Goal: Task Accomplishment & Management: Manage account settings

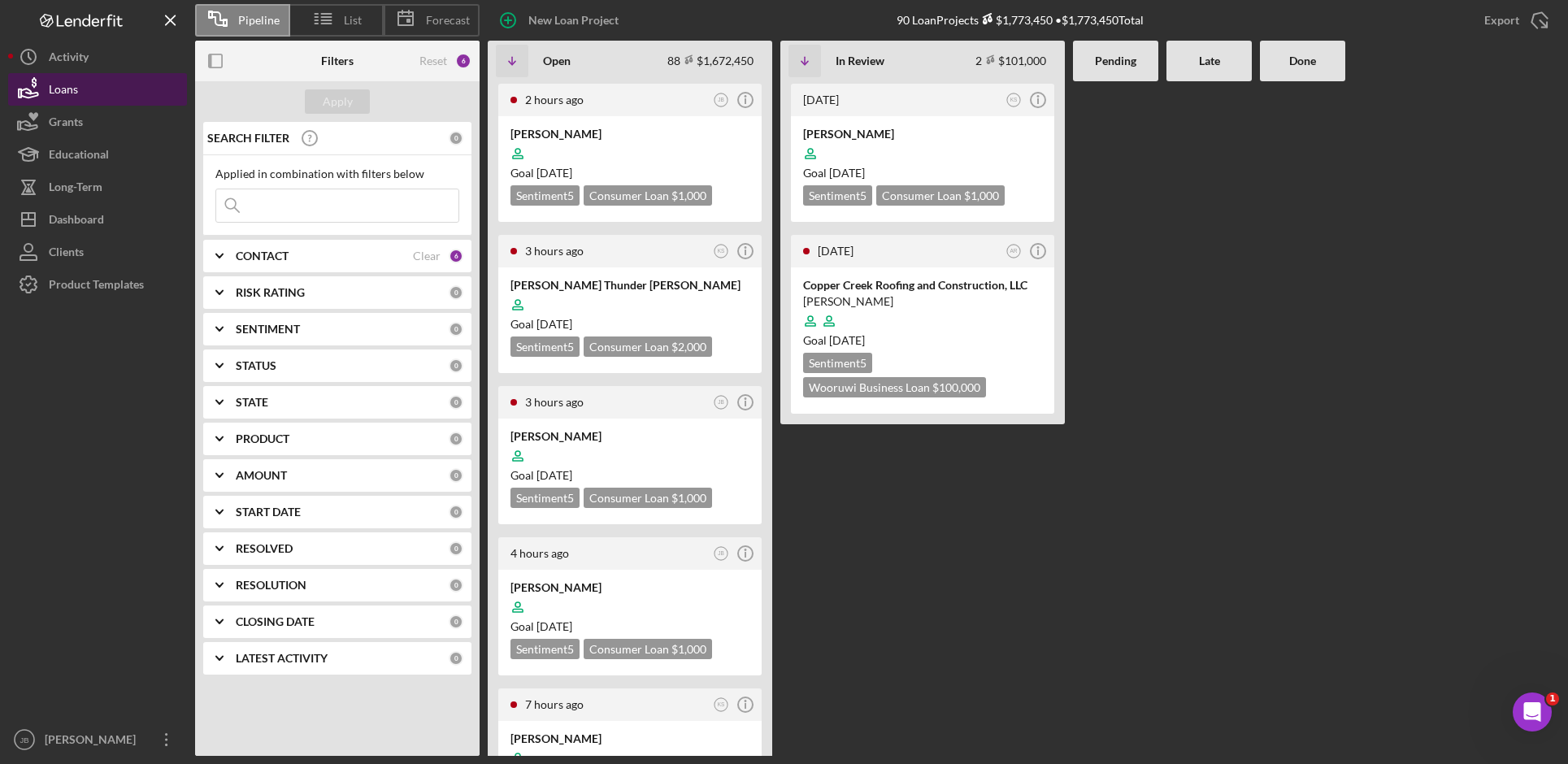
click at [95, 89] on button "Loans" at bounding box center [98, 90] width 179 height 33
click at [591, 439] on div "Verna Blackdeer" at bounding box center [630, 437] width 239 height 16
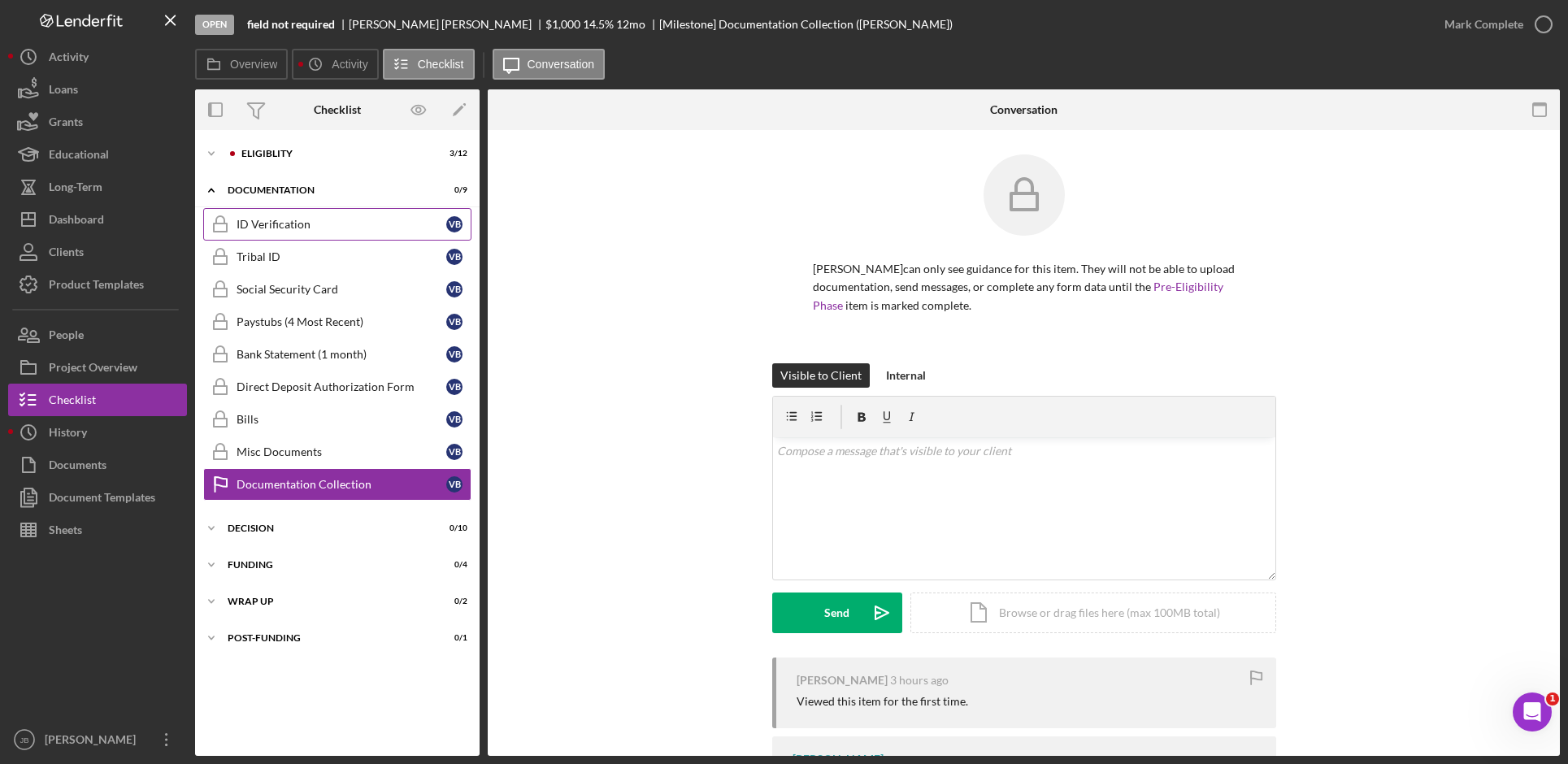
click at [398, 237] on link "ID Verification ID Verification V B" at bounding box center [337, 224] width 269 height 33
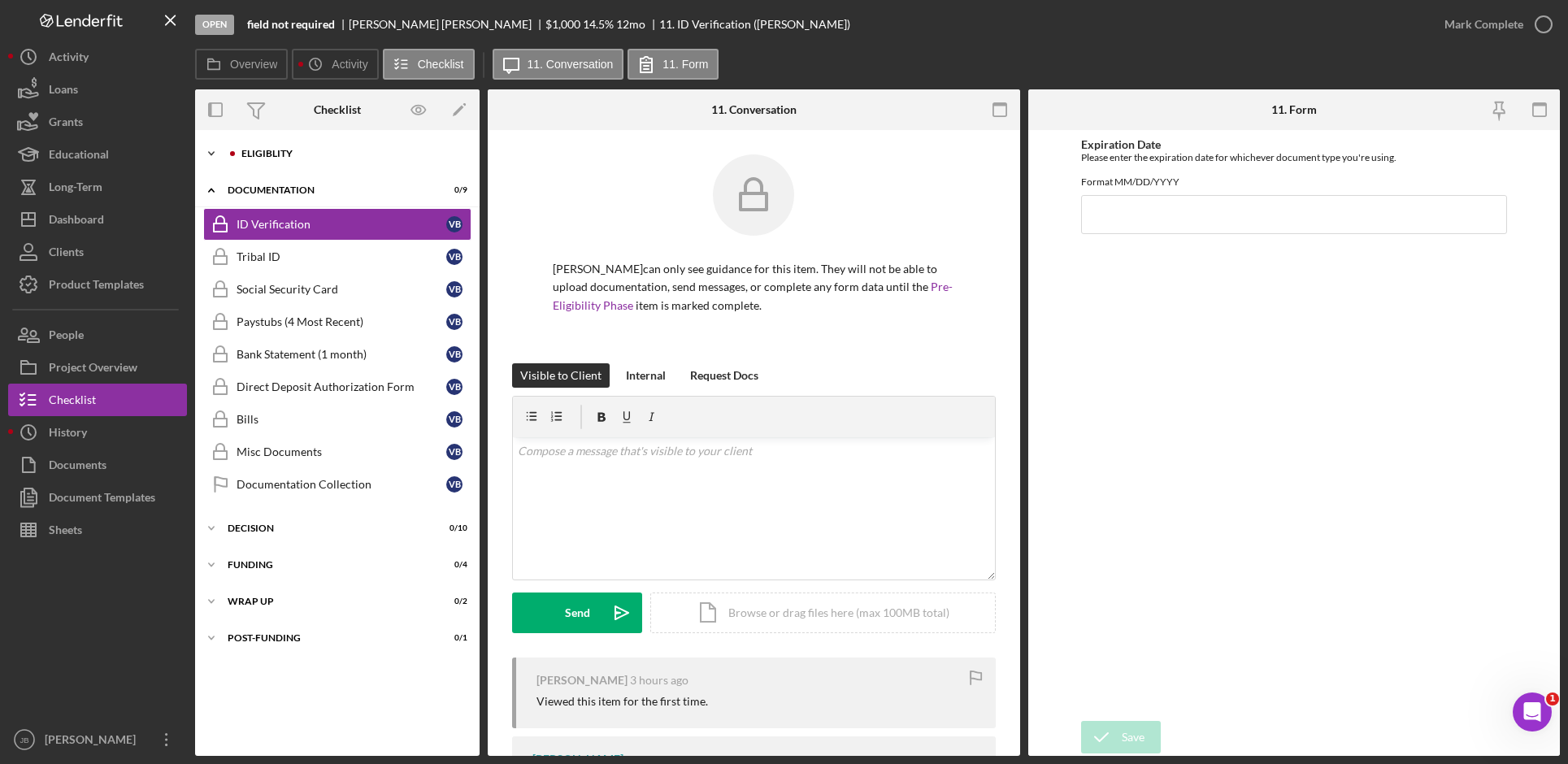
click at [279, 147] on div "Icon/Expander Eligiblity 3 / 12" at bounding box center [337, 154] width 285 height 33
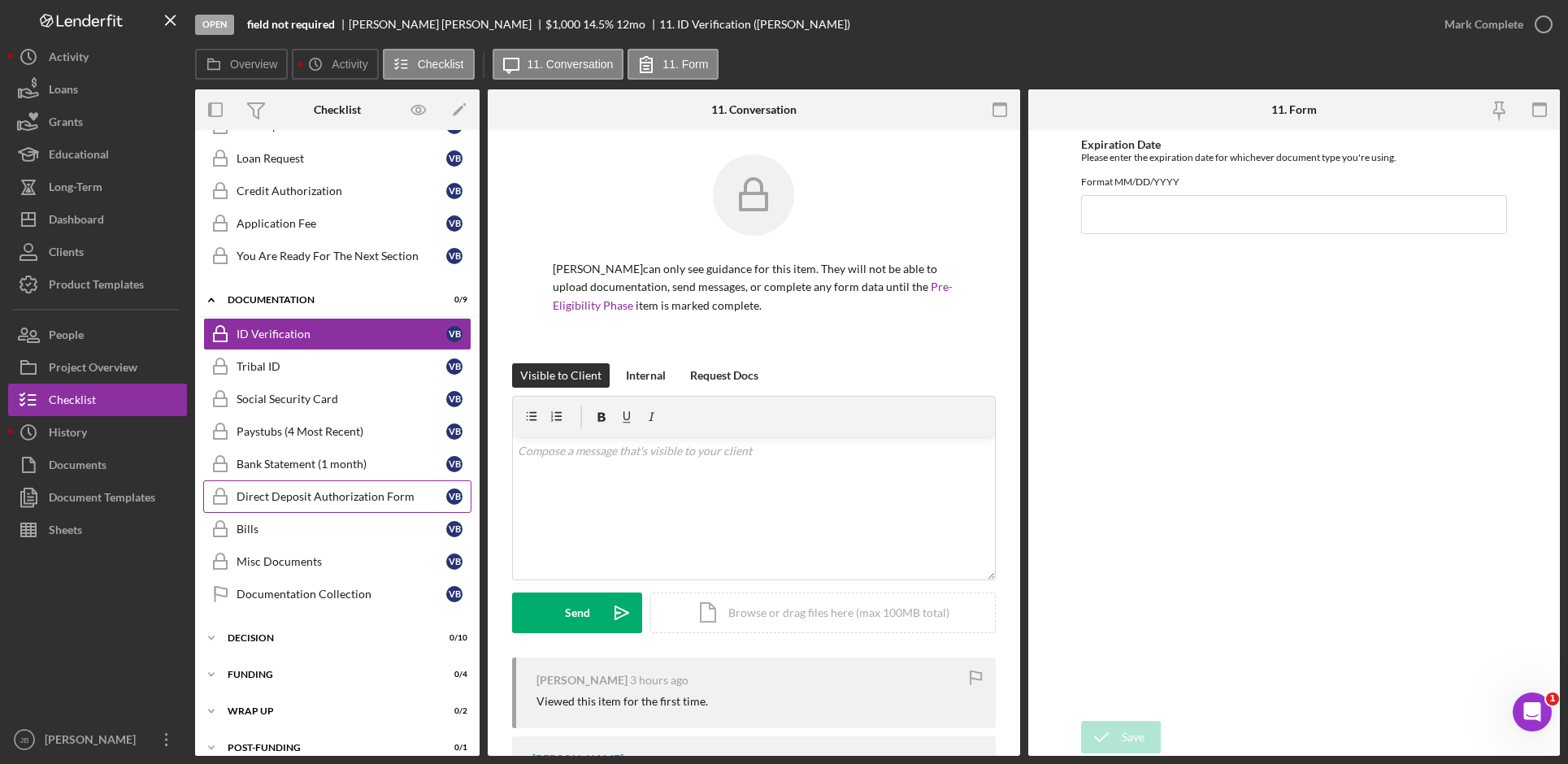
scroll to position [307, 0]
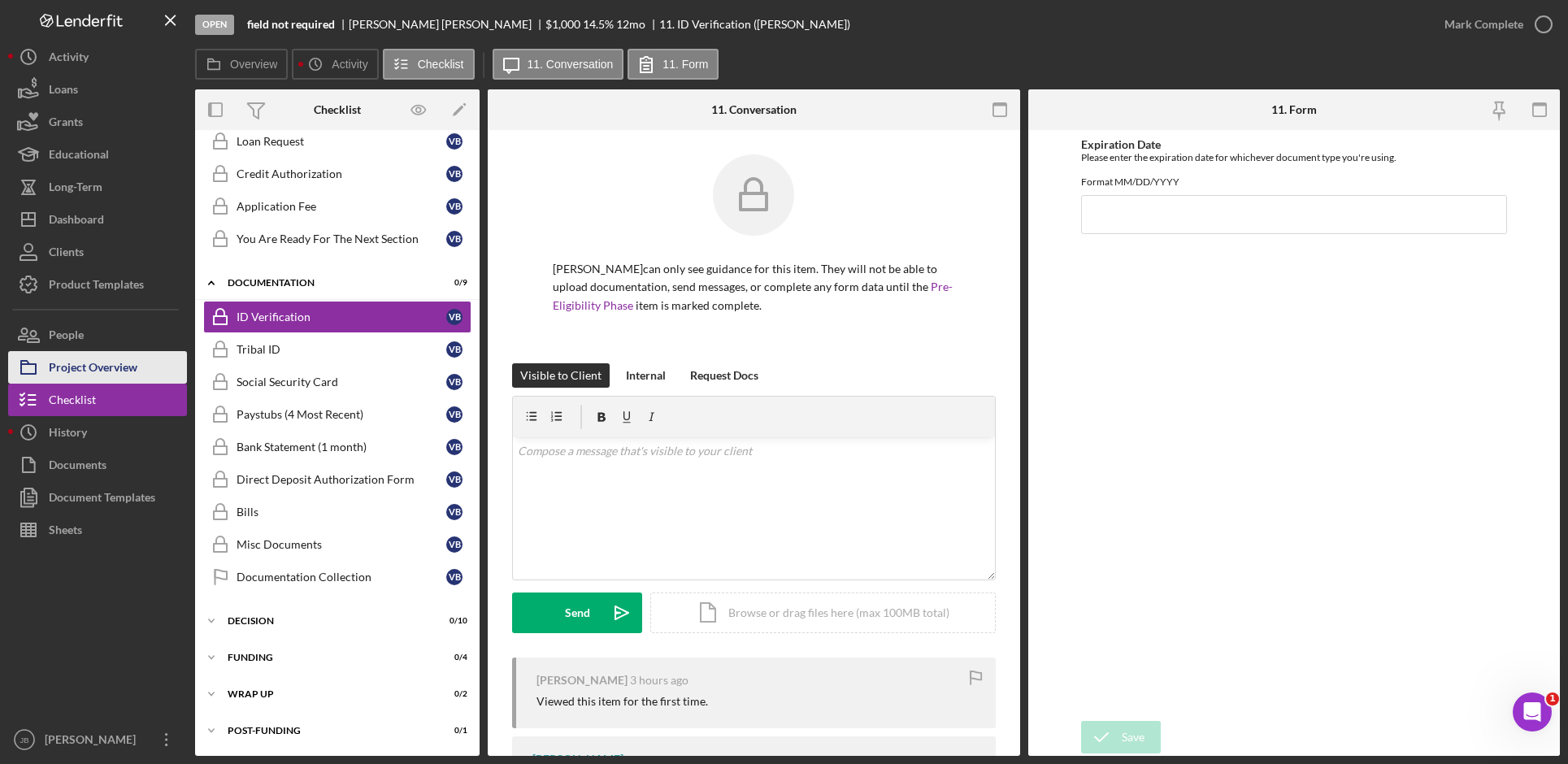
click at [133, 372] on div "Project Overview" at bounding box center [93, 369] width 89 height 36
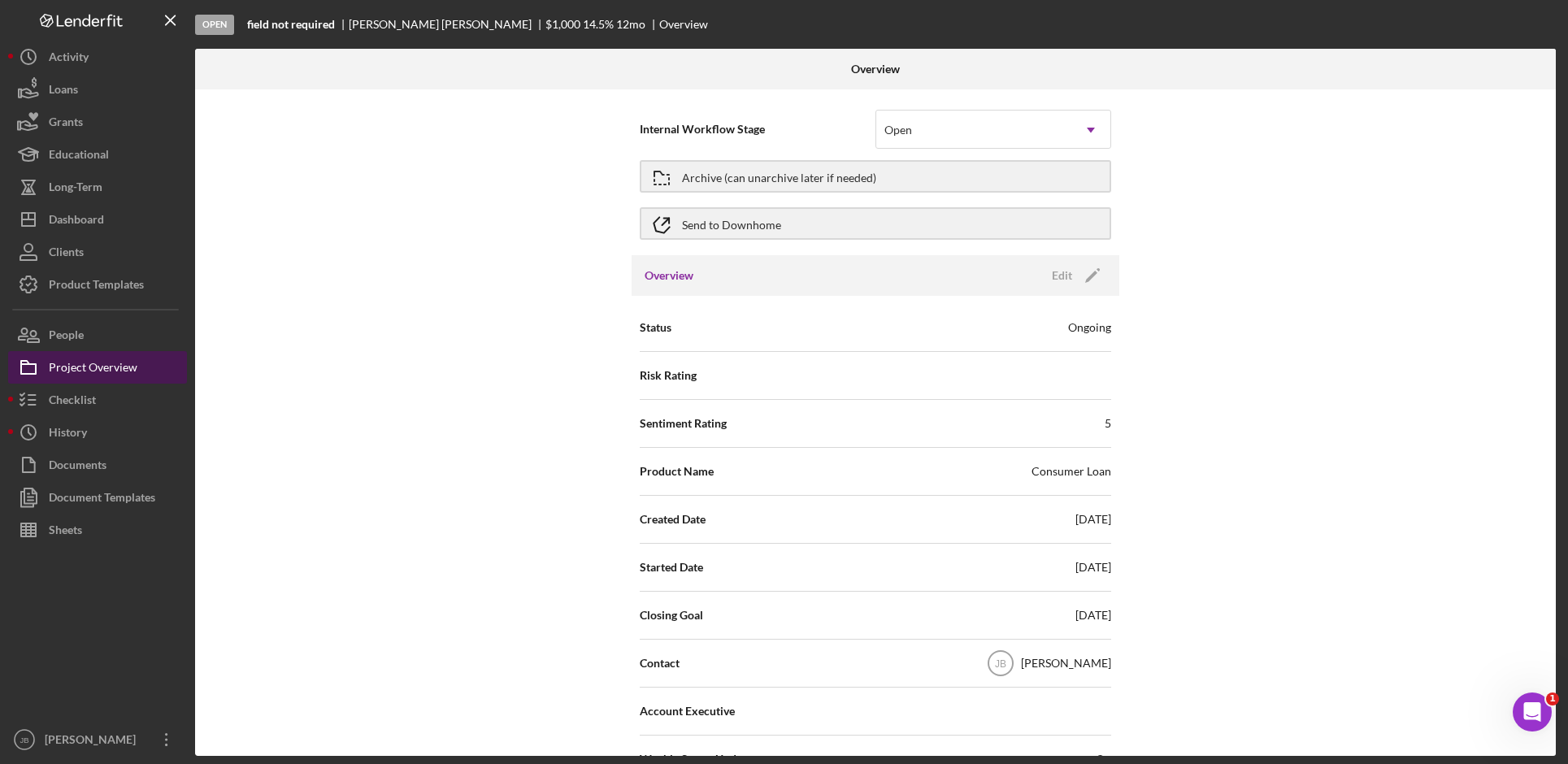
click at [133, 372] on div "Project Overview" at bounding box center [93, 369] width 89 height 36
click at [1035, 141] on div "Open" at bounding box center [974, 129] width 195 height 37
click at [1178, 167] on div "Internal Workflow Stage Open Icon/Dropdown Arrow Archive (can unarchive later i…" at bounding box center [875, 422] width 1361 height 666
click at [1113, 325] on div "Status Ongoing Risk Rating Sentiment Rating 5 Product Name Consumer Loan Create…" at bounding box center [874, 668] width 487 height 745
click at [1010, 322] on div "Status Ongoing" at bounding box center [874, 327] width 471 height 41
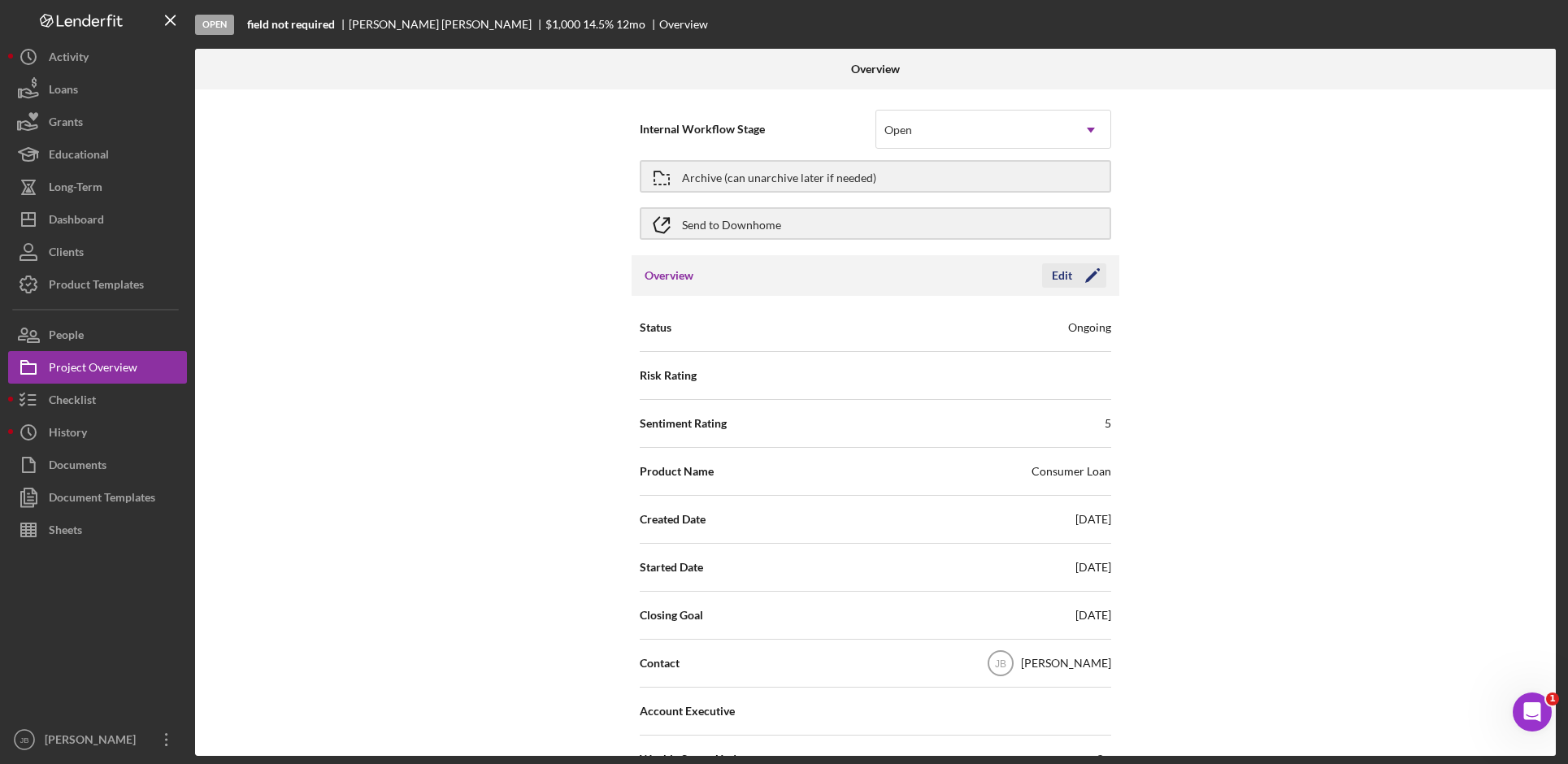
click at [1098, 269] on icon "Icon/Edit" at bounding box center [1092, 275] width 41 height 41
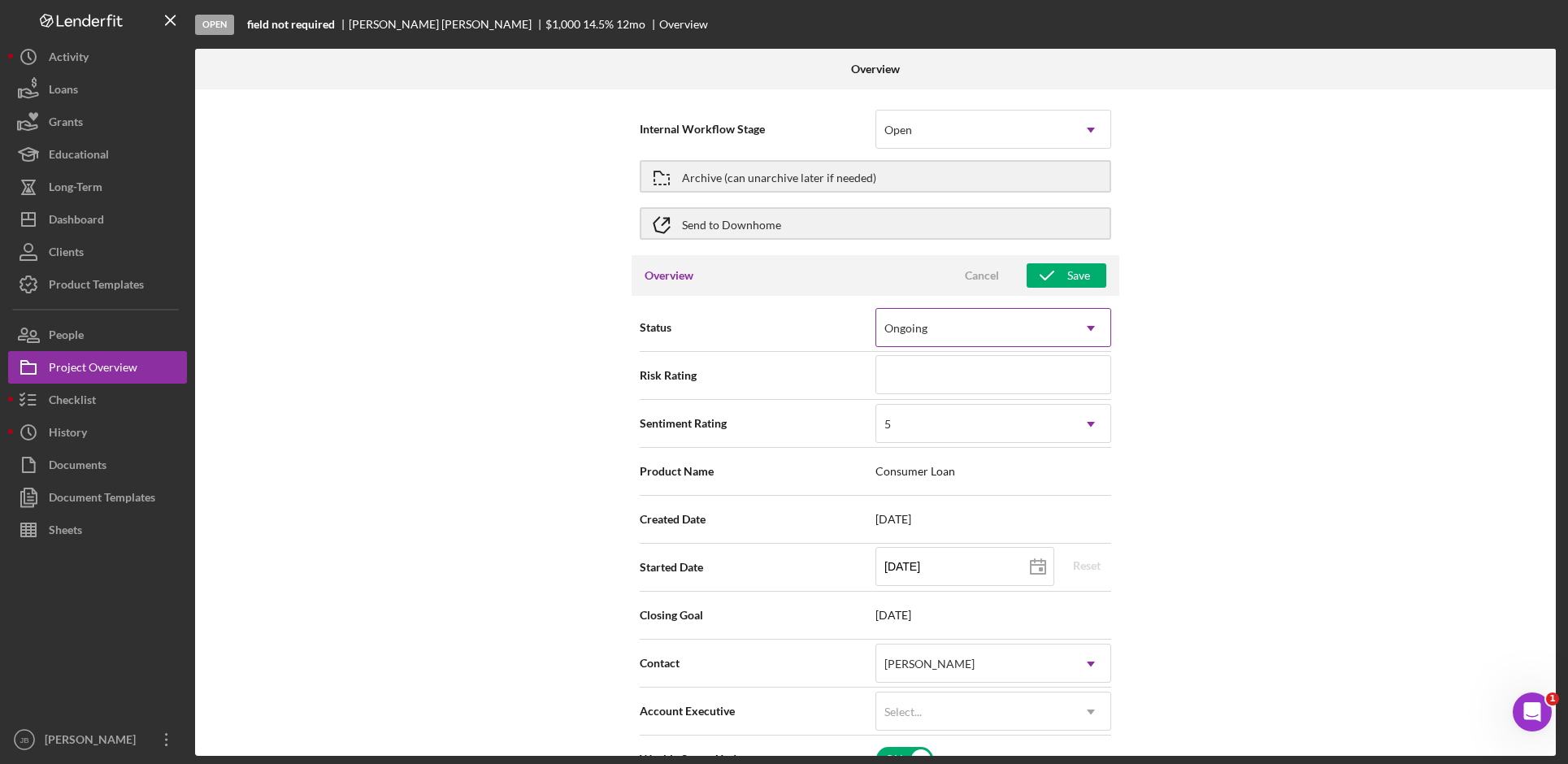
click at [1103, 322] on icon "Icon/Dropdown Arrow" at bounding box center [1091, 328] width 39 height 39
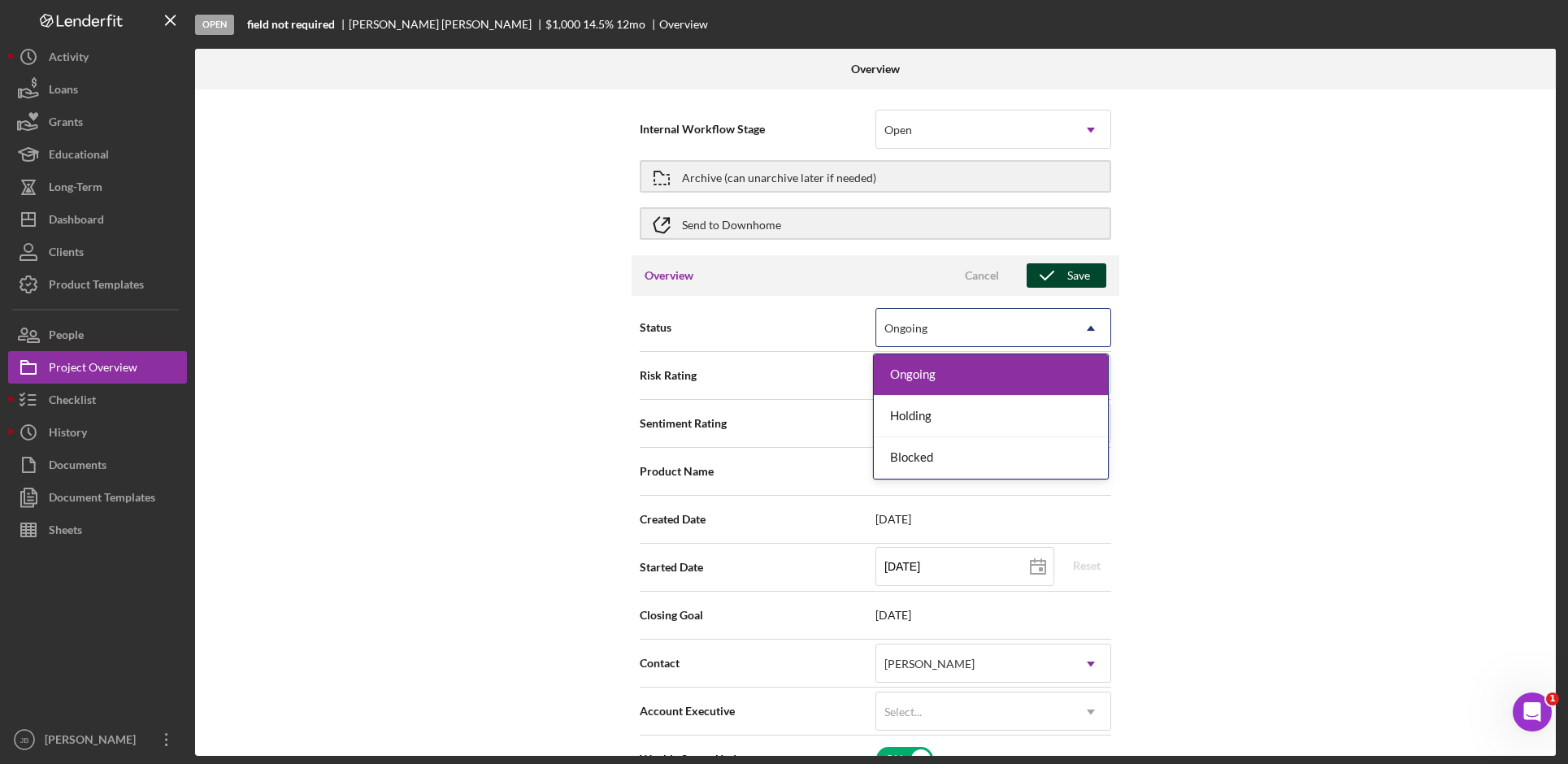
click at [1069, 268] on div "Save" at bounding box center [1078, 275] width 23 height 24
type textarea "Here's a snapshot of information that has been fully approved, as well as the i…"
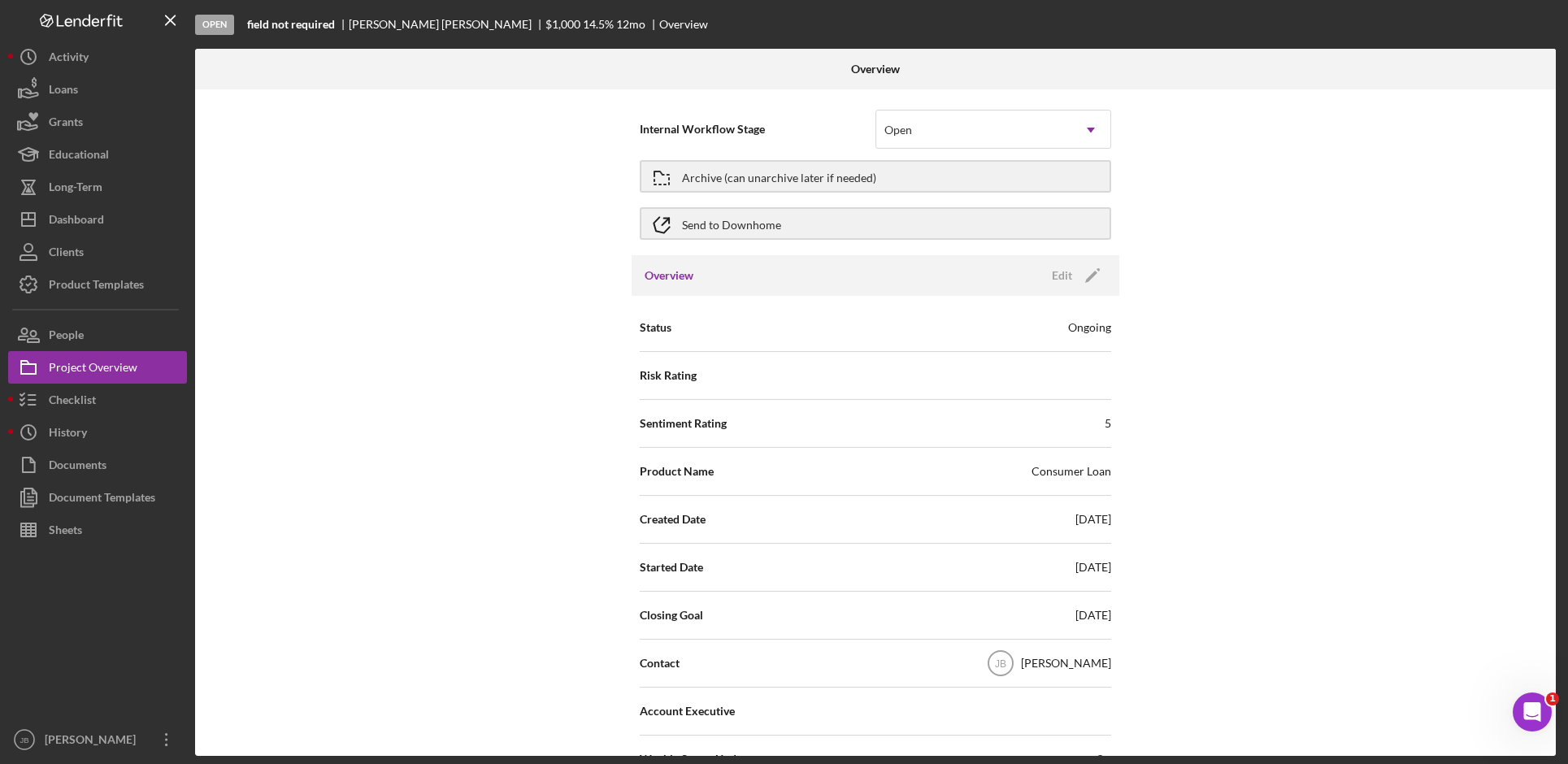
click at [659, 24] on div "Overview" at bounding box center [684, 24] width 49 height 13
click at [398, 23] on div "Verna Blackdeer" at bounding box center [448, 24] width 197 height 13
click at [121, 397] on button "Checklist" at bounding box center [98, 400] width 179 height 33
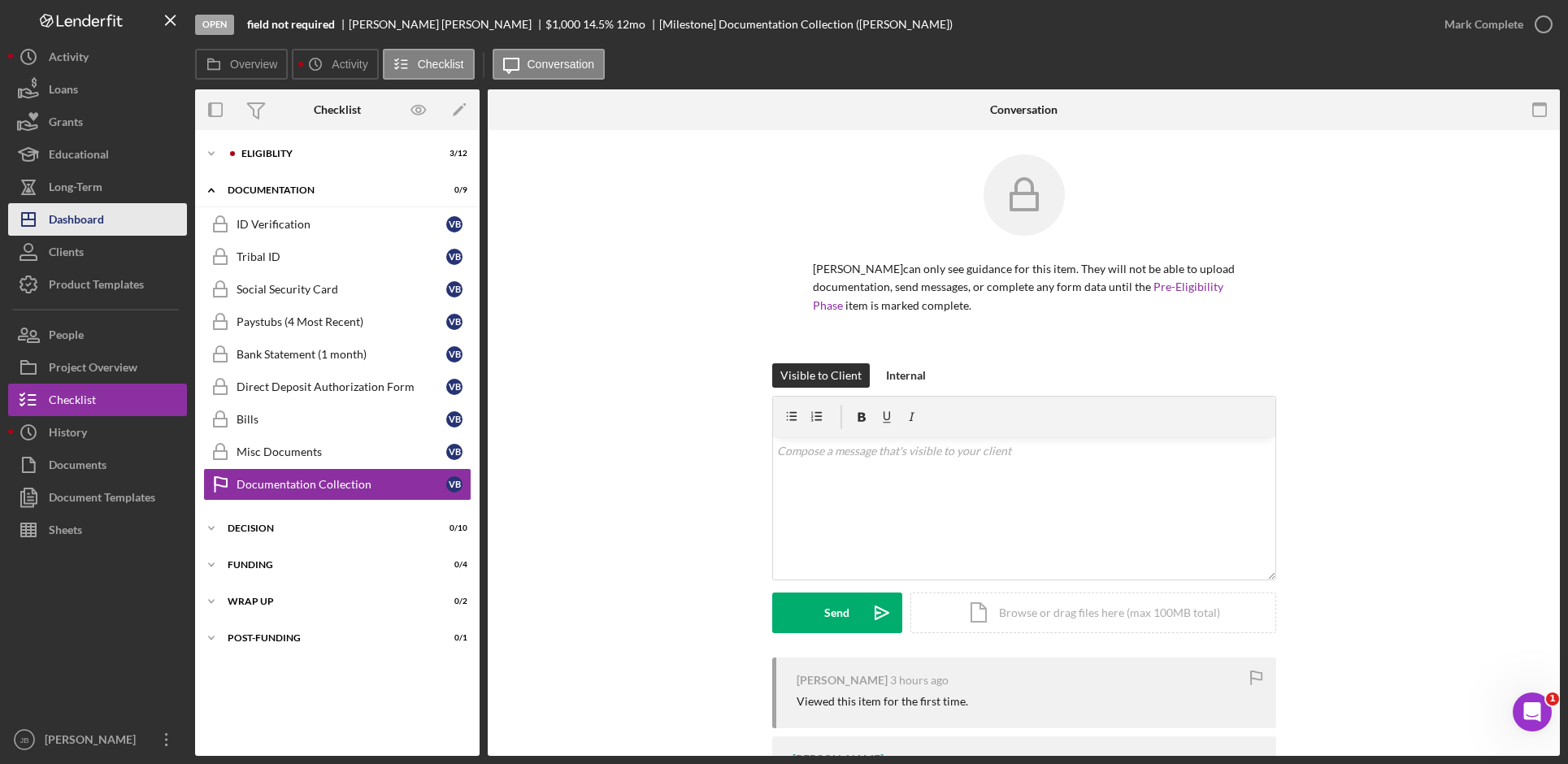
click at [160, 221] on button "Icon/Dashboard Dashboard" at bounding box center [98, 220] width 179 height 33
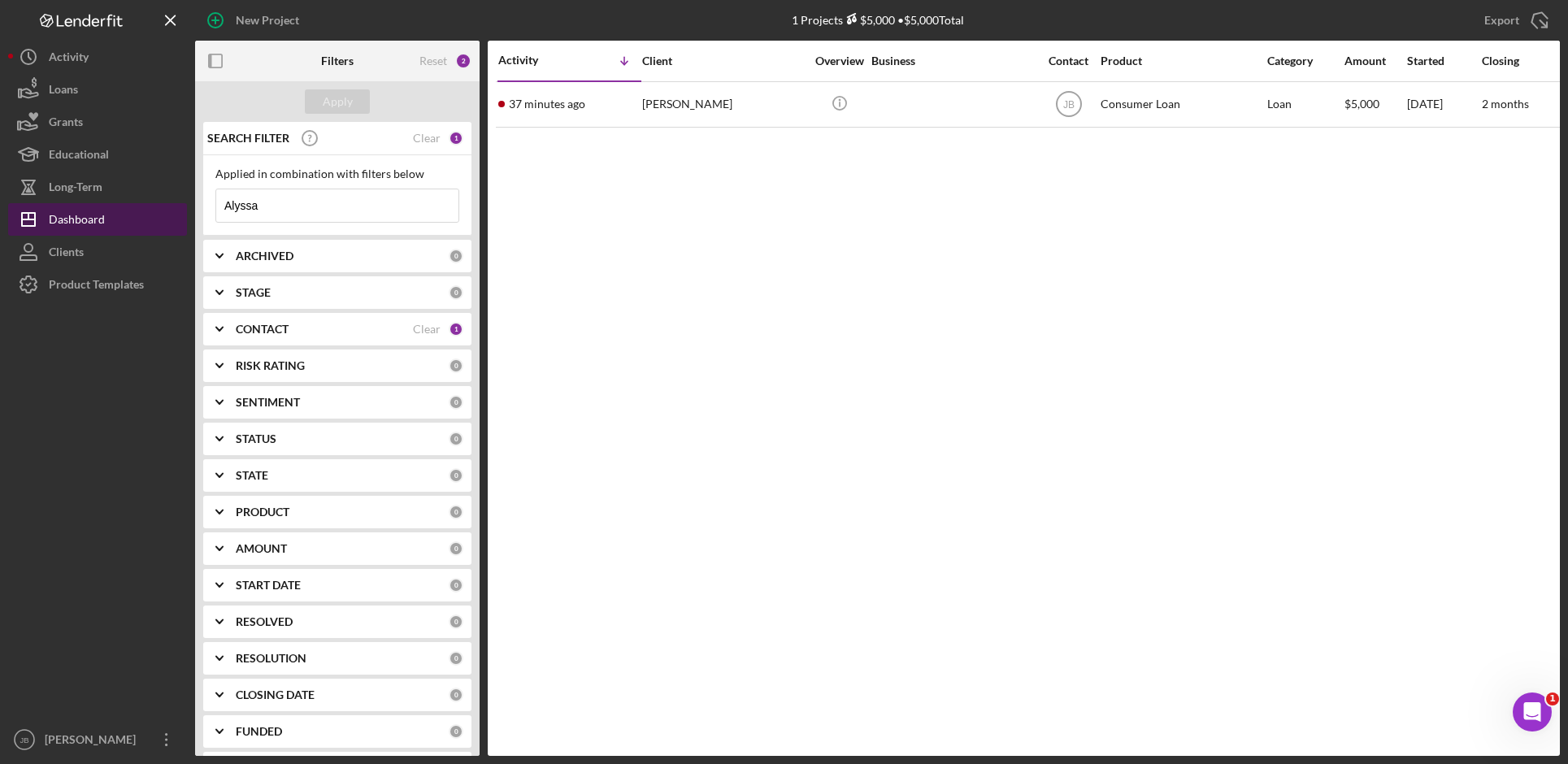
drag, startPoint x: 291, startPoint y: 209, endPoint x: 179, endPoint y: 204, distance: 112.1
click at [179, 204] on div "New Project 1 Projects $5,000 • $5,000 Total Alyssa Export Icon/Export Filters …" at bounding box center [784, 378] width 1552 height 756
type input "Blackdeer"
click at [328, 103] on div "Apply" at bounding box center [337, 101] width 30 height 24
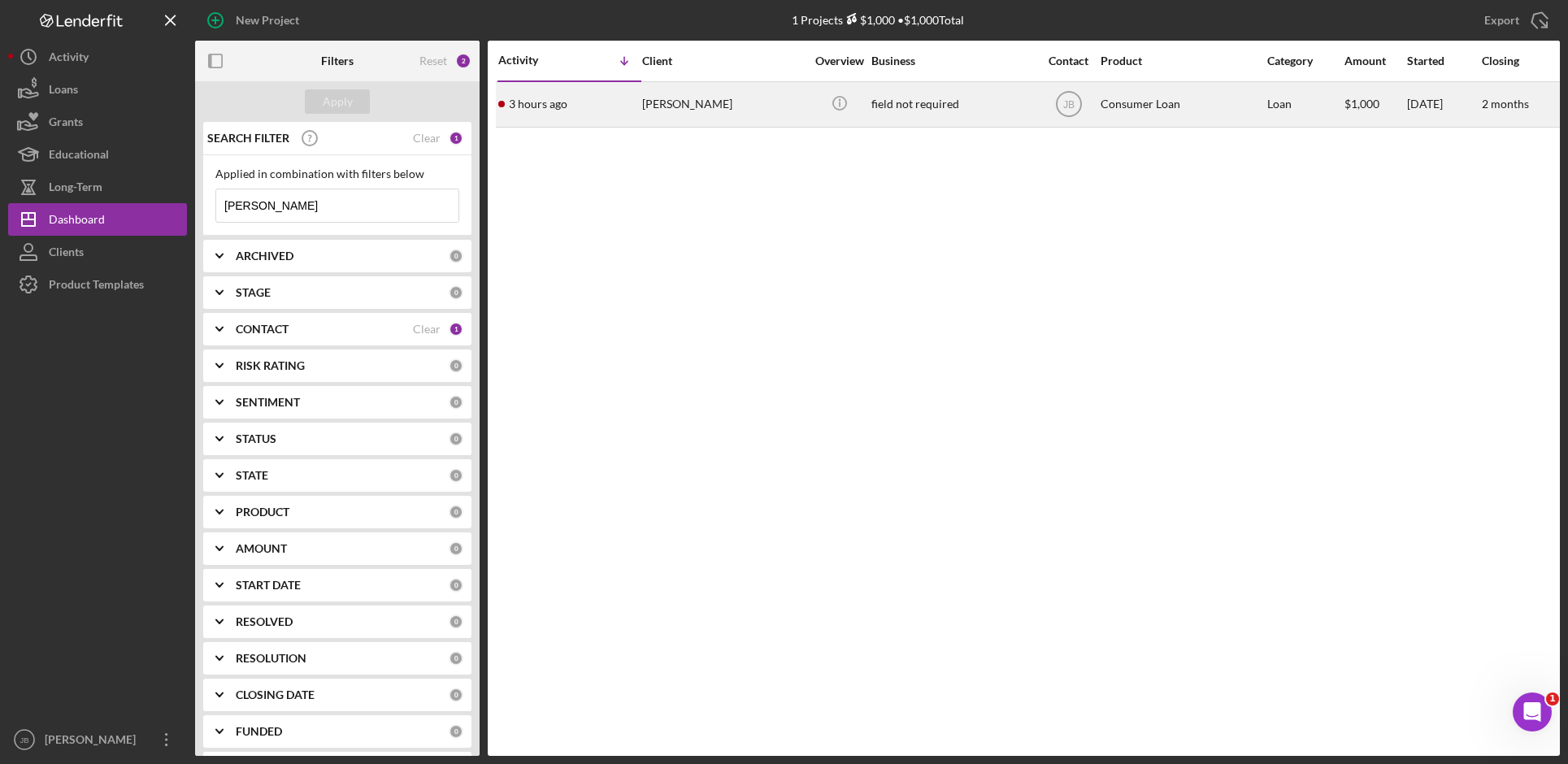
click at [651, 108] on div "Verna Blackdeer" at bounding box center [723, 105] width 163 height 43
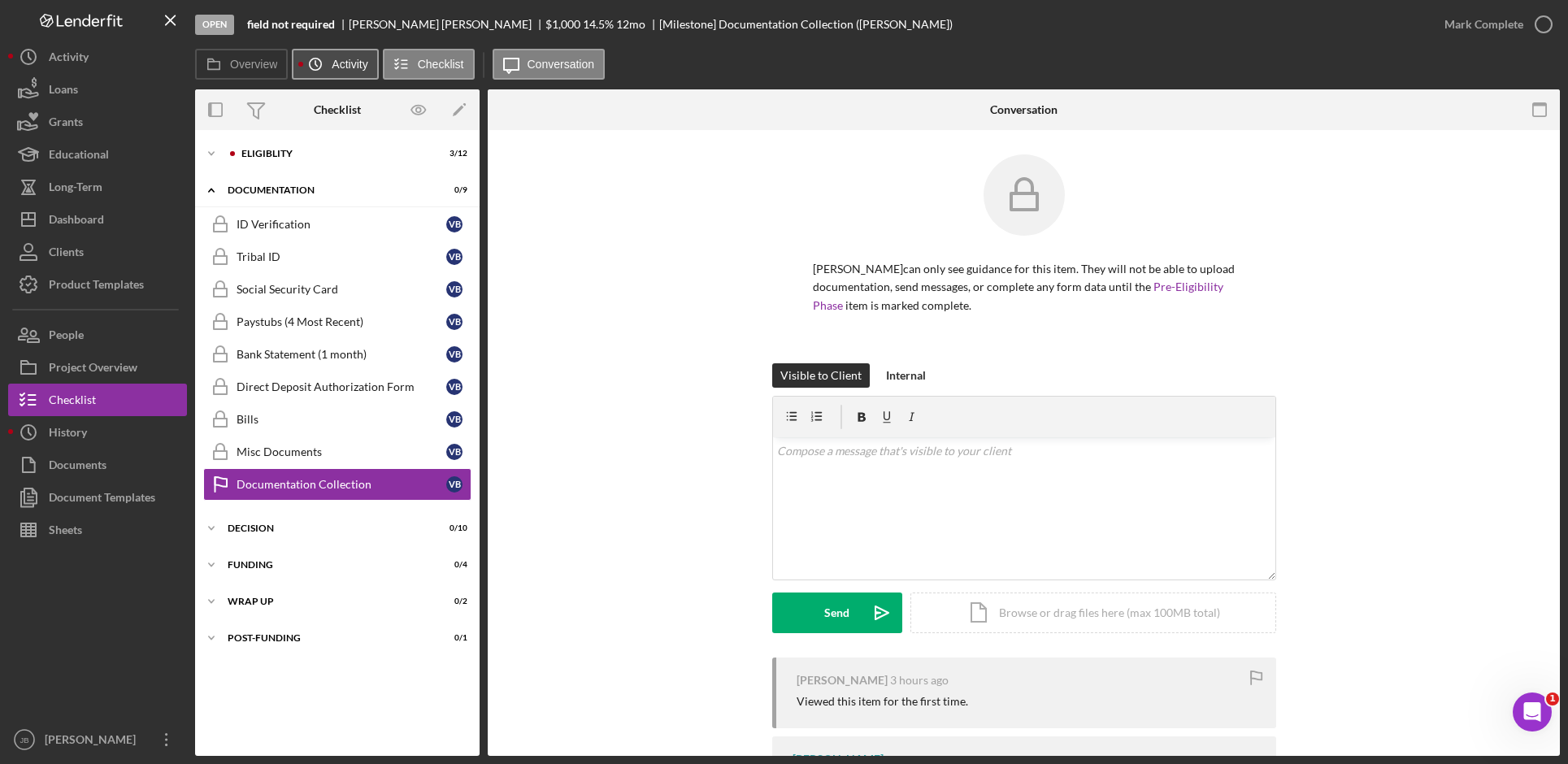
click at [349, 62] on label "Activity" at bounding box center [350, 64] width 36 height 13
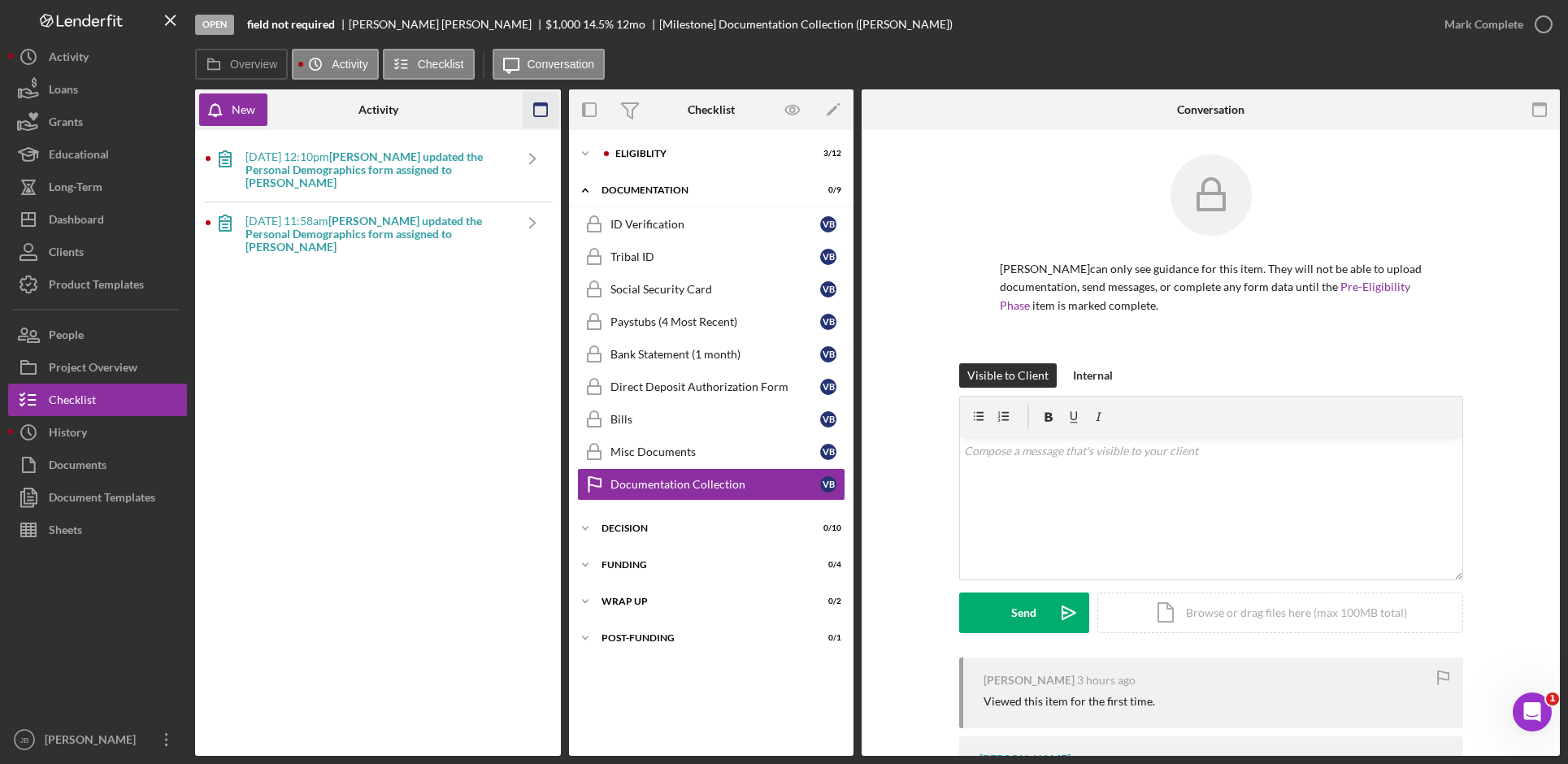
click at [545, 112] on icon "button" at bounding box center [541, 110] width 36 height 36
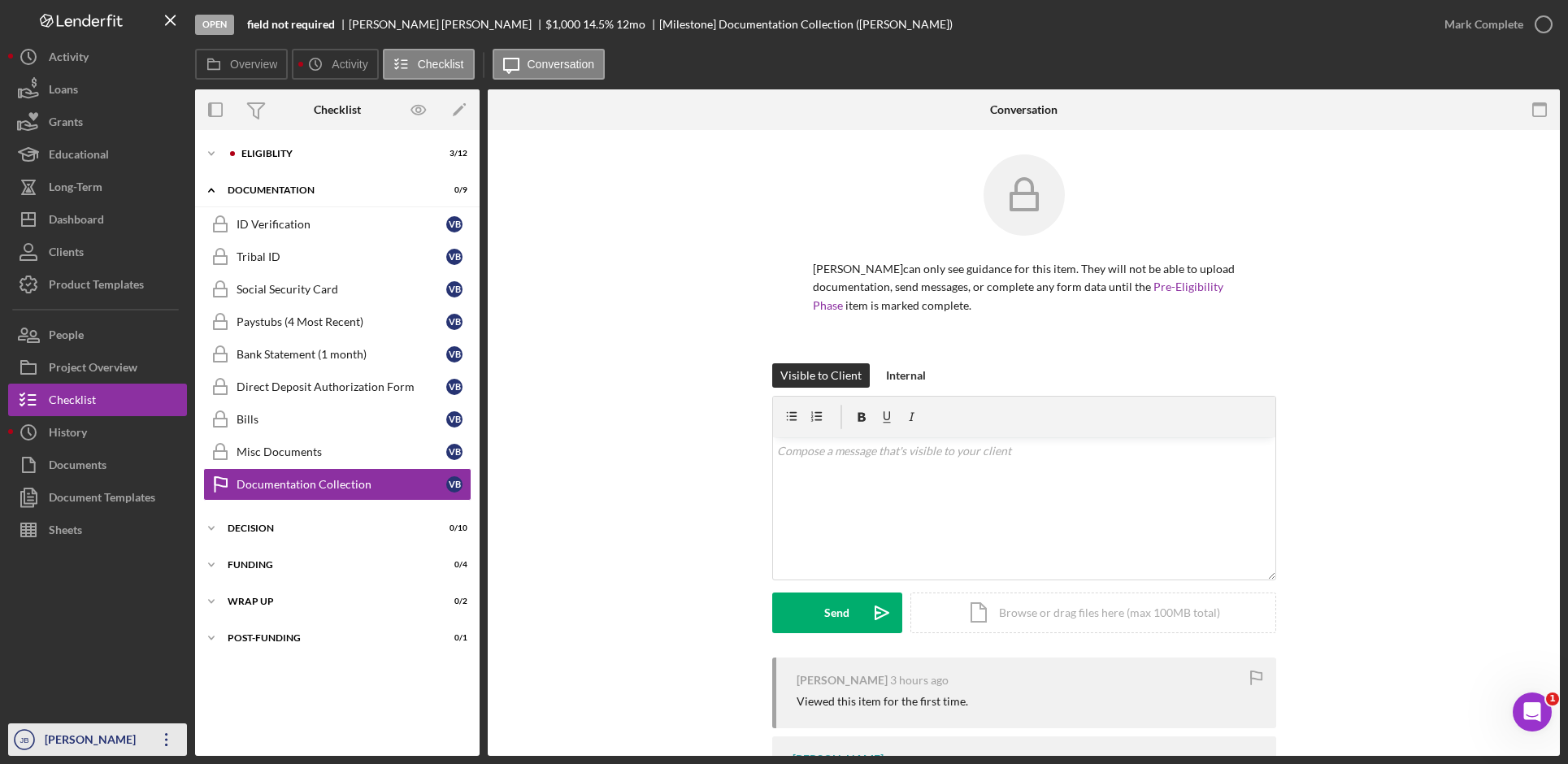
click at [167, 738] on icon "Icon/Overflow" at bounding box center [166, 740] width 41 height 41
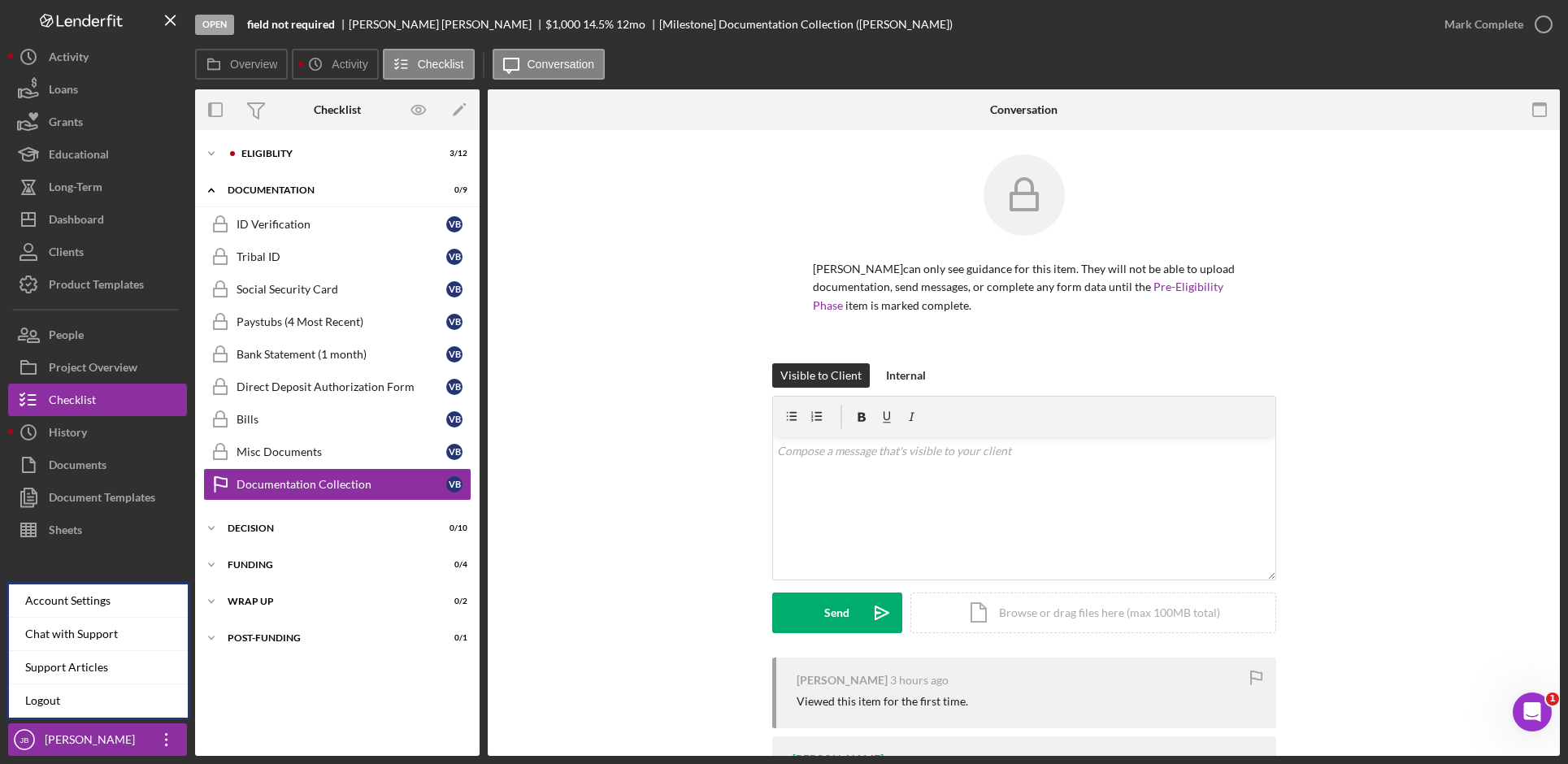
click at [256, 713] on div "Icon/Expander Eligiblity 3 / 12 Icon/Expander Documentation 0 / 9 ID Verificati…" at bounding box center [337, 443] width 285 height 609
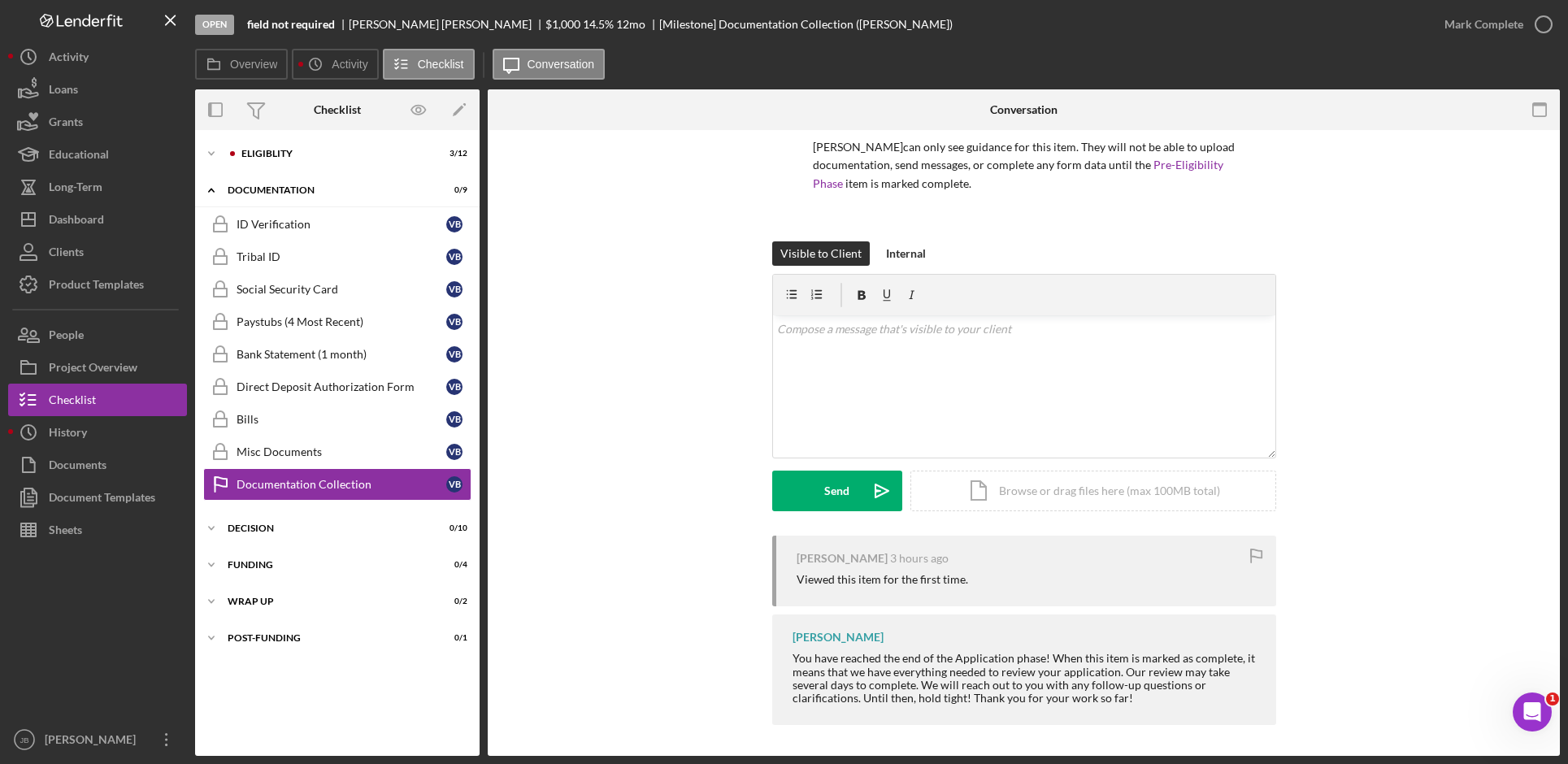
scroll to position [124, 0]
click at [420, 110] on icon "button" at bounding box center [418, 109] width 5 height 5
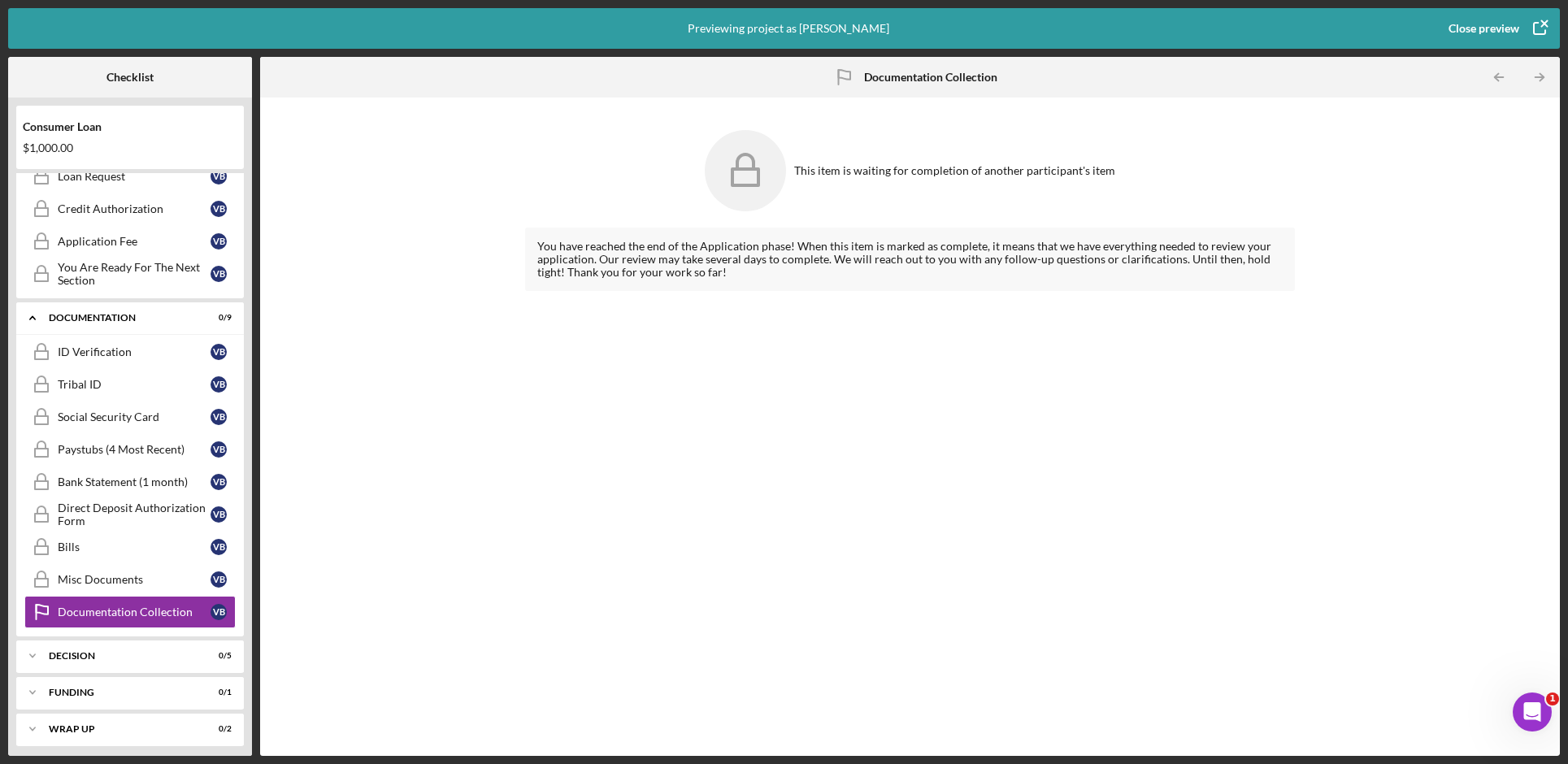
scroll to position [280, 0]
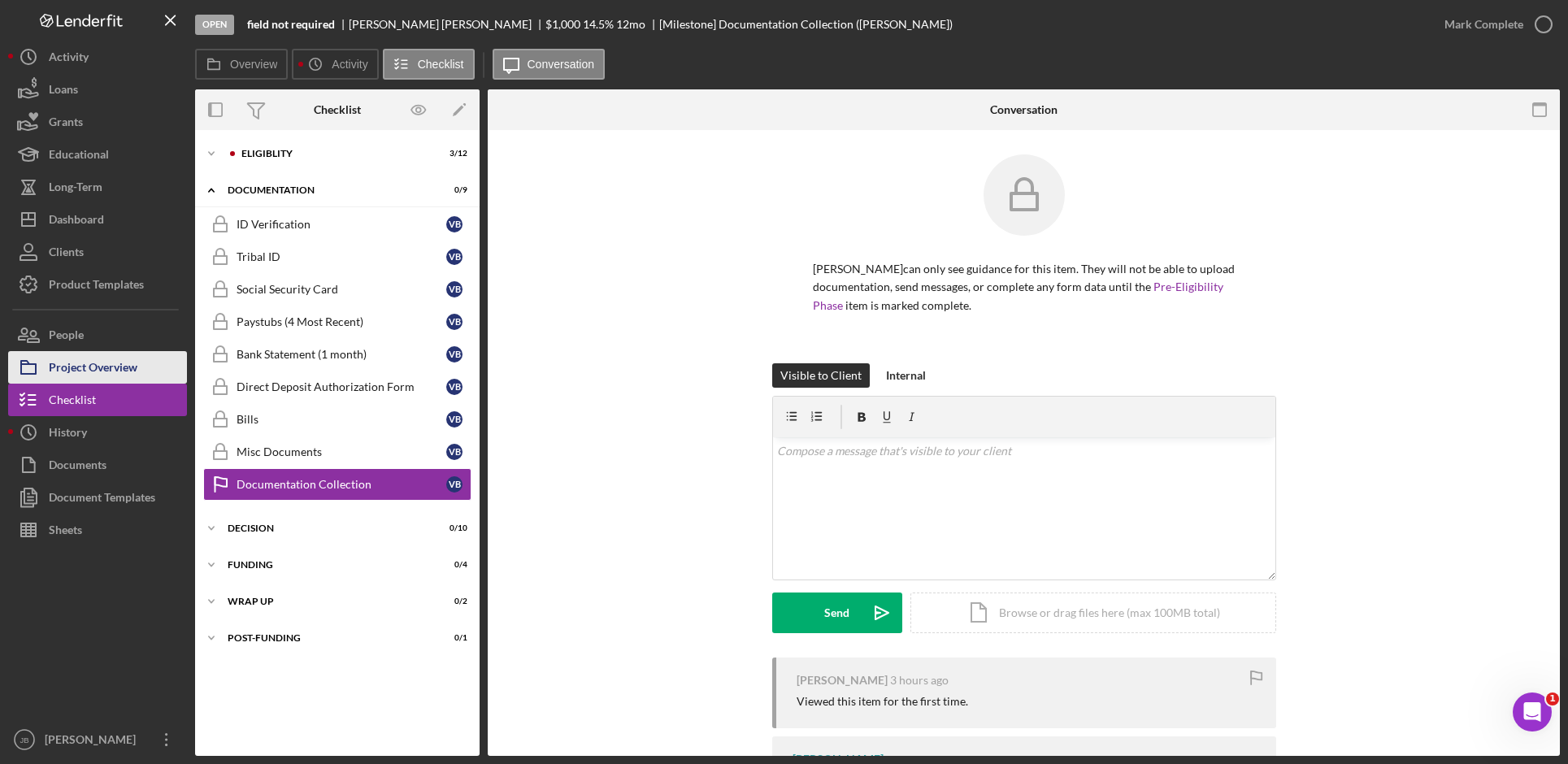
click at [139, 374] on button "Project Overview" at bounding box center [98, 367] width 179 height 33
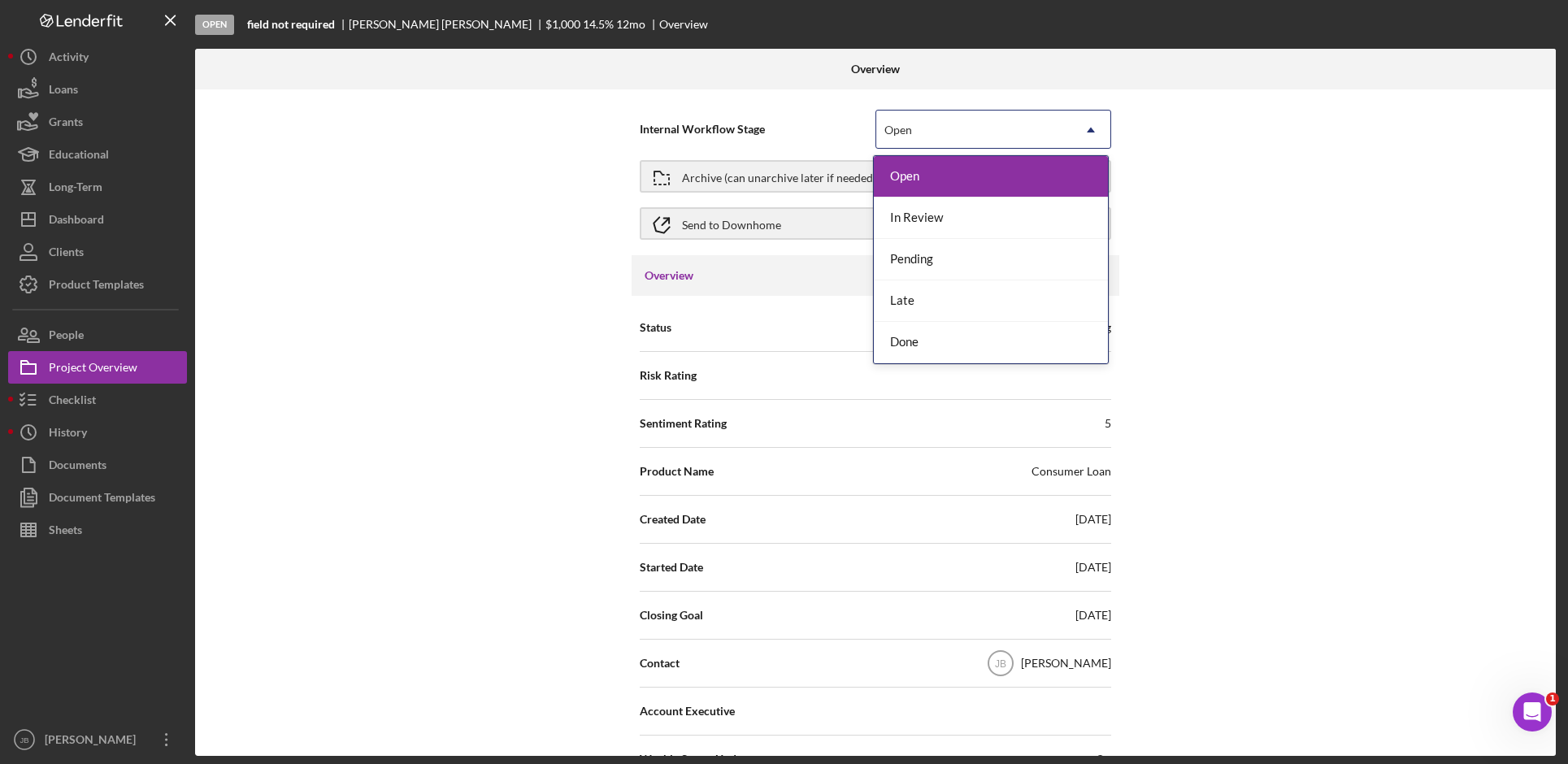
click at [1090, 134] on icon "Icon/Dropdown Arrow" at bounding box center [1091, 129] width 39 height 39
click at [1014, 346] on div "Done" at bounding box center [990, 343] width 234 height 42
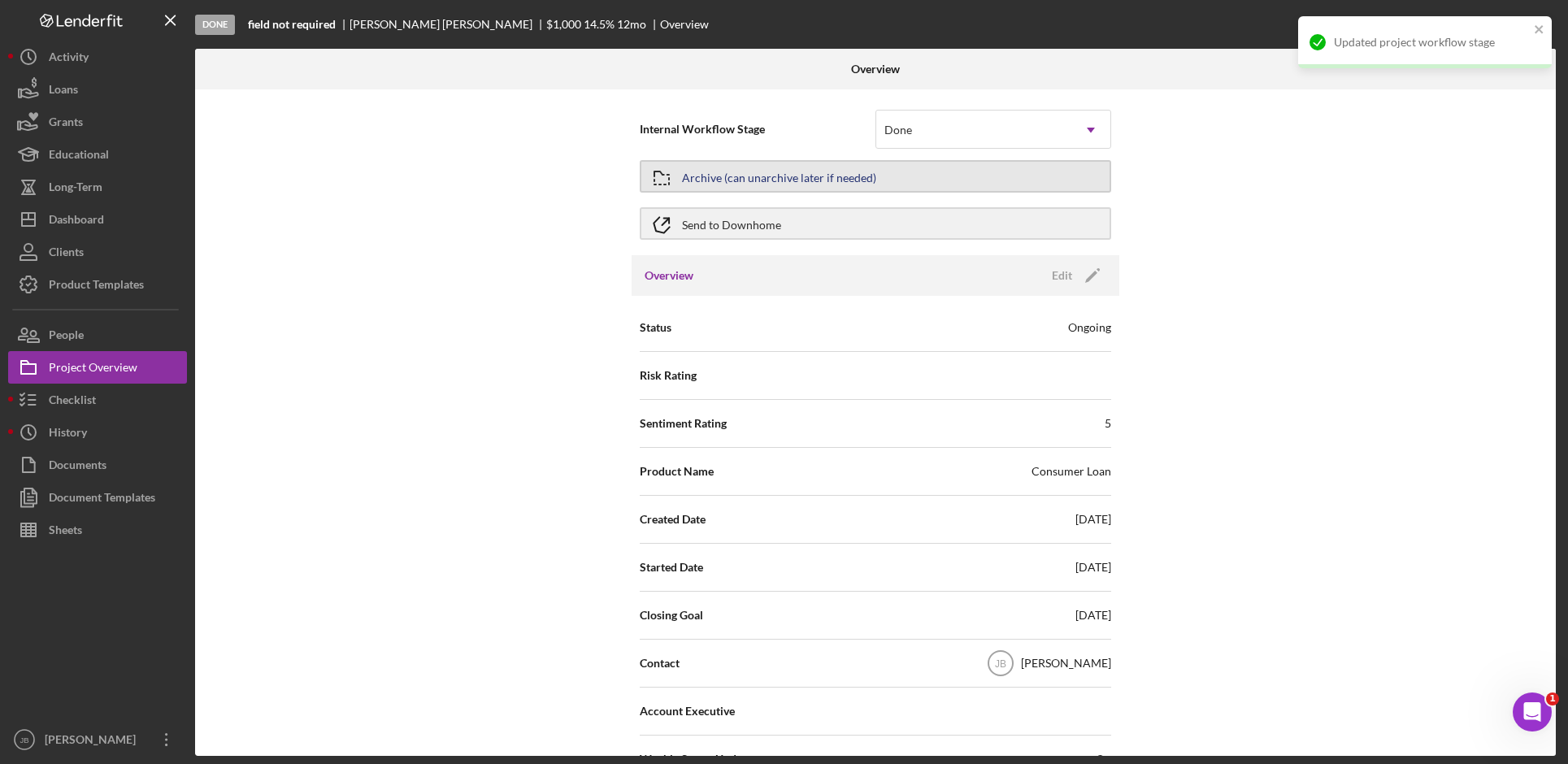
click at [1050, 173] on button "Archive (can unarchive later if needed)" at bounding box center [874, 176] width 471 height 33
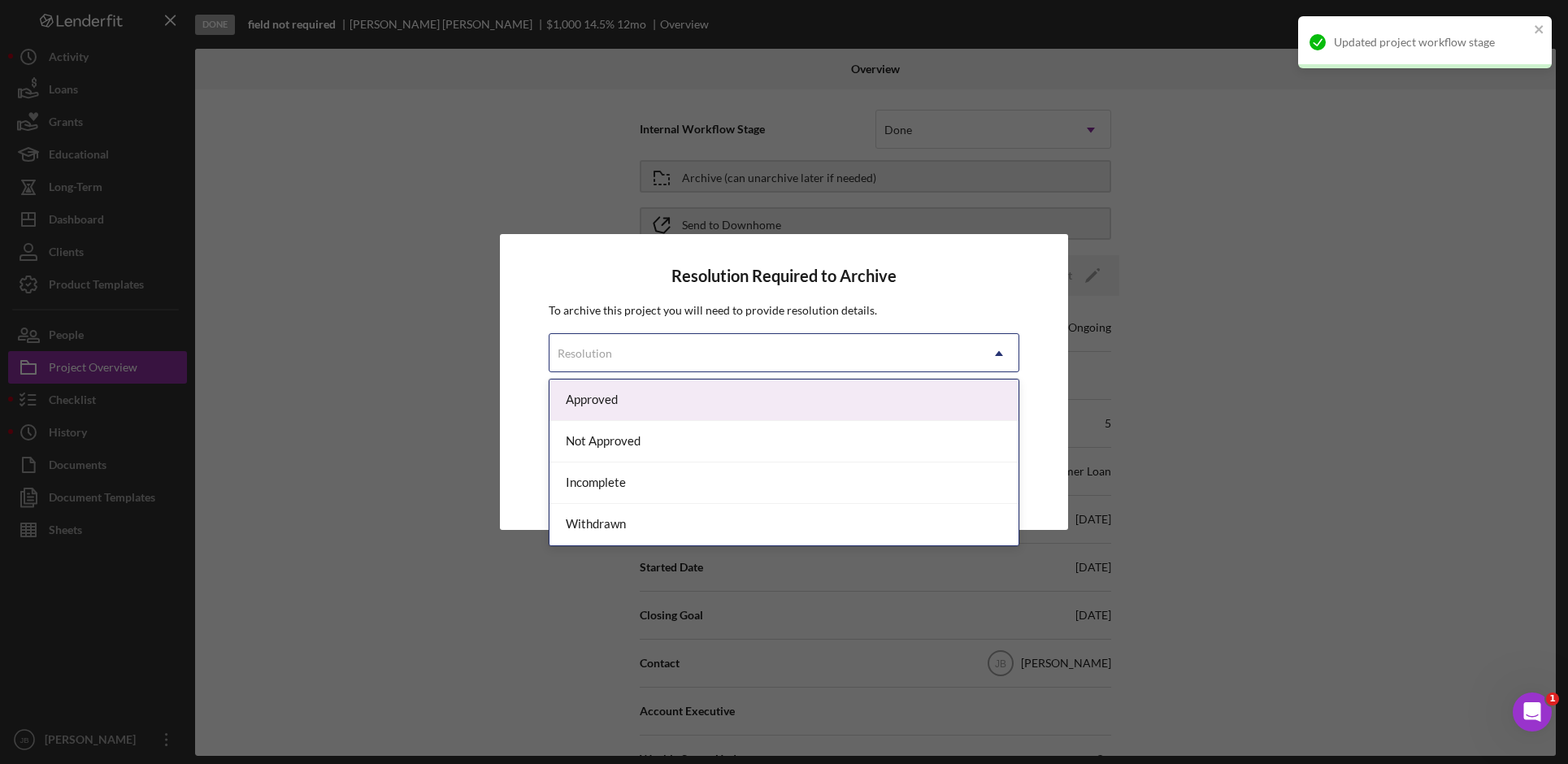
click at [1014, 359] on icon "Icon/Dropdown Arrow" at bounding box center [998, 353] width 39 height 39
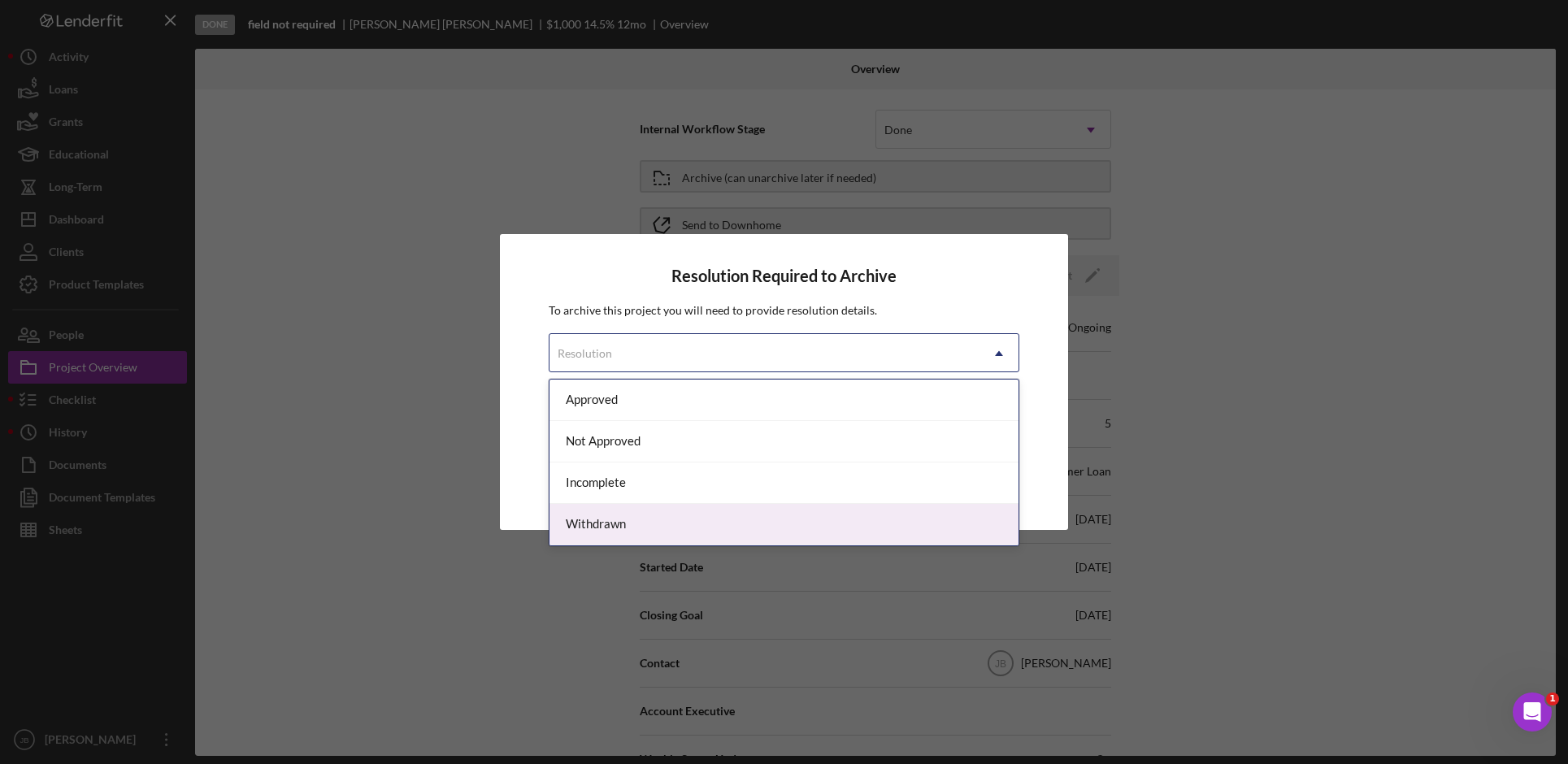
click at [851, 523] on div "Withdrawn" at bounding box center [784, 524] width 469 height 42
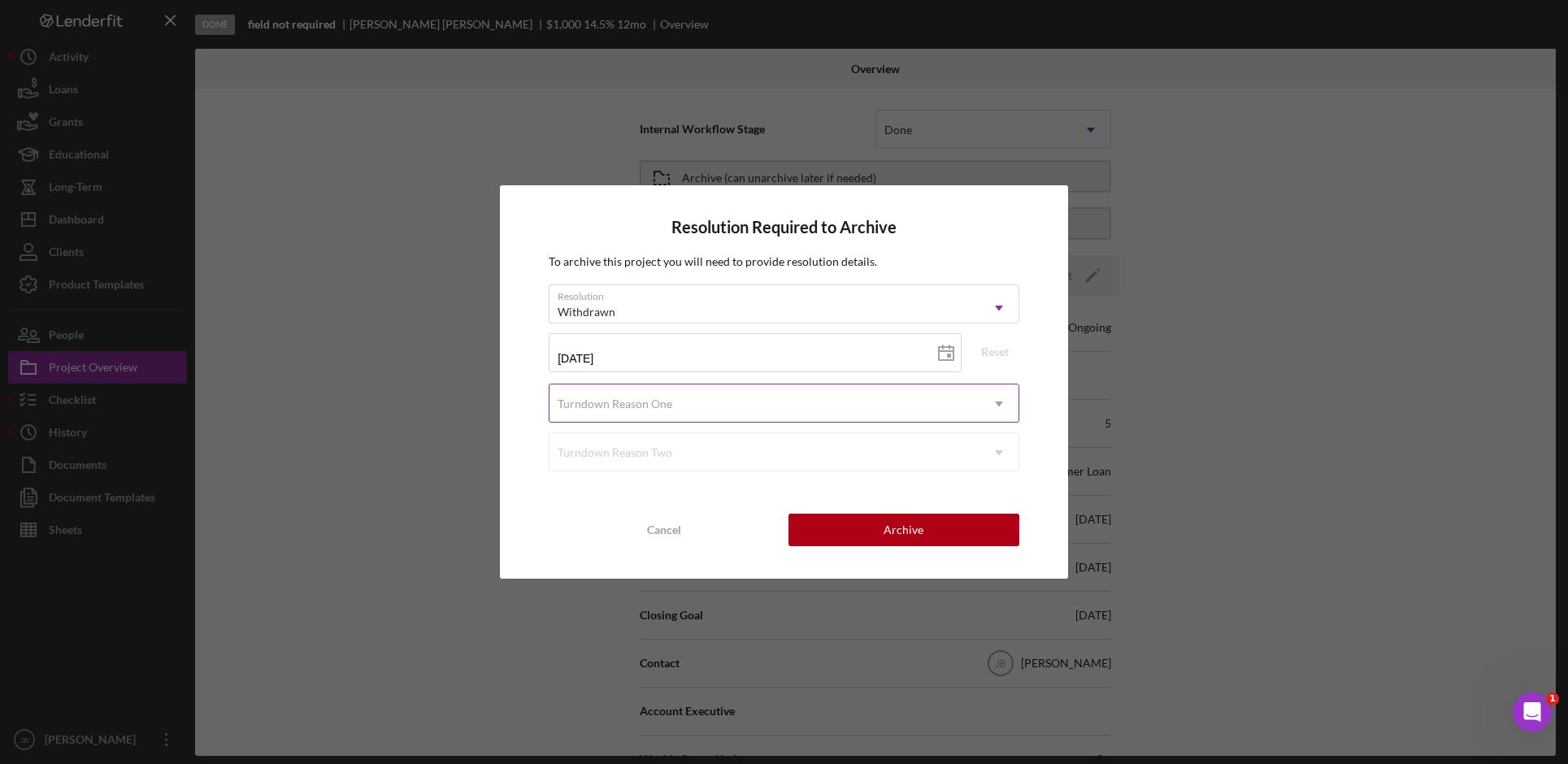
click at [903, 398] on div "Turndown Reason One" at bounding box center [765, 403] width 430 height 37
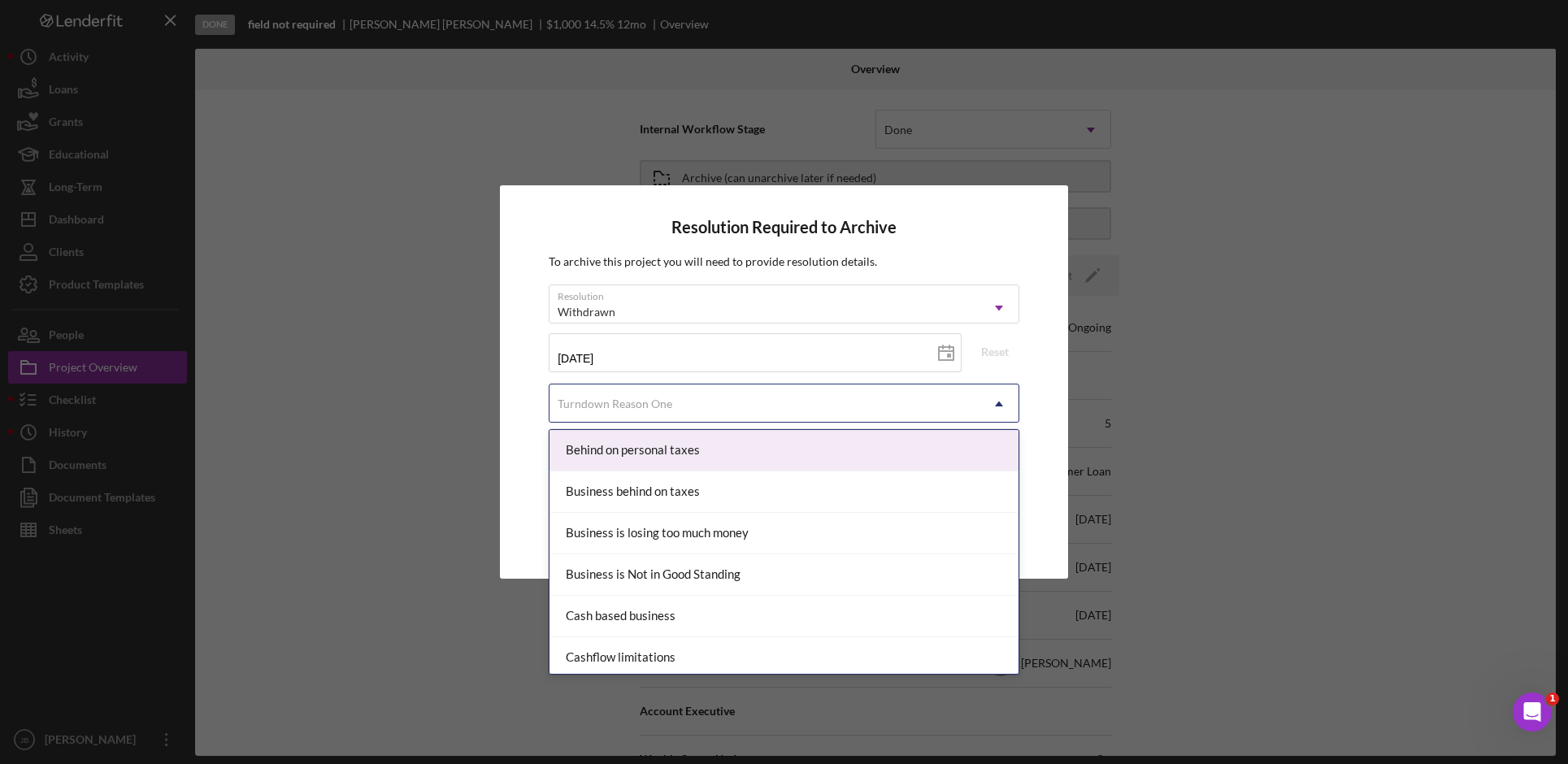
click at [1042, 399] on div "Resolution Required to Archive To archive this project you will need to provide…" at bounding box center [784, 382] width 568 height 392
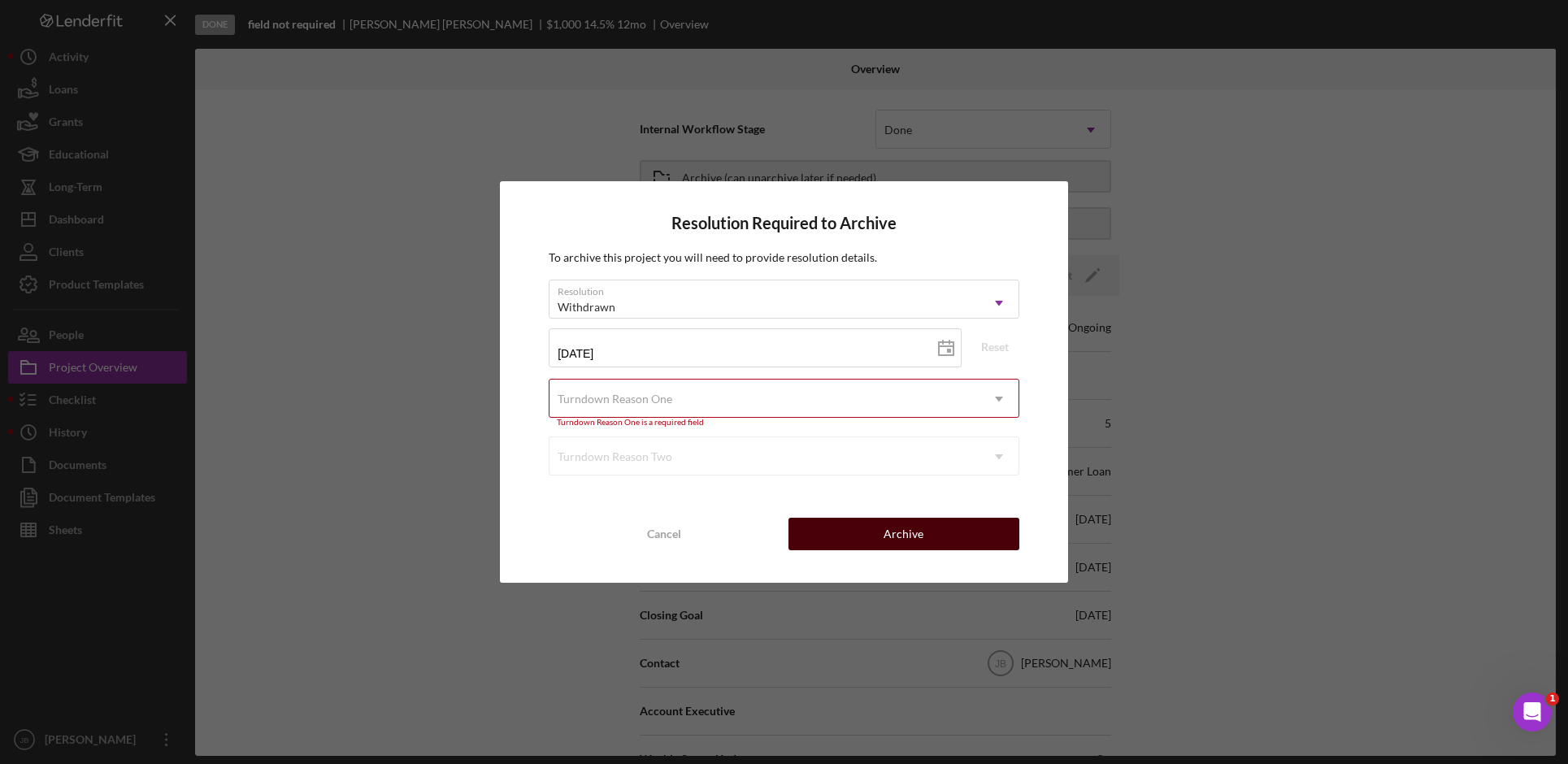
click at [958, 542] on button "Archive" at bounding box center [903, 534] width 231 height 33
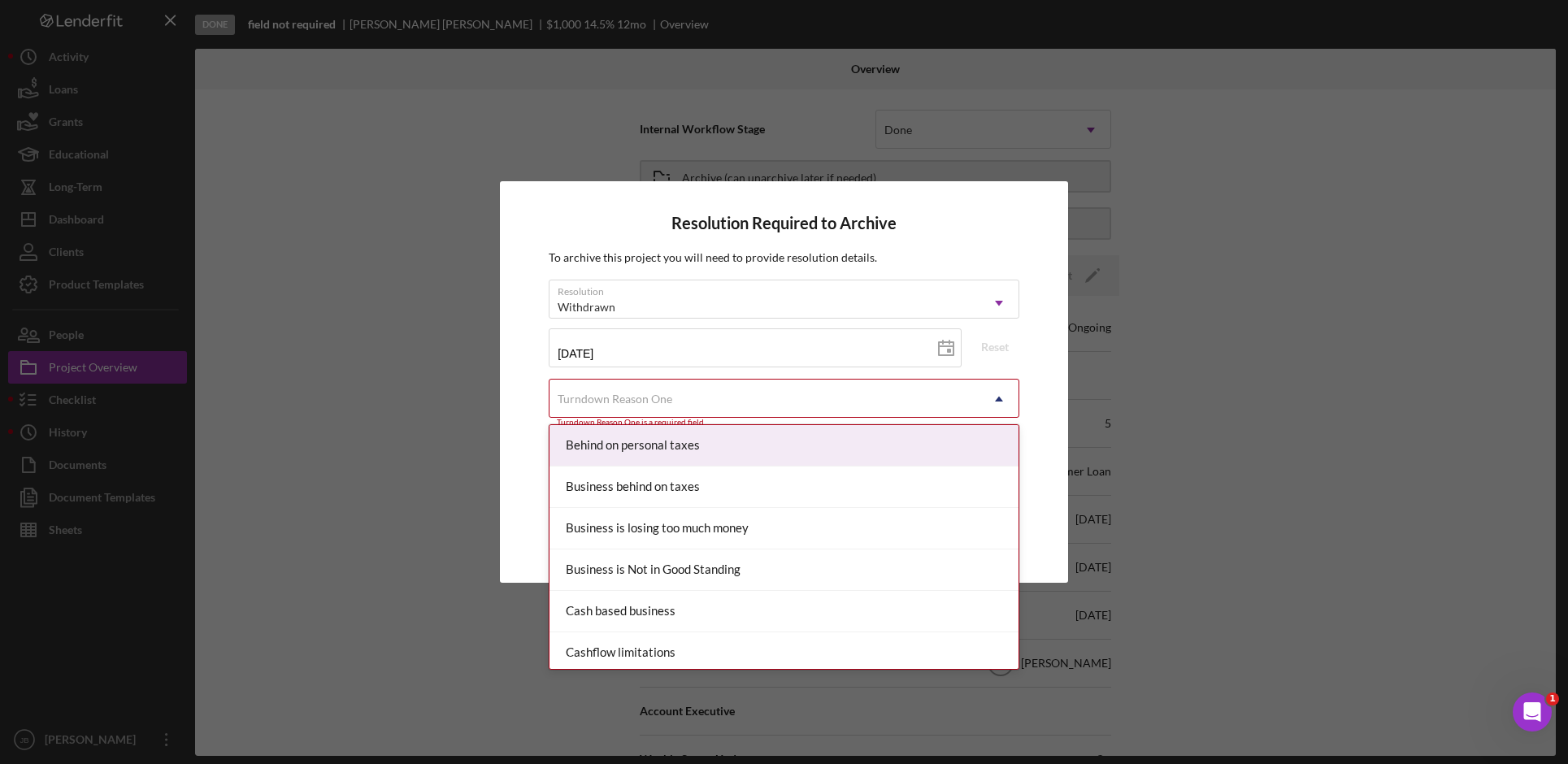
click at [997, 398] on icon "Icon/Dropdown Arrow" at bounding box center [998, 399] width 39 height 39
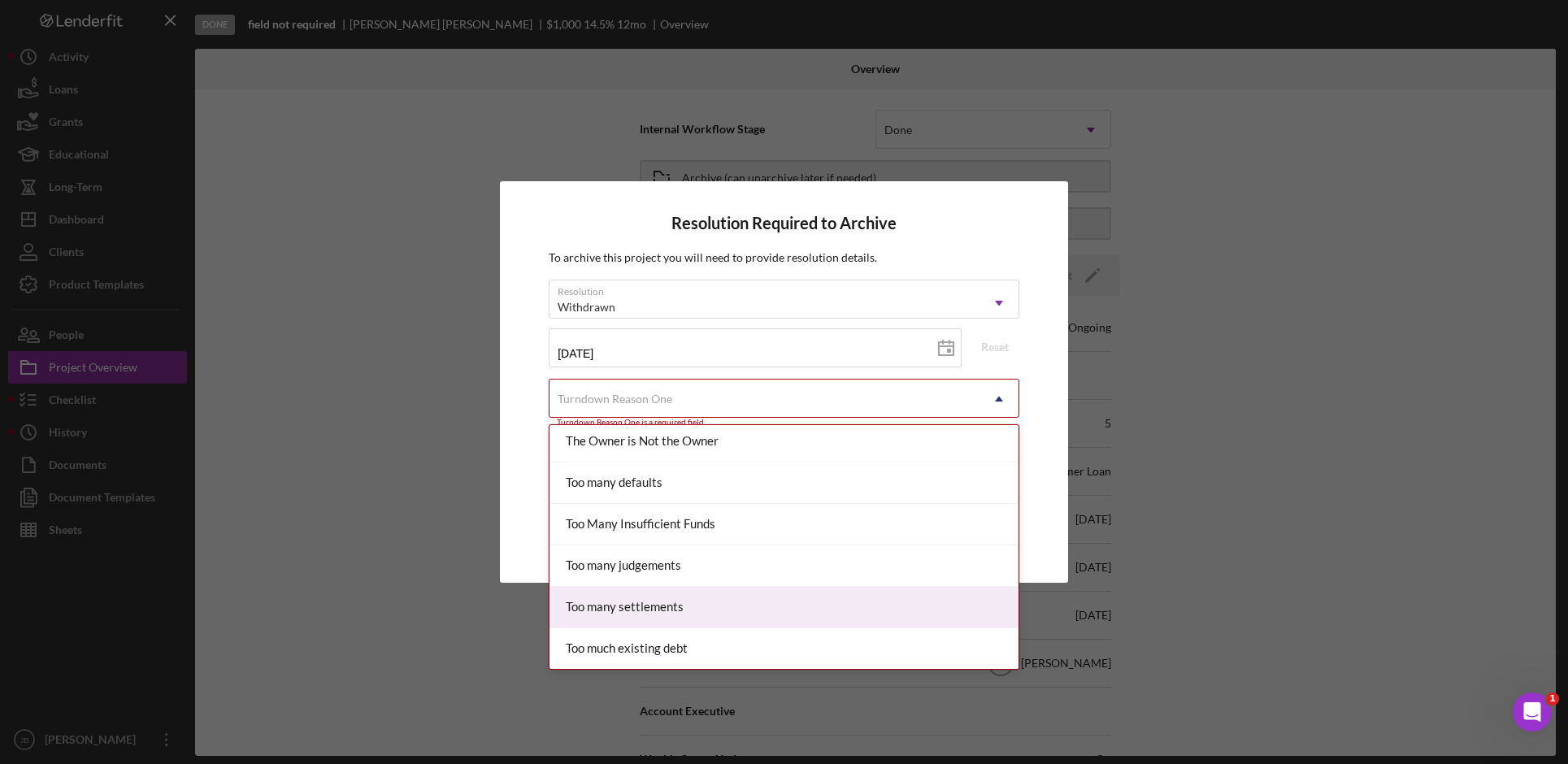
scroll to position [2036, 0]
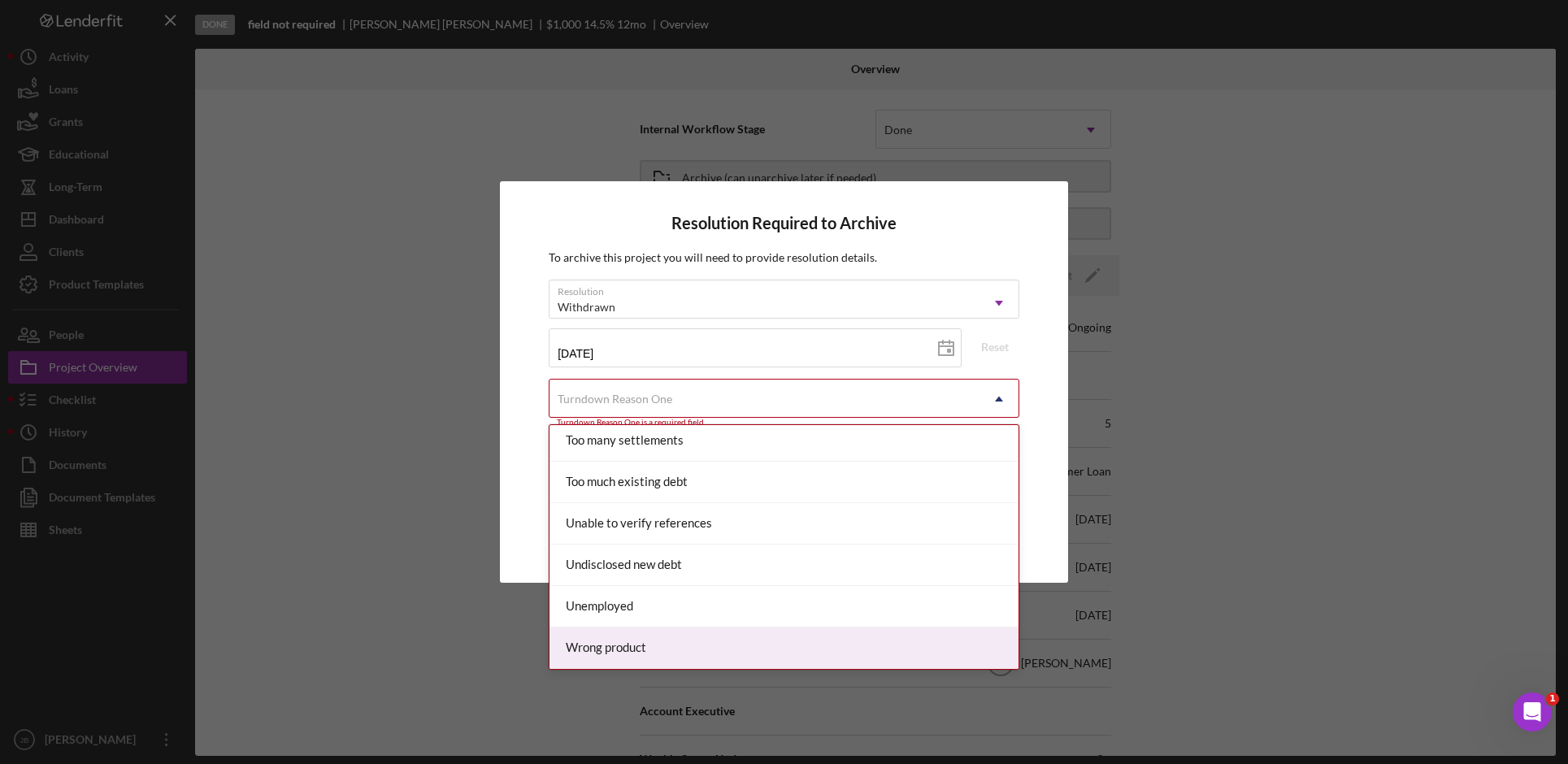
click at [737, 656] on div "Wrong product" at bounding box center [784, 648] width 469 height 42
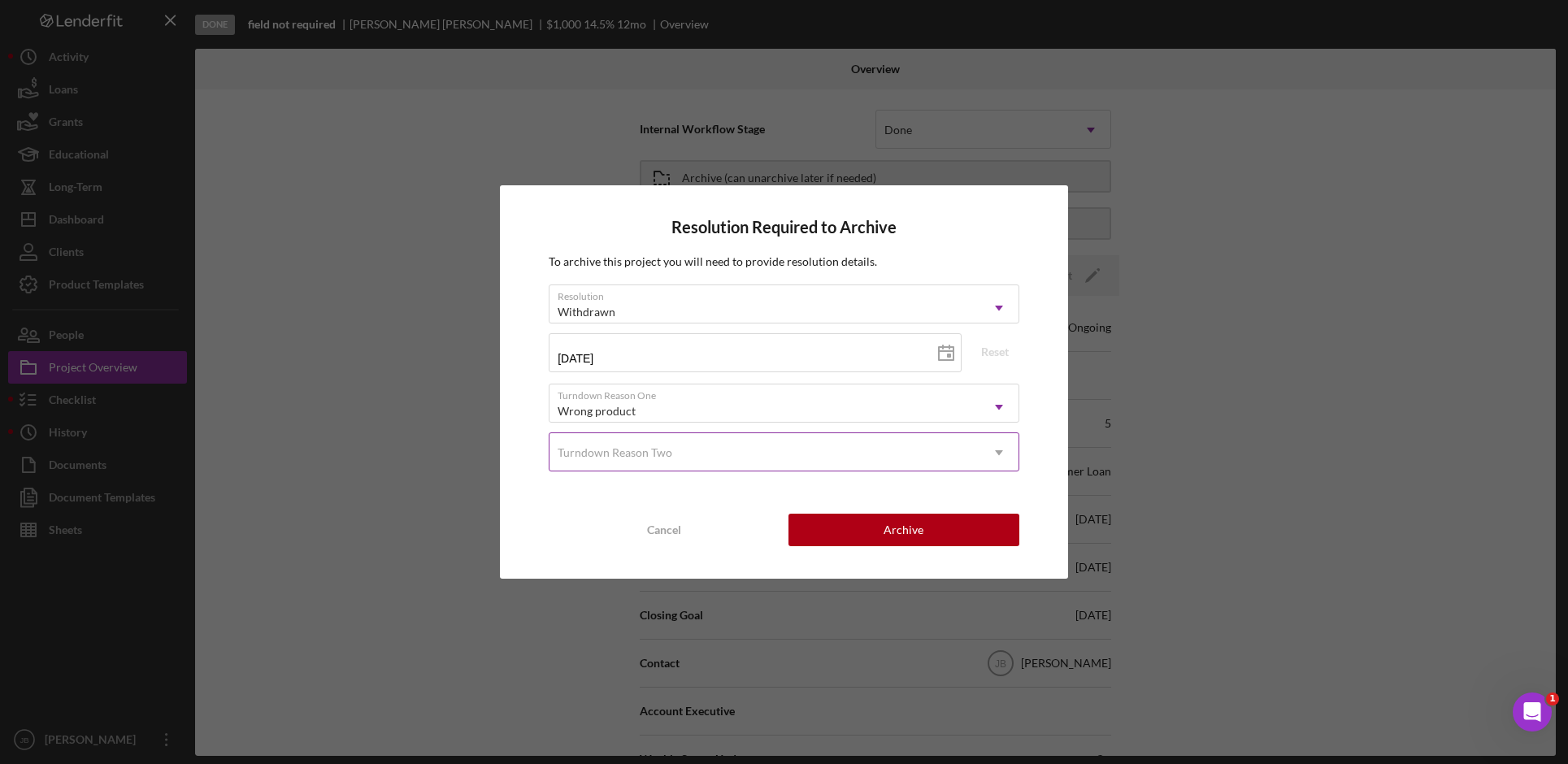
click at [1006, 452] on icon "Icon/Dropdown Arrow" at bounding box center [998, 452] width 39 height 39
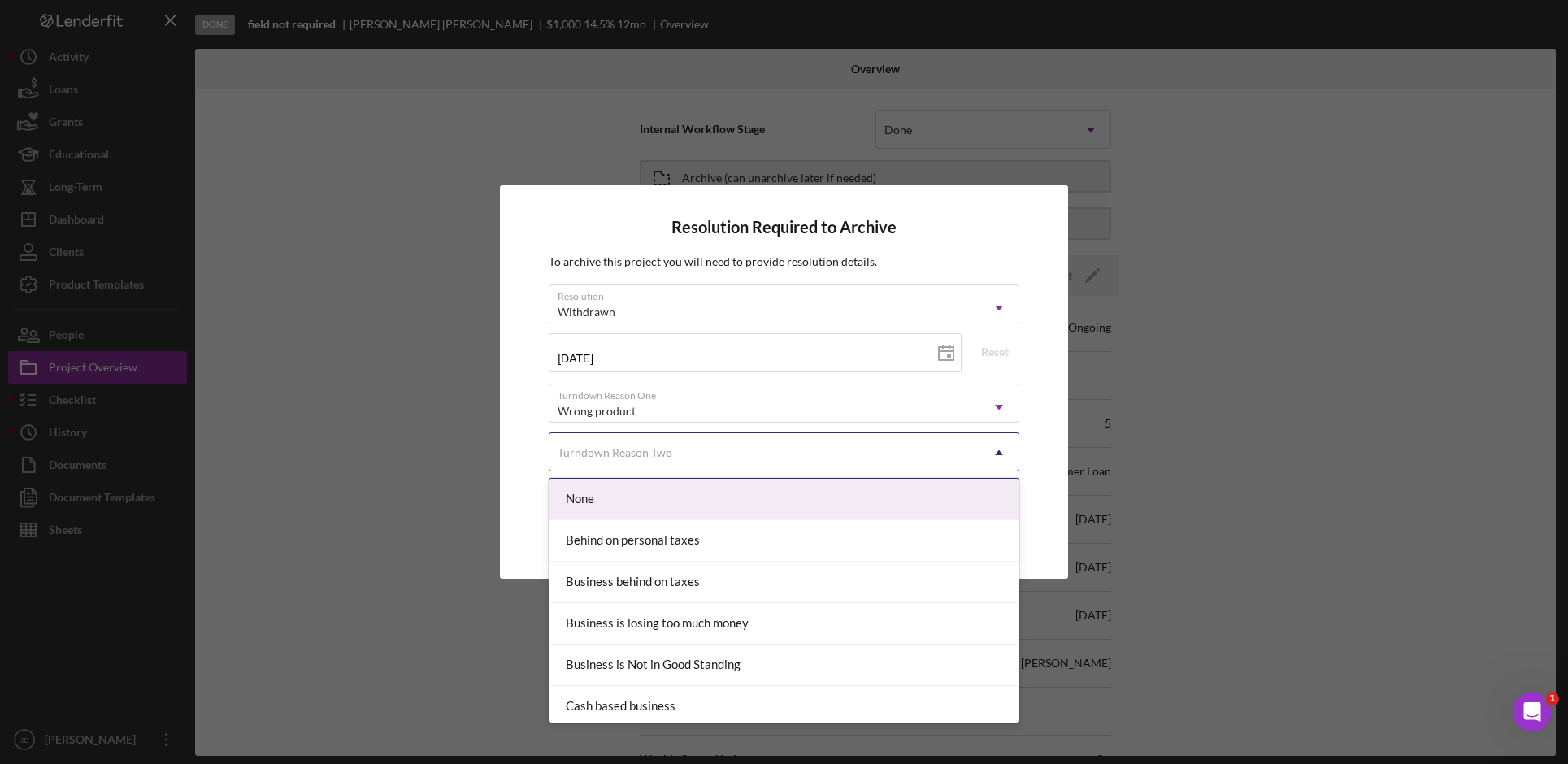
click at [999, 451] on use at bounding box center [998, 452] width 8 height 5
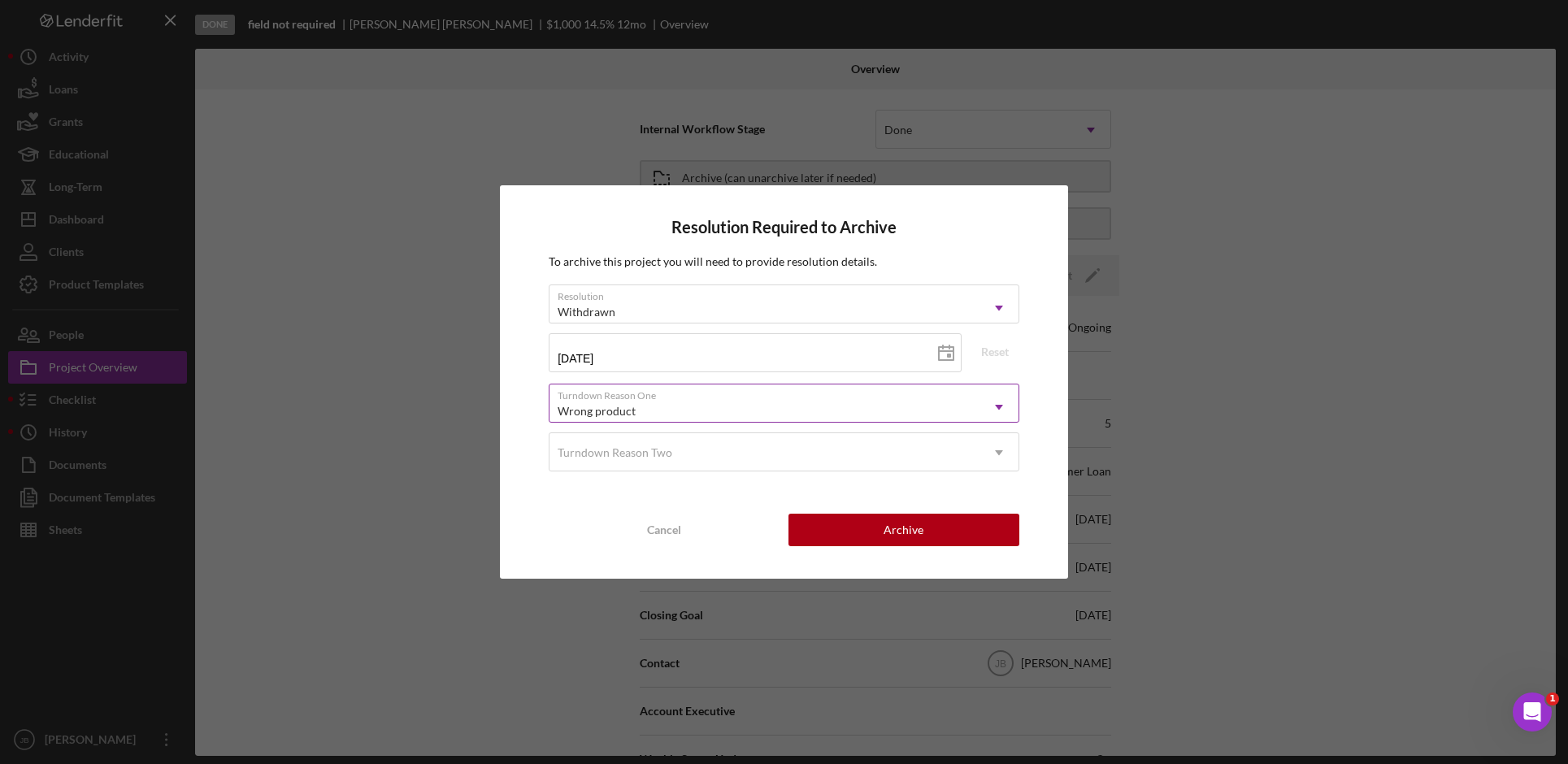
click at [1002, 413] on icon "Icon/Dropdown Arrow" at bounding box center [998, 407] width 39 height 39
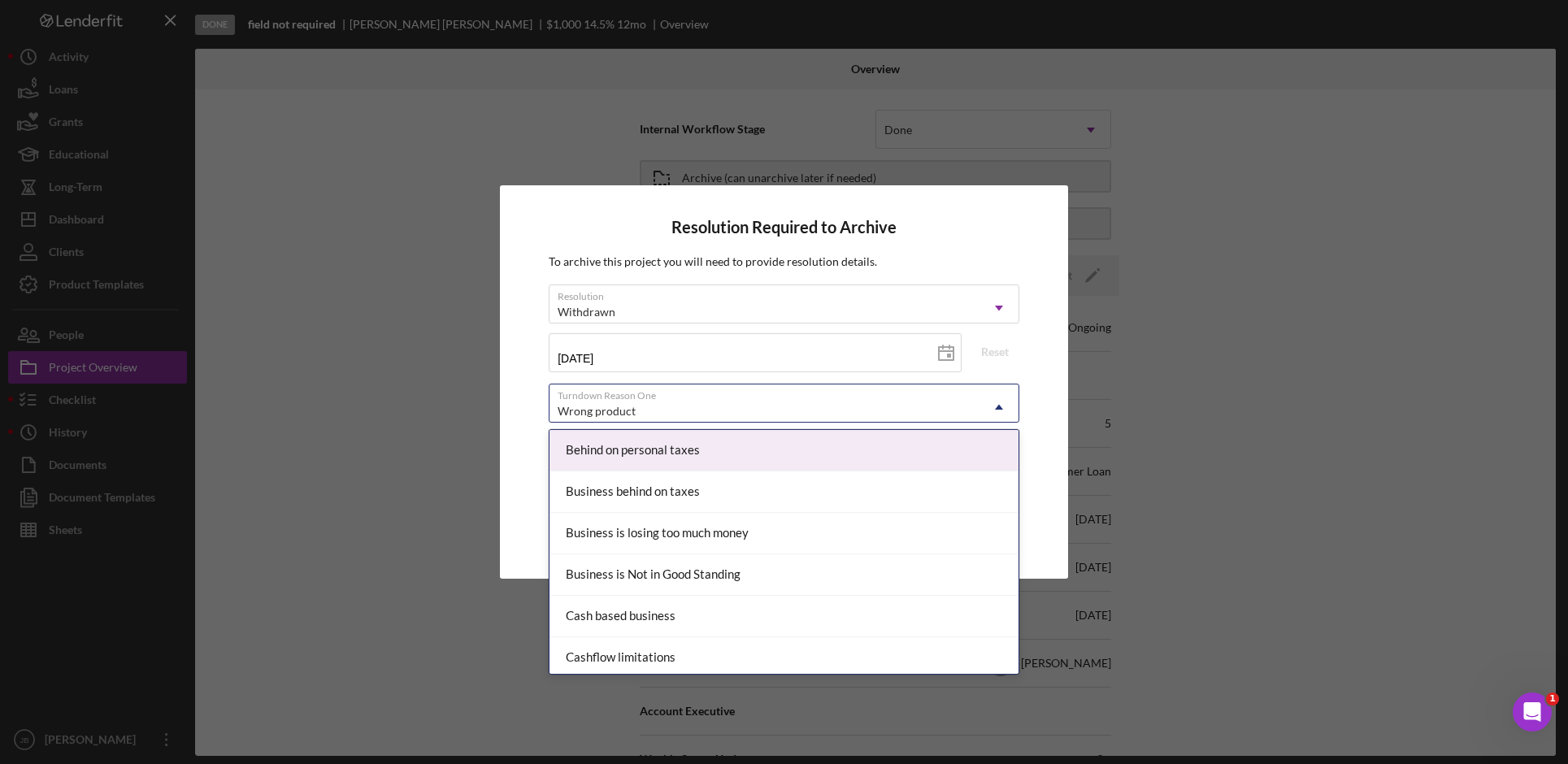
click at [994, 400] on icon "Icon/Dropdown Arrow" at bounding box center [998, 407] width 39 height 39
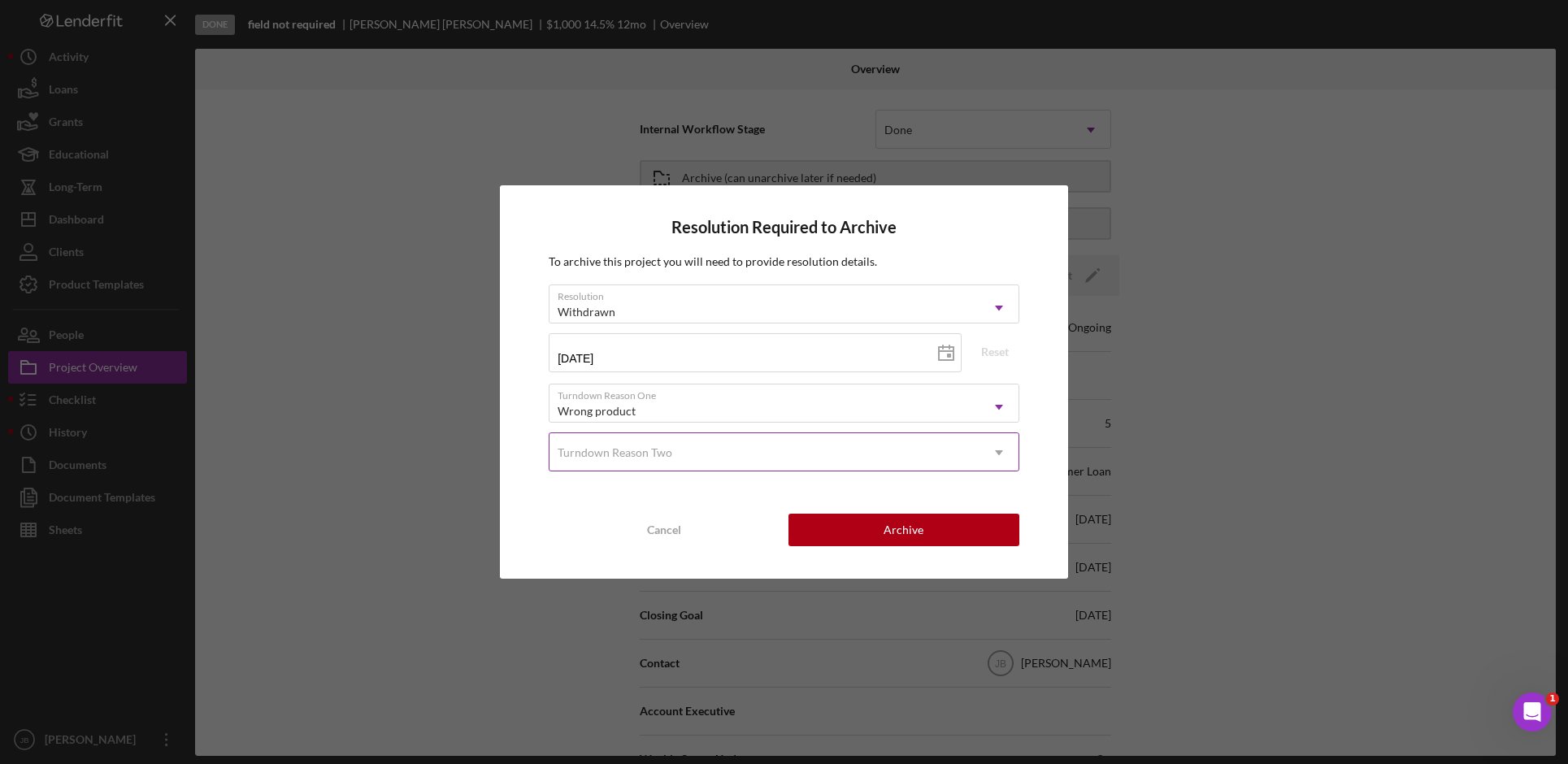
click at [1005, 457] on icon "Icon/Dropdown Arrow" at bounding box center [998, 452] width 39 height 39
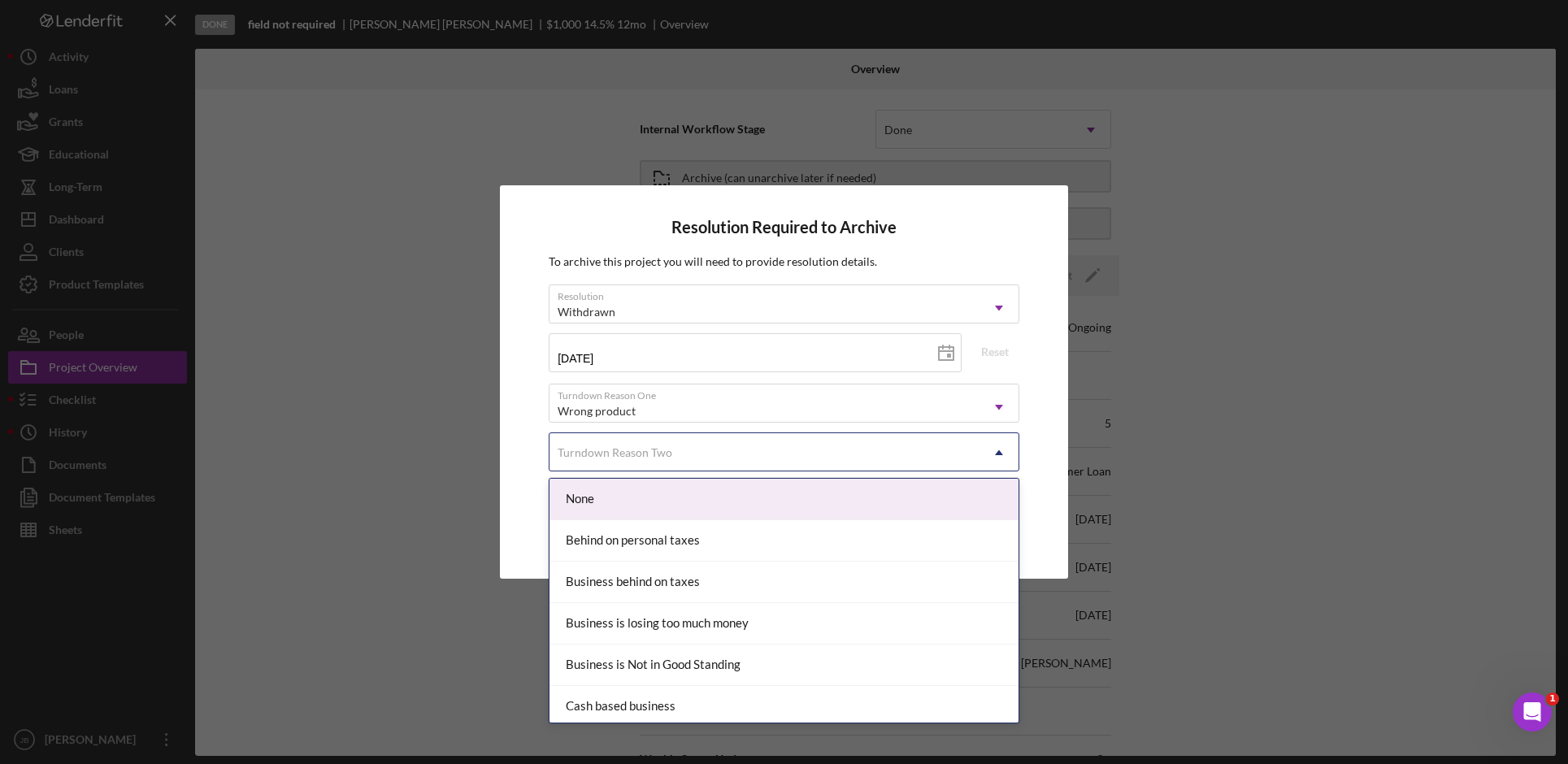
click at [826, 504] on div "None" at bounding box center [784, 499] width 469 height 42
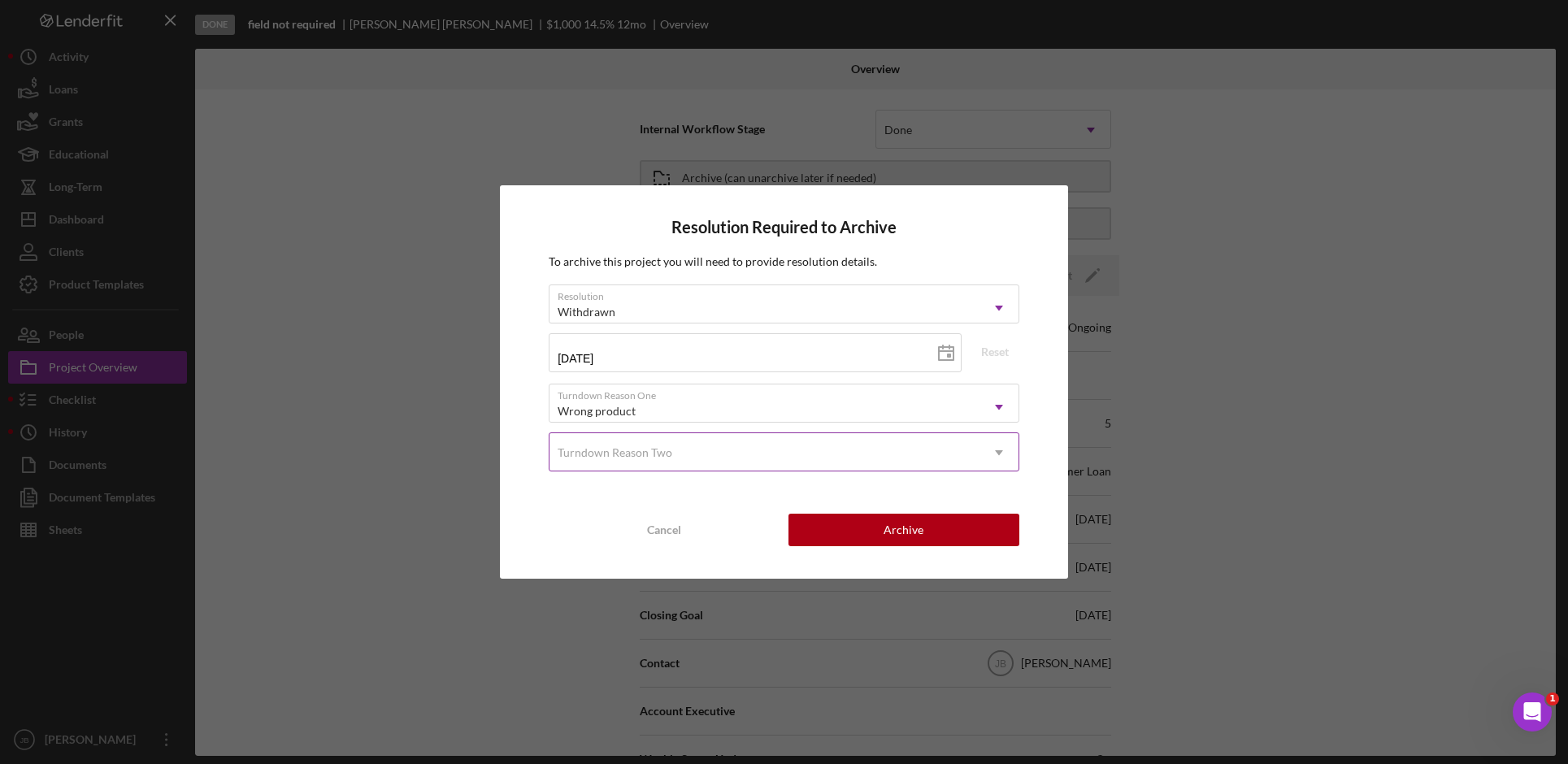
click at [1020, 442] on div "Resolution Required to Archive To archive this project you will need to provide…" at bounding box center [784, 382] width 568 height 392
click at [996, 448] on icon "Icon/Dropdown Arrow" at bounding box center [998, 452] width 39 height 39
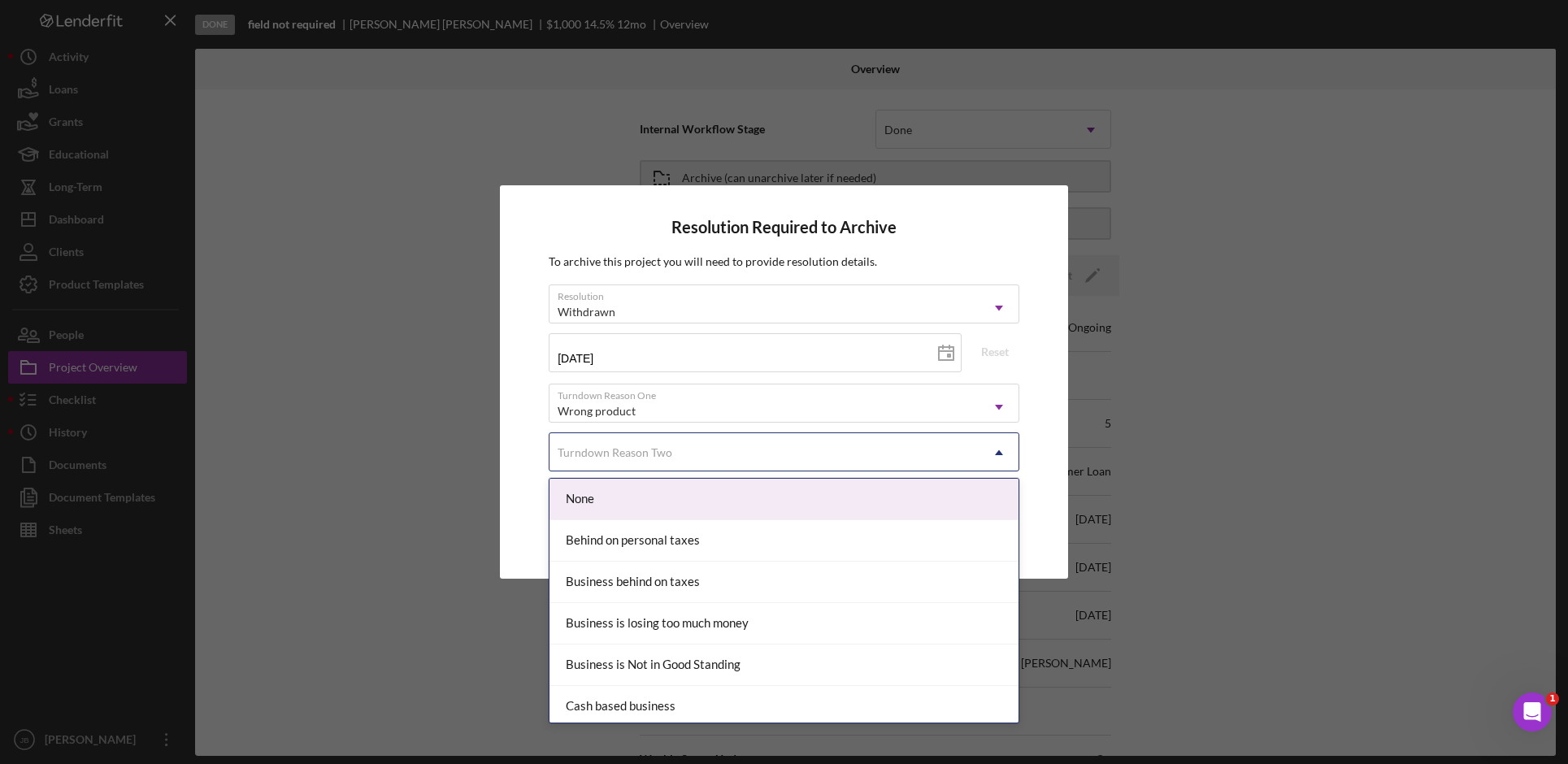
click at [588, 505] on div "None" at bounding box center [784, 499] width 469 height 42
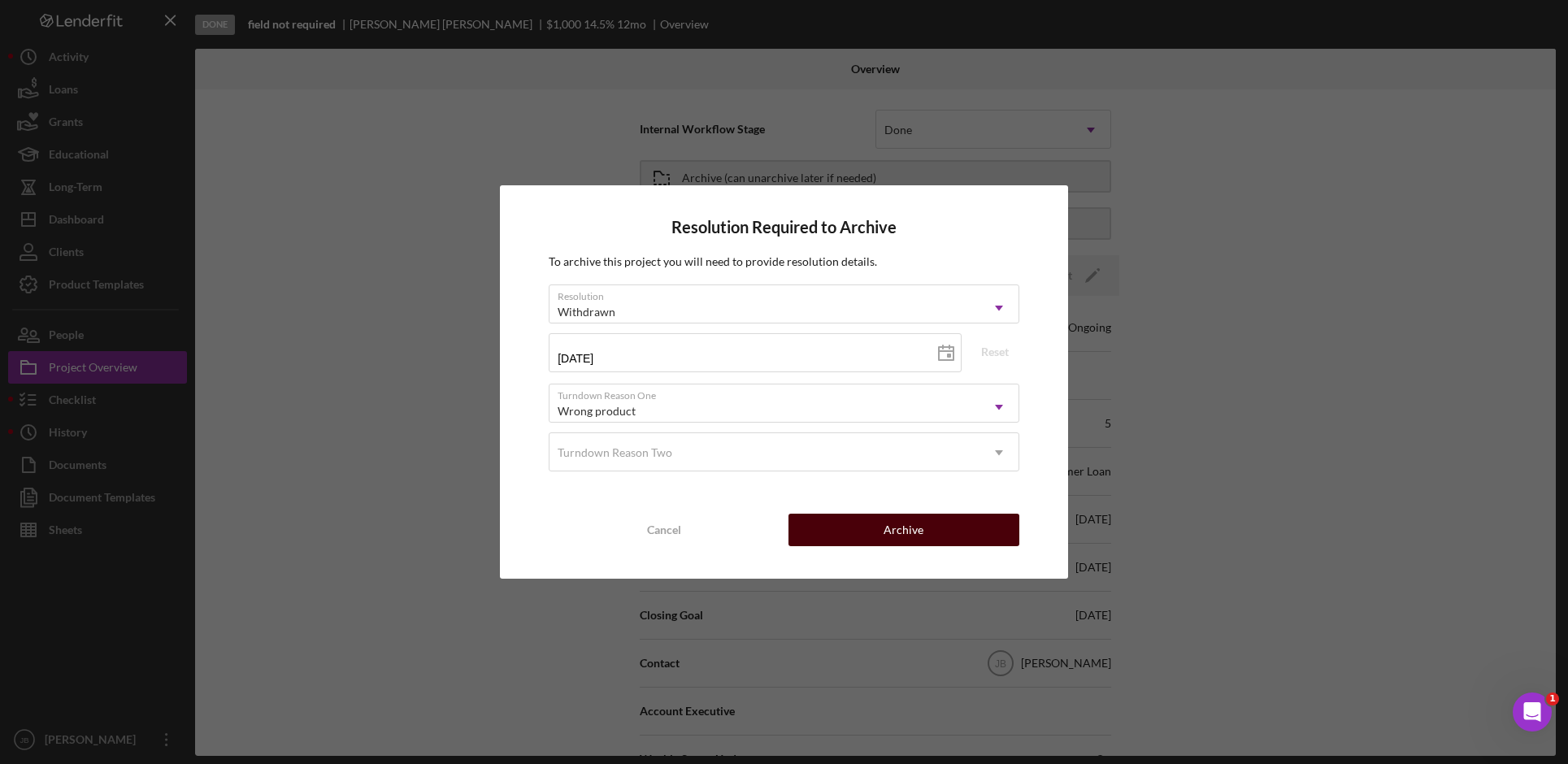
click at [921, 533] on div "Archive" at bounding box center [903, 530] width 40 height 33
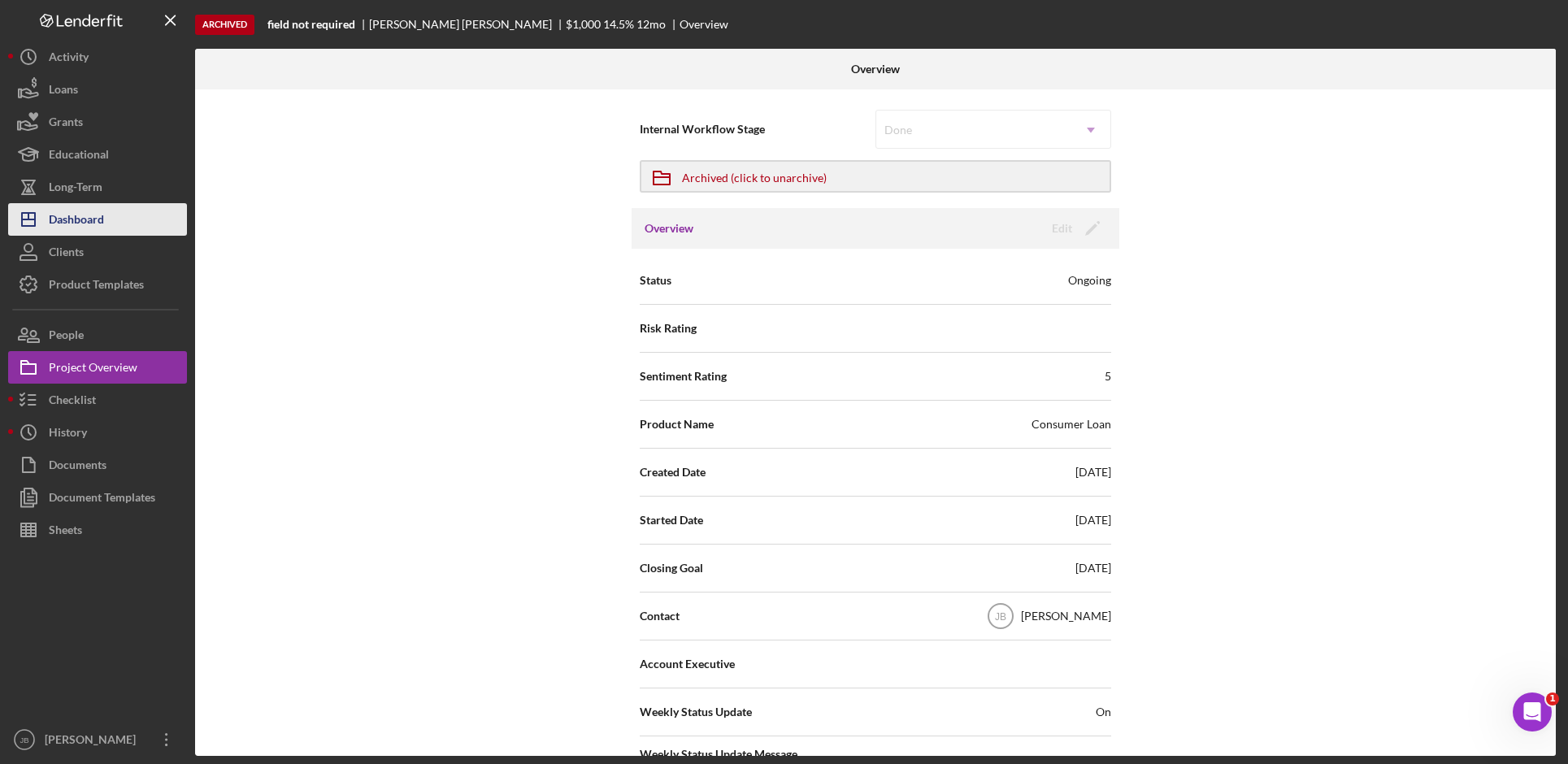
click at [111, 223] on button "Icon/Dashboard Dashboard" at bounding box center [98, 220] width 179 height 33
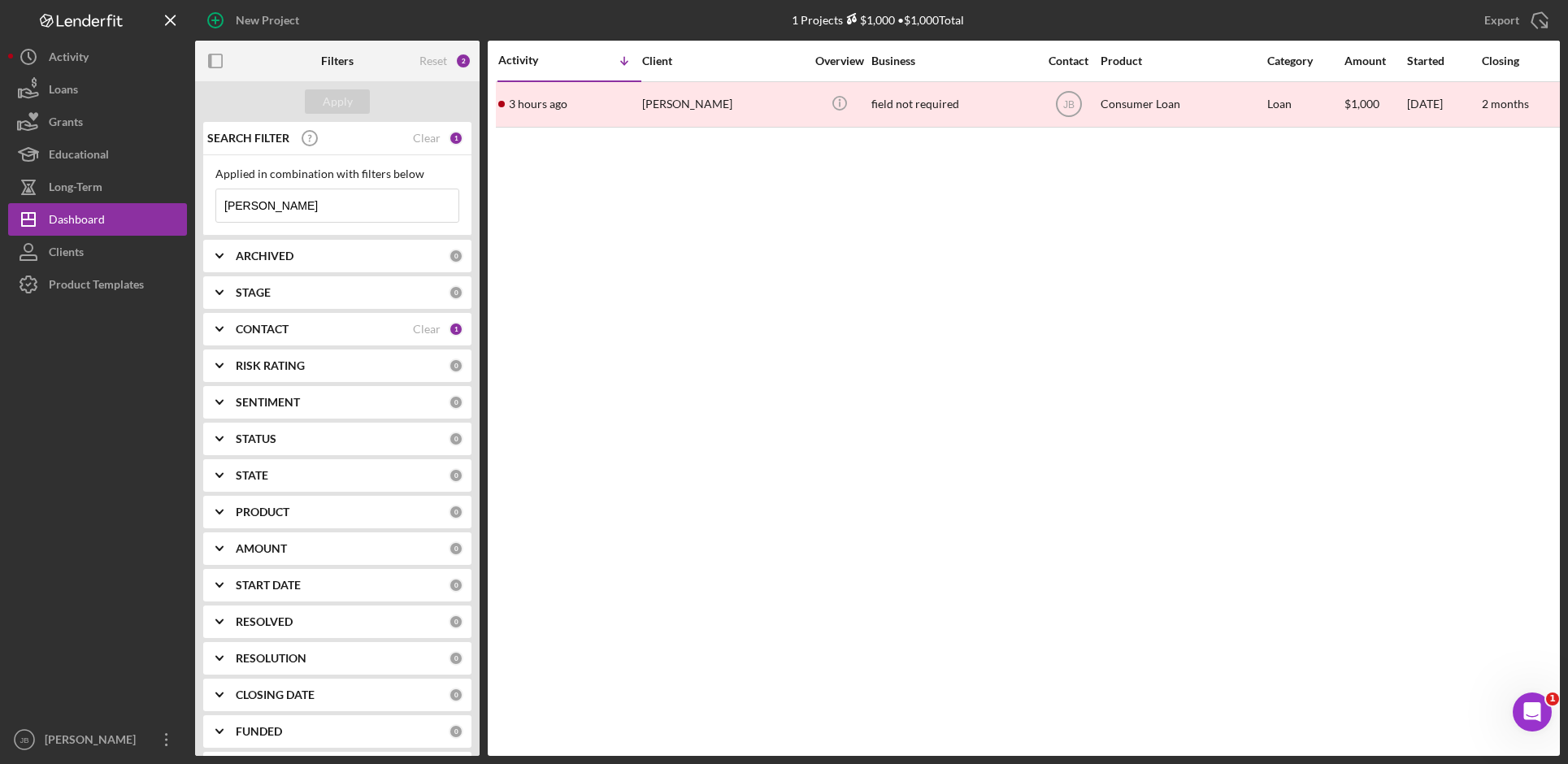
click at [746, 216] on div "Activity Icon/Table Sort Arrow Client Overview Business Contact Product Categor…" at bounding box center [1024, 398] width 1072 height 715
click at [432, 130] on div "SEARCH FILTER Clear 1" at bounding box center [334, 137] width 260 height 41
click at [436, 138] on div "SEARCH FILTER Clear 1" at bounding box center [334, 137] width 260 height 41
click at [426, 137] on div "Clear" at bounding box center [427, 138] width 28 height 13
click at [354, 99] on button "Apply" at bounding box center [337, 101] width 65 height 24
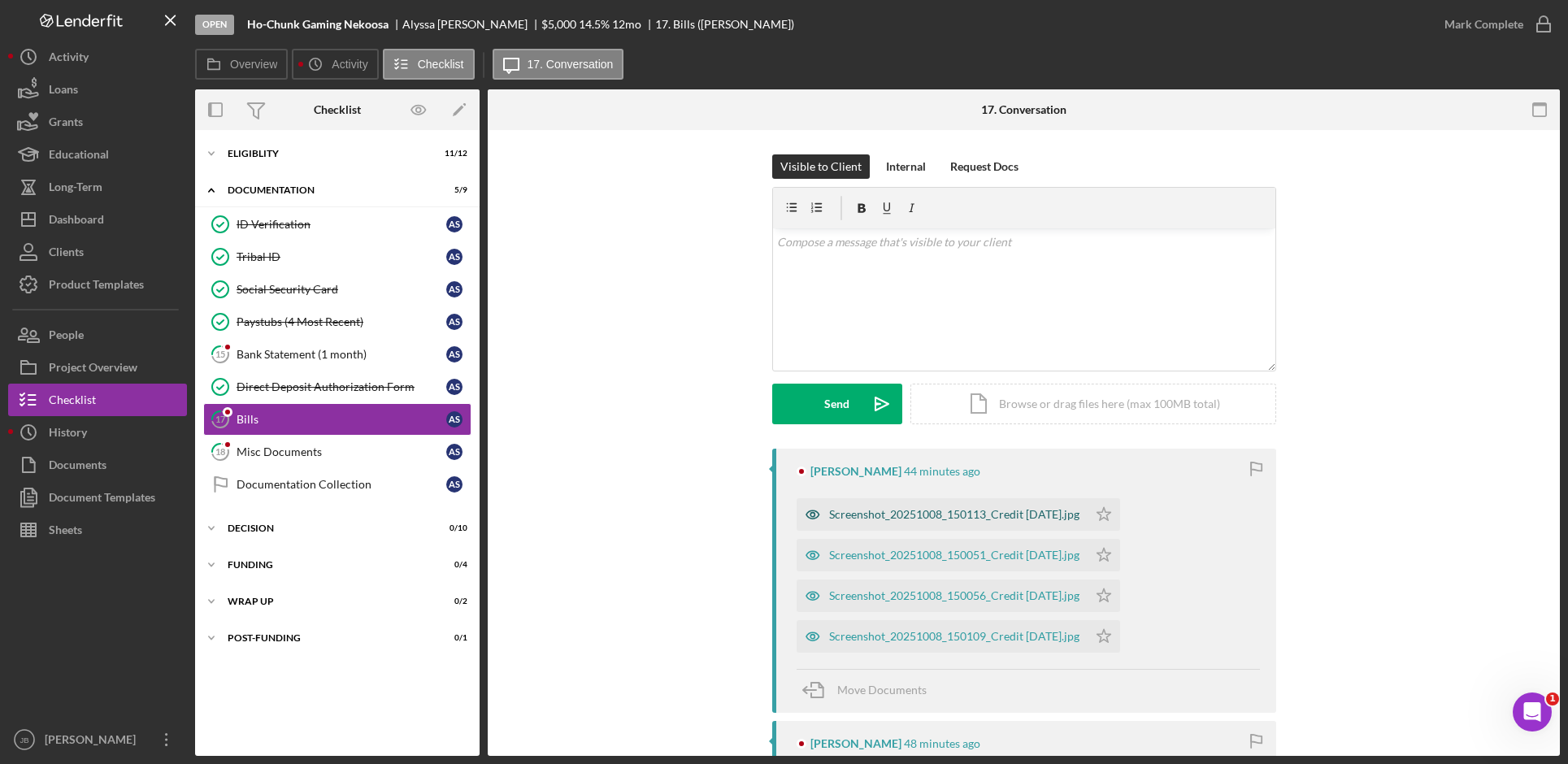
click at [936, 525] on div "Screenshot_20251008_150113_Credit Karma.jpg" at bounding box center [942, 514] width 291 height 33
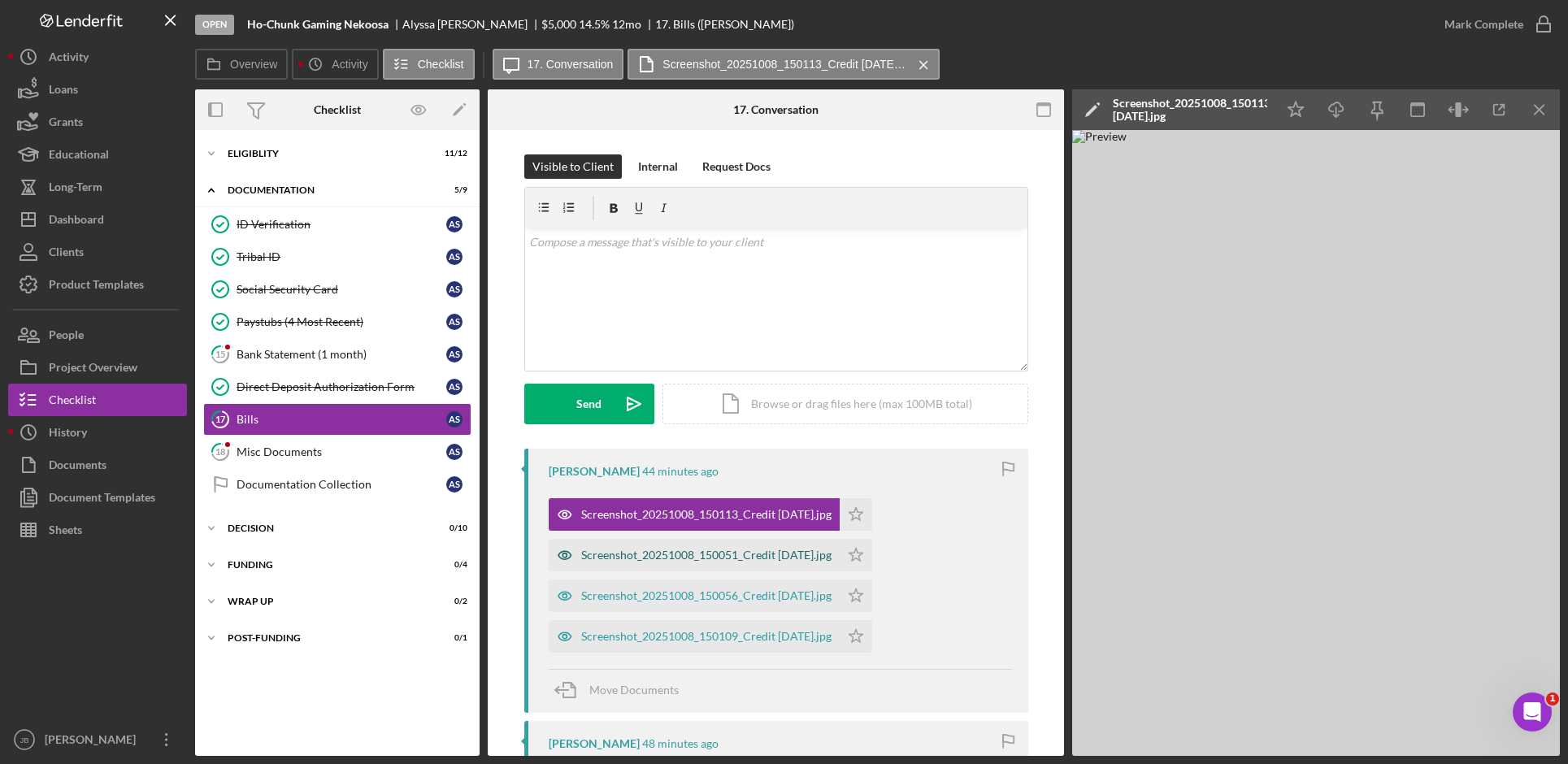
click at [666, 552] on div "Screenshot_20251008_150051_Credit Karma.jpg" at bounding box center [706, 555] width 250 height 13
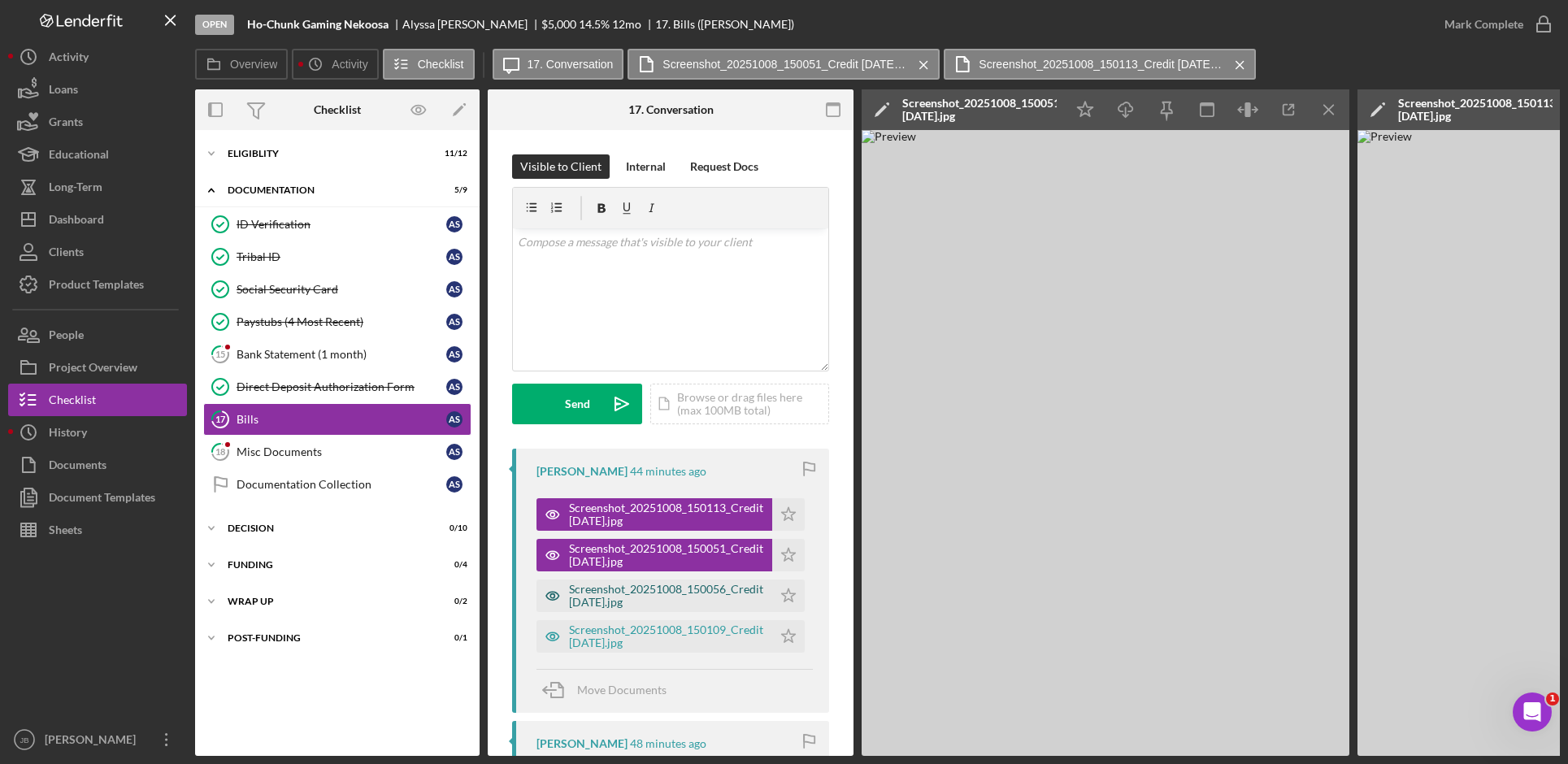
click at [649, 583] on div "Screenshot_20251008_150056_Credit Karma.jpg" at bounding box center [666, 596] width 195 height 26
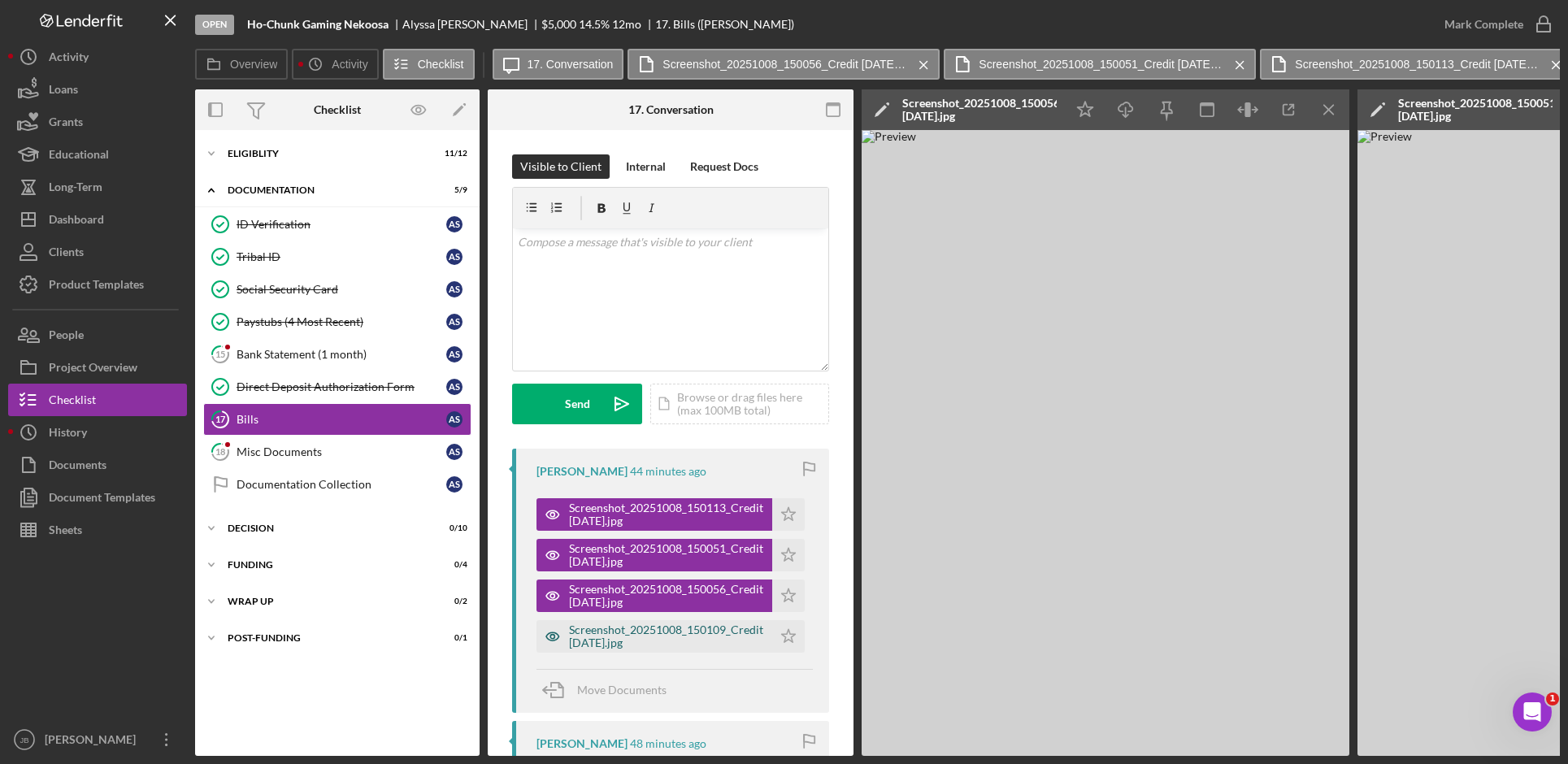
click at [659, 631] on div "Screenshot_20251008_150109_Credit Karma.jpg" at bounding box center [666, 637] width 195 height 26
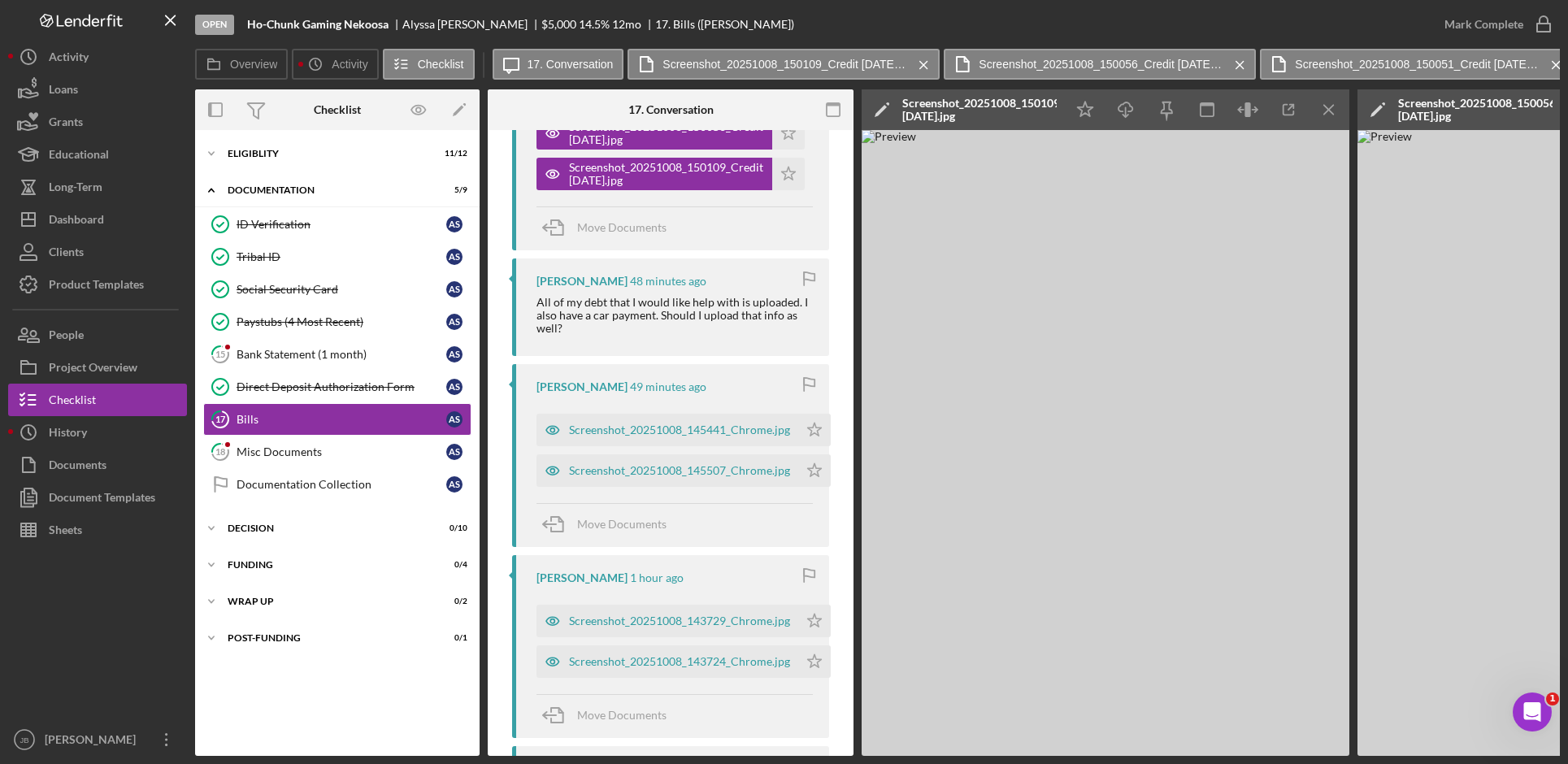
scroll to position [487, 0]
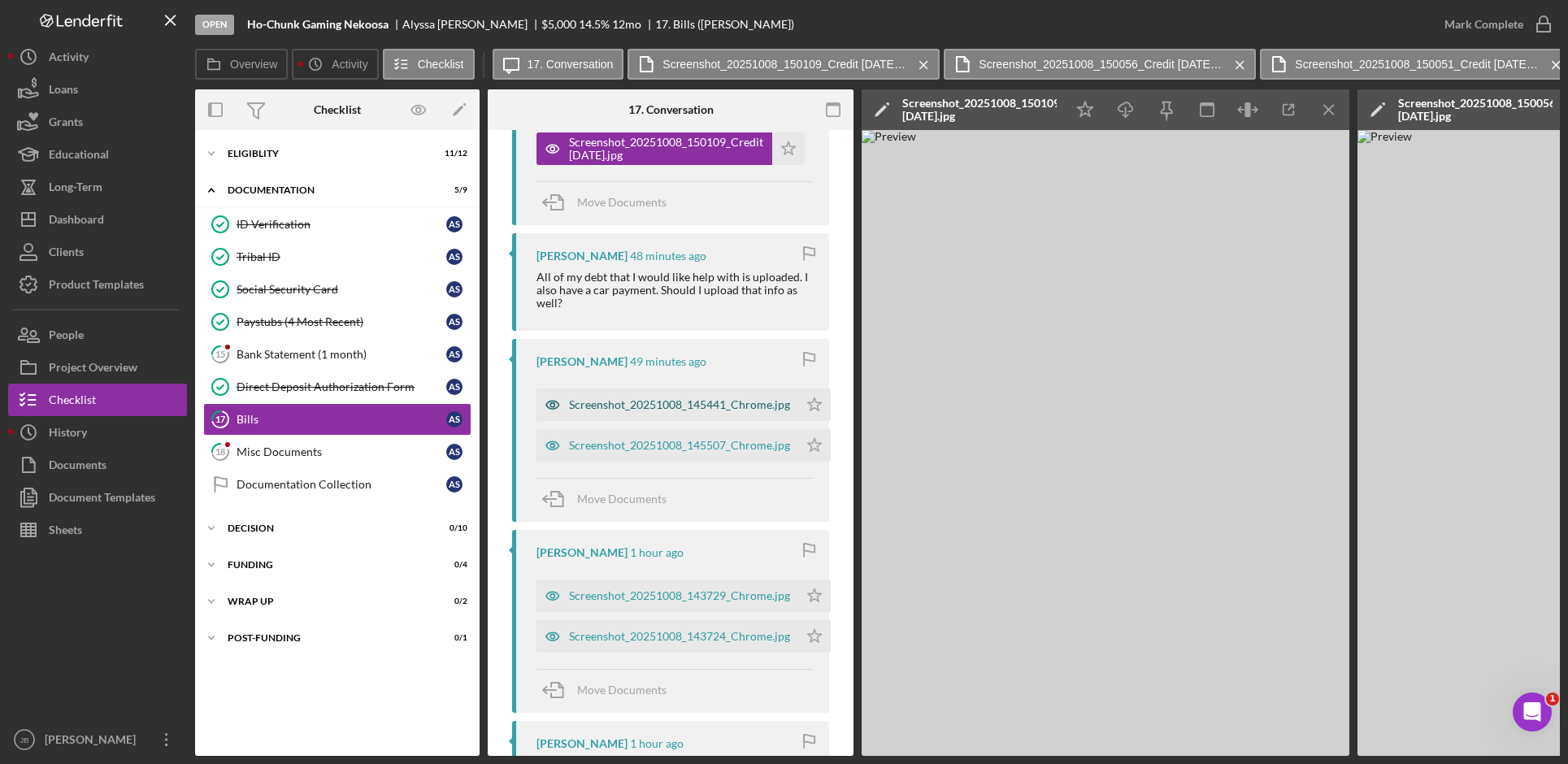
click at [695, 419] on div "Screenshot_20251008_145441_Chrome.jpg" at bounding box center [666, 405] width 261 height 33
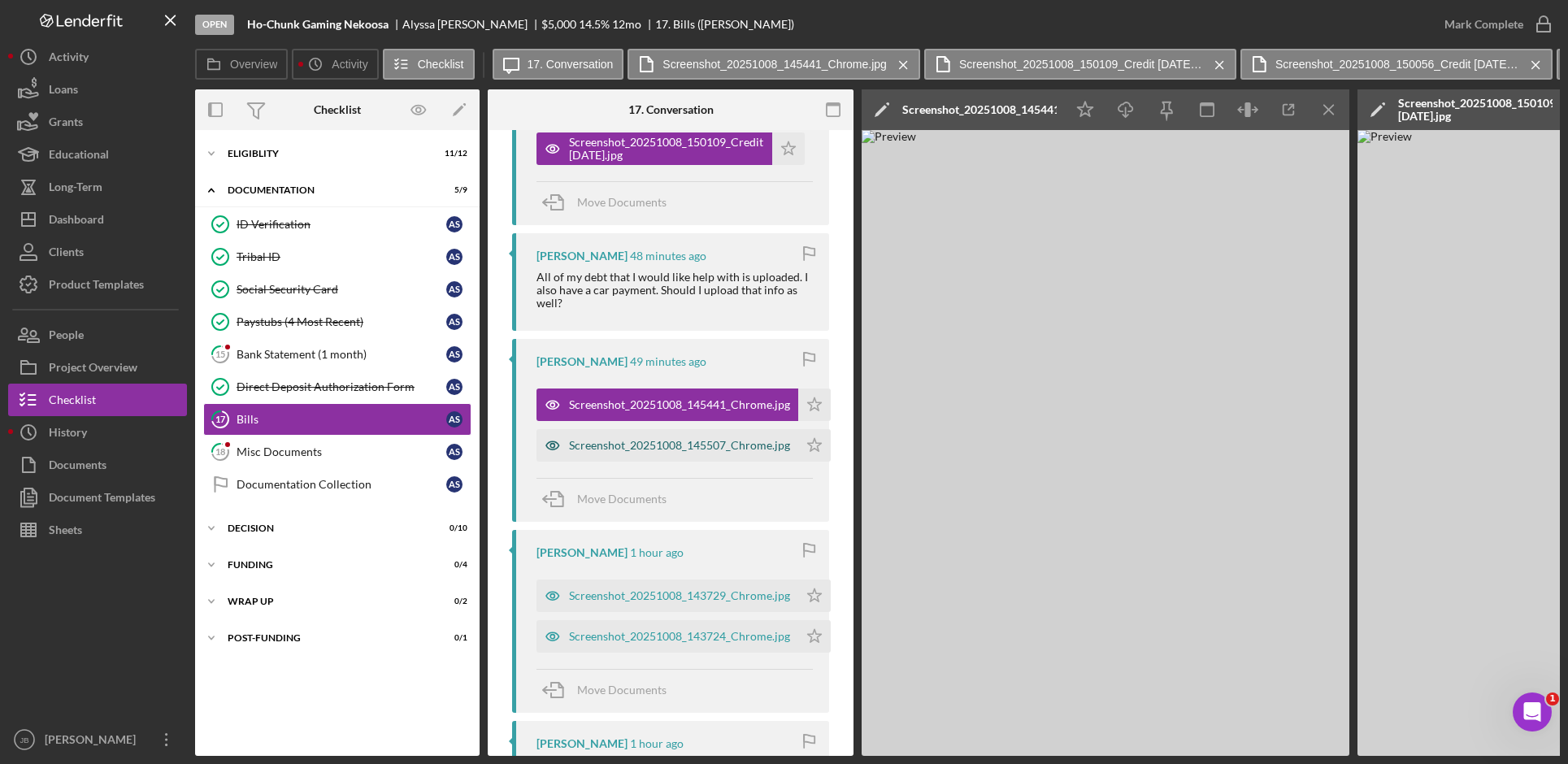
click at [694, 441] on div "Screenshot_20251008_145507_Chrome.jpg" at bounding box center [679, 445] width 222 height 13
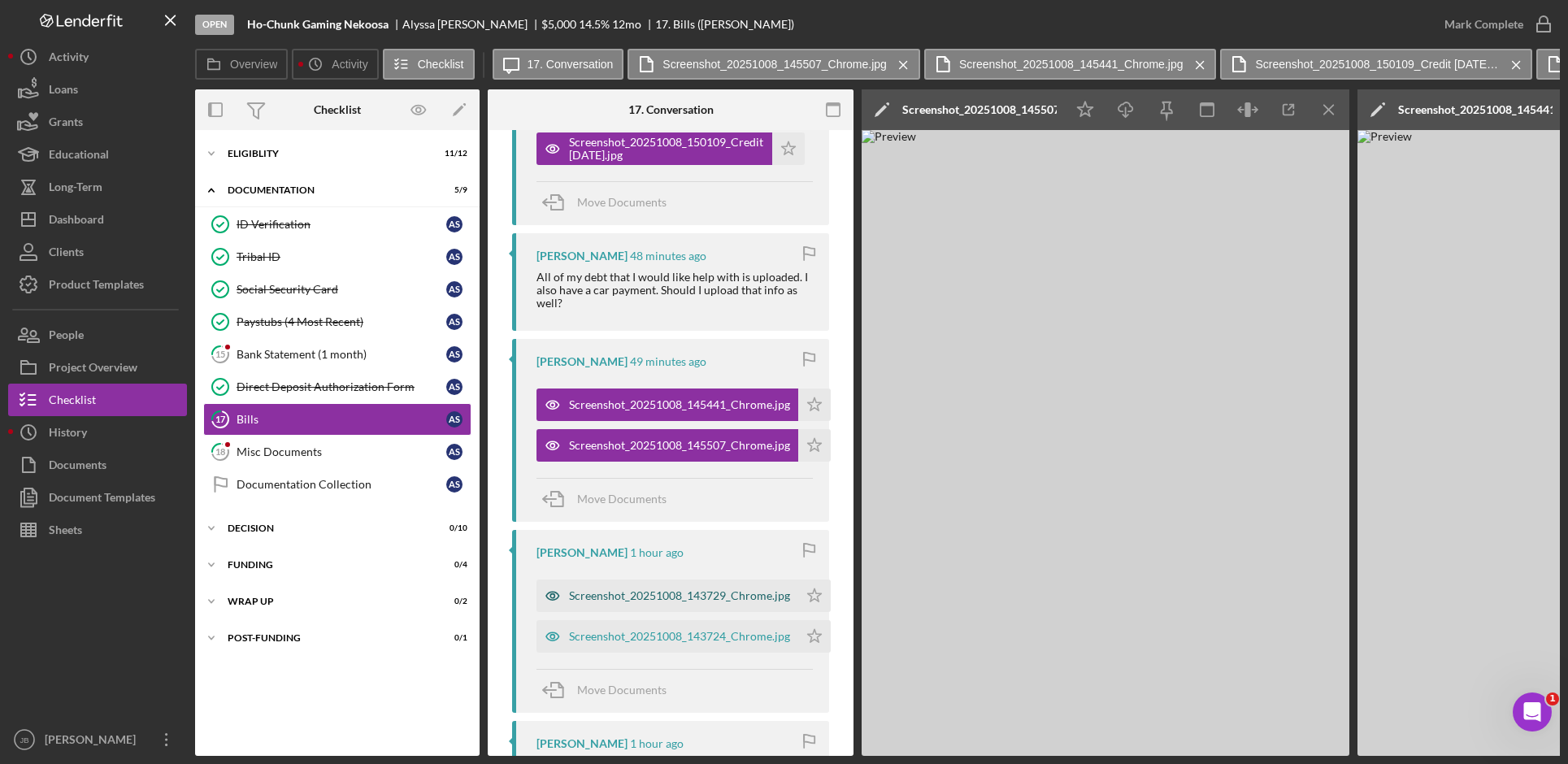
click at [680, 597] on div "Screenshot_20251008_143729_Chrome.jpg" at bounding box center [679, 596] width 222 height 13
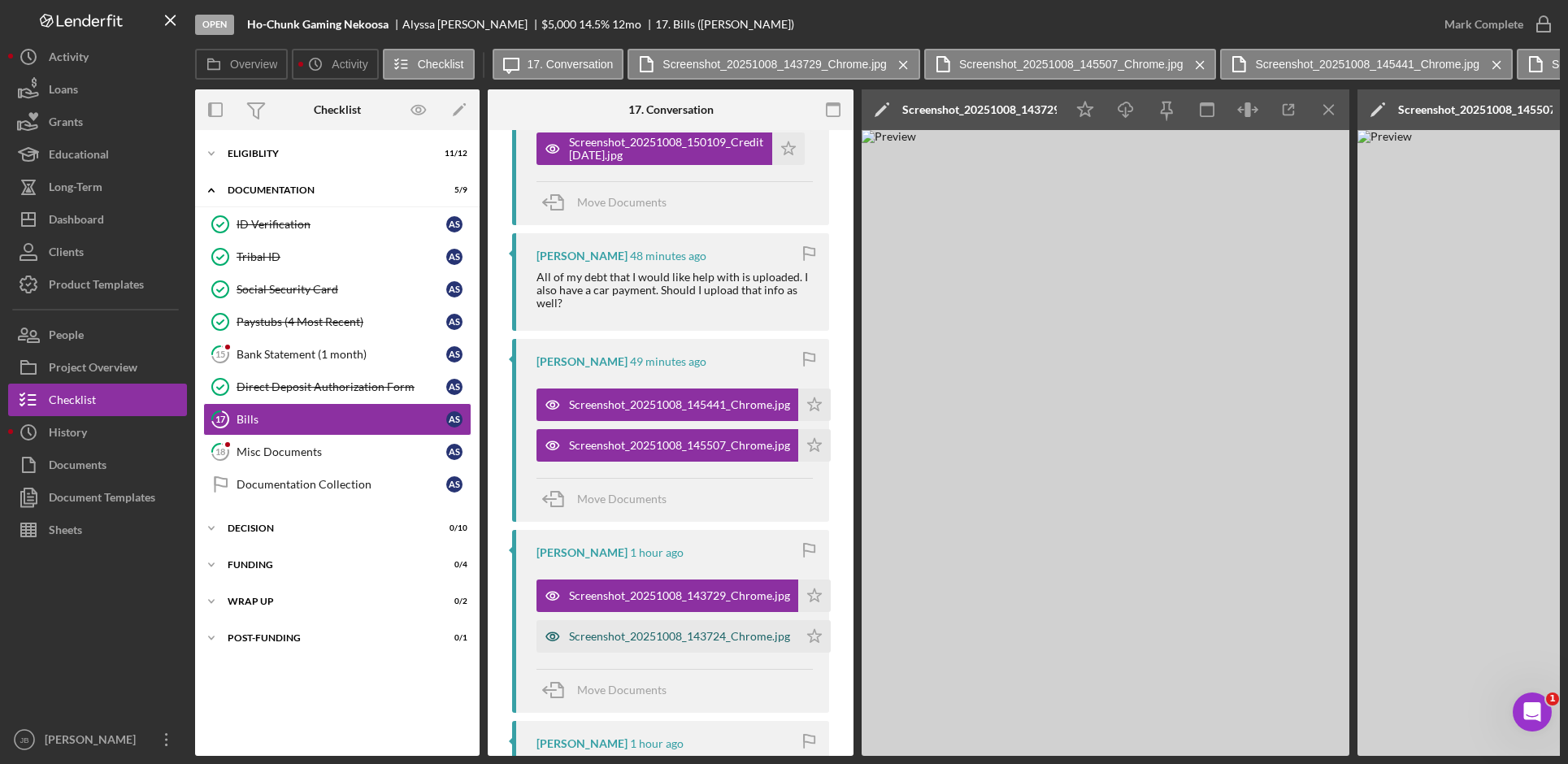
click at [678, 639] on div "Screenshot_20251008_143724_Chrome.jpg" at bounding box center [679, 637] width 222 height 13
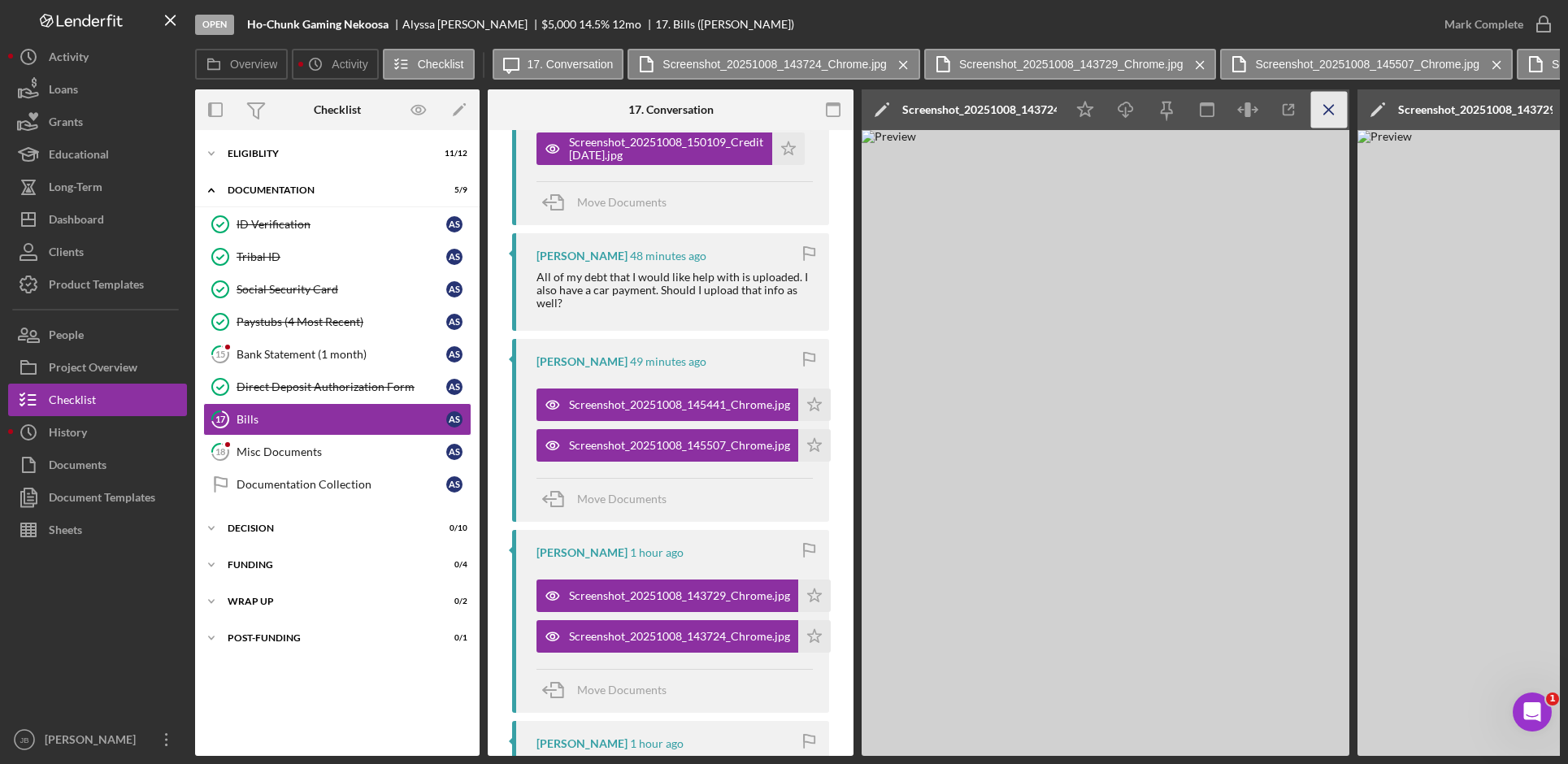
click at [1337, 106] on icon "Icon/Menu Close" at bounding box center [1329, 110] width 36 height 36
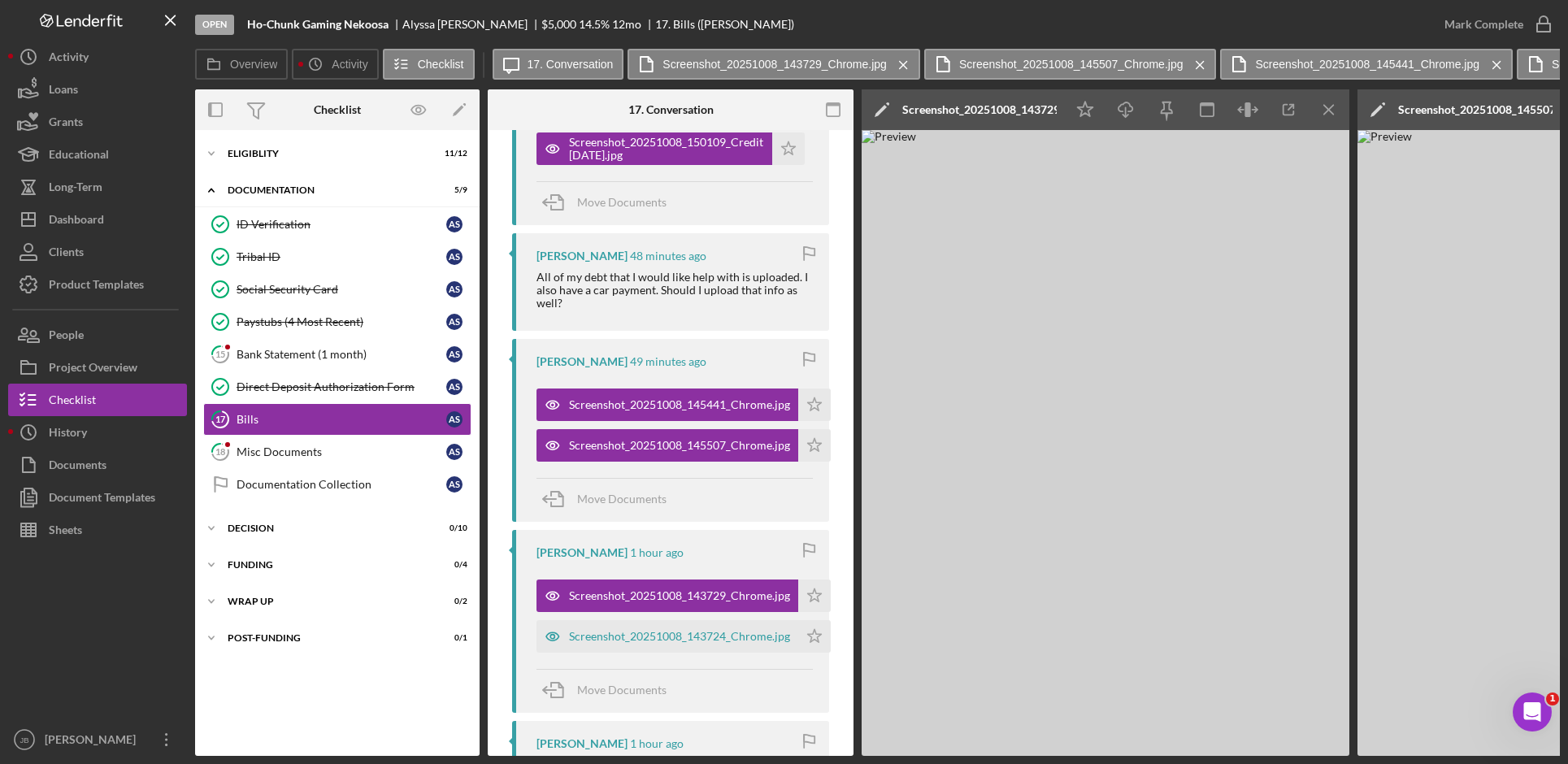
click at [1337, 106] on icon "Icon/Menu Close" at bounding box center [1329, 110] width 36 height 36
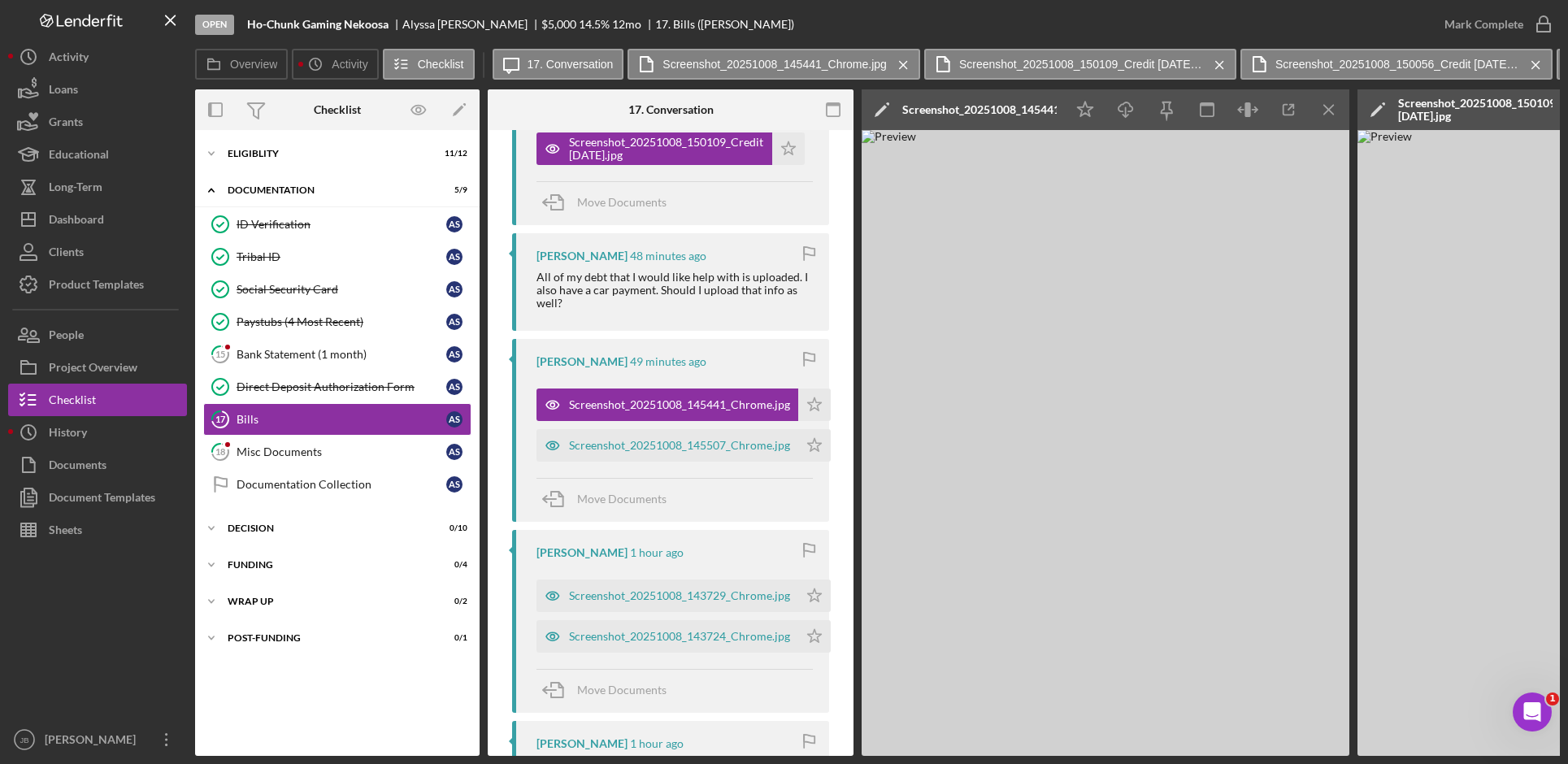
click at [1337, 106] on icon "Icon/Menu Close" at bounding box center [1329, 110] width 36 height 36
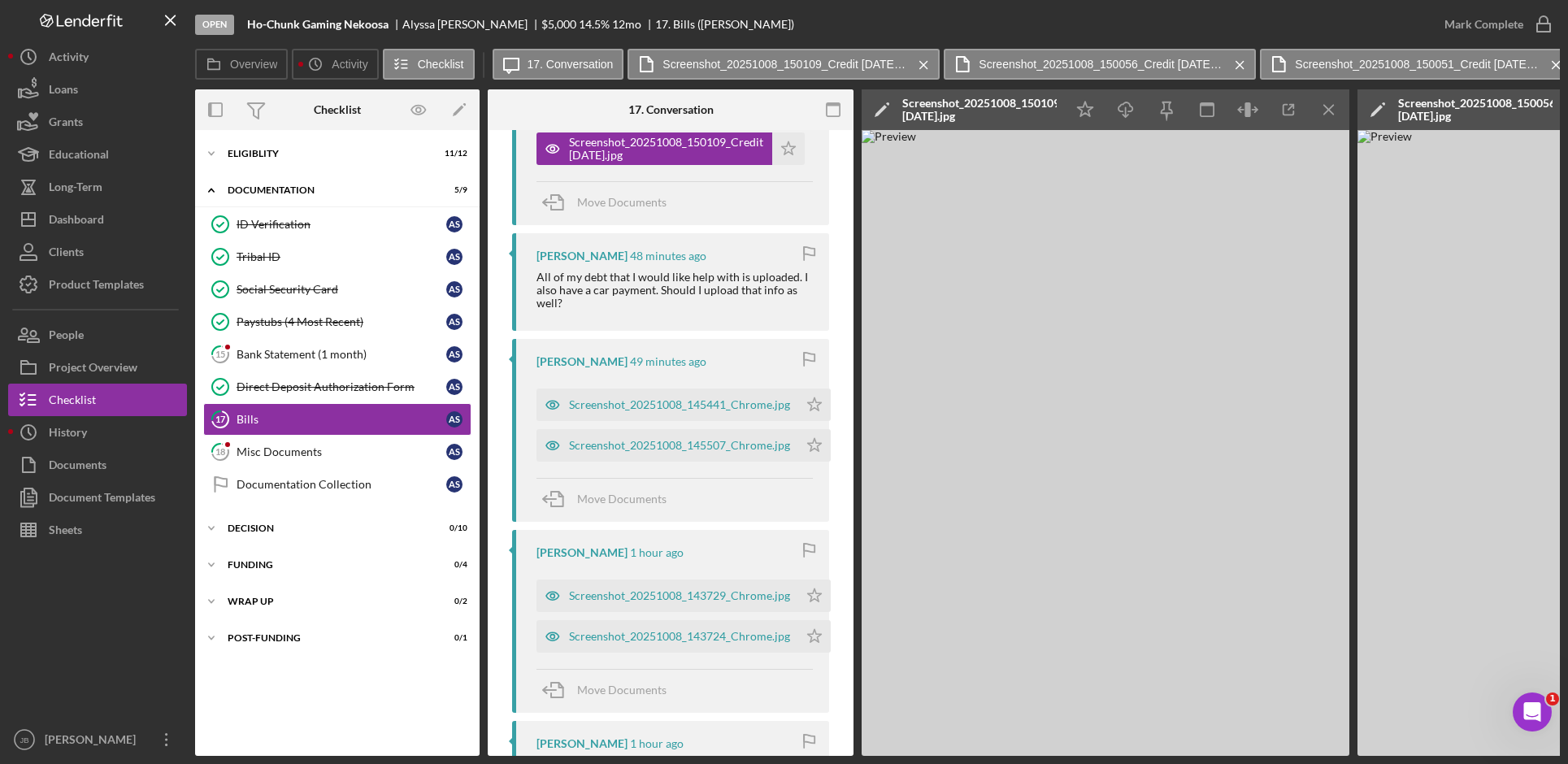
click at [1337, 106] on icon "Icon/Menu Close" at bounding box center [1329, 110] width 36 height 36
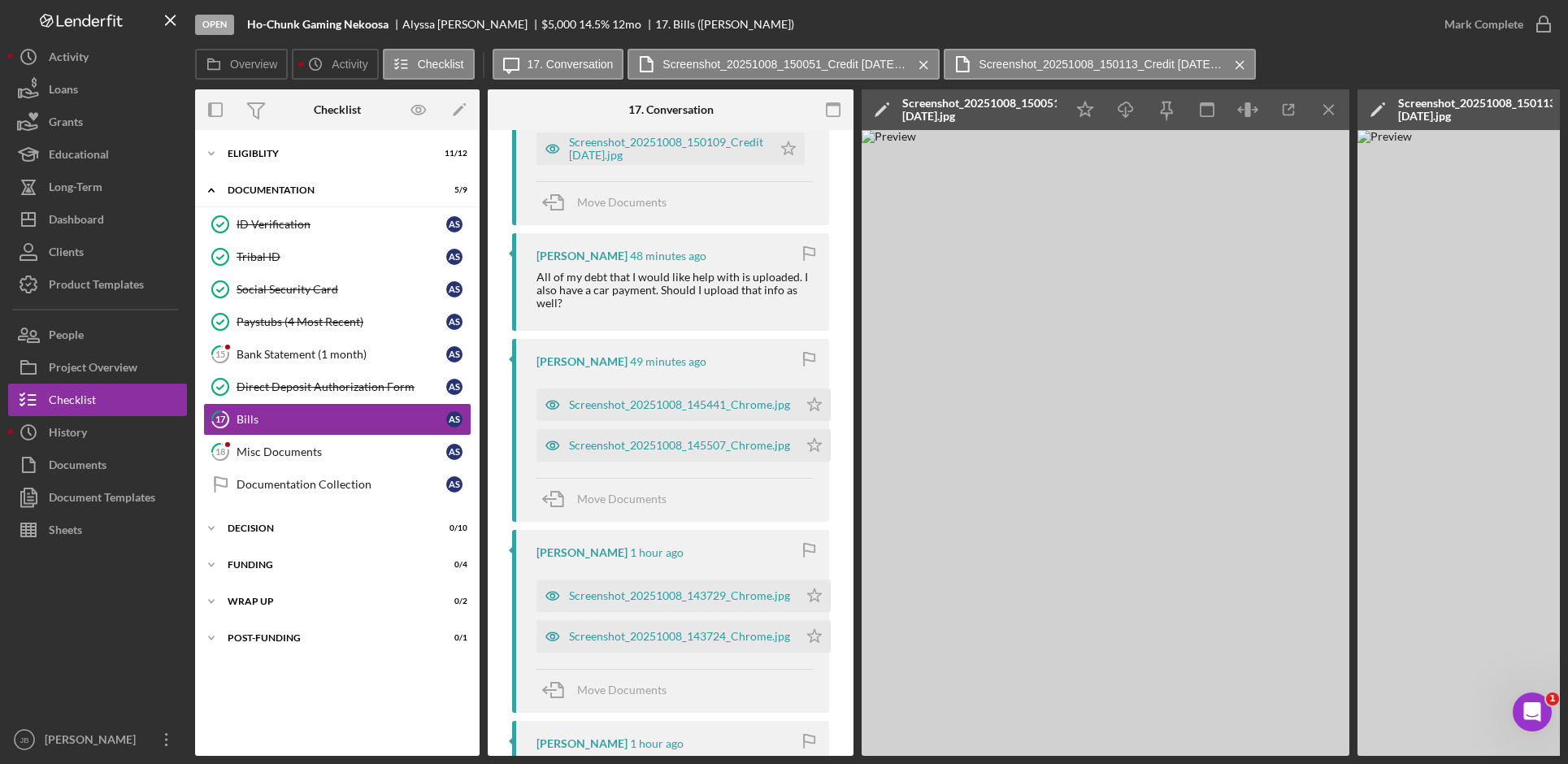
click at [1337, 106] on icon "Icon/Menu Close" at bounding box center [1329, 110] width 36 height 36
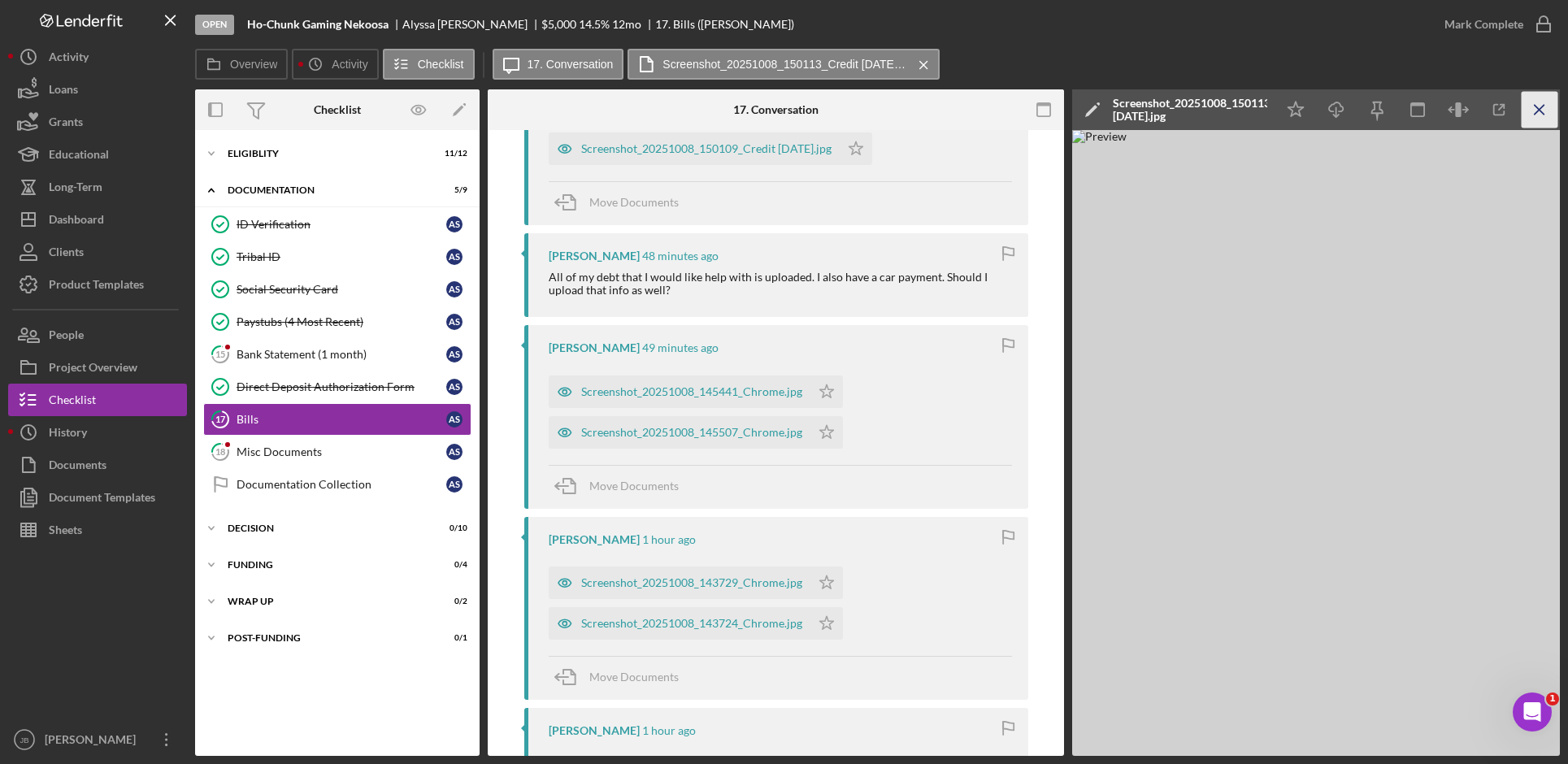
click at [1544, 116] on icon "Icon/Menu Close" at bounding box center [1540, 110] width 36 height 36
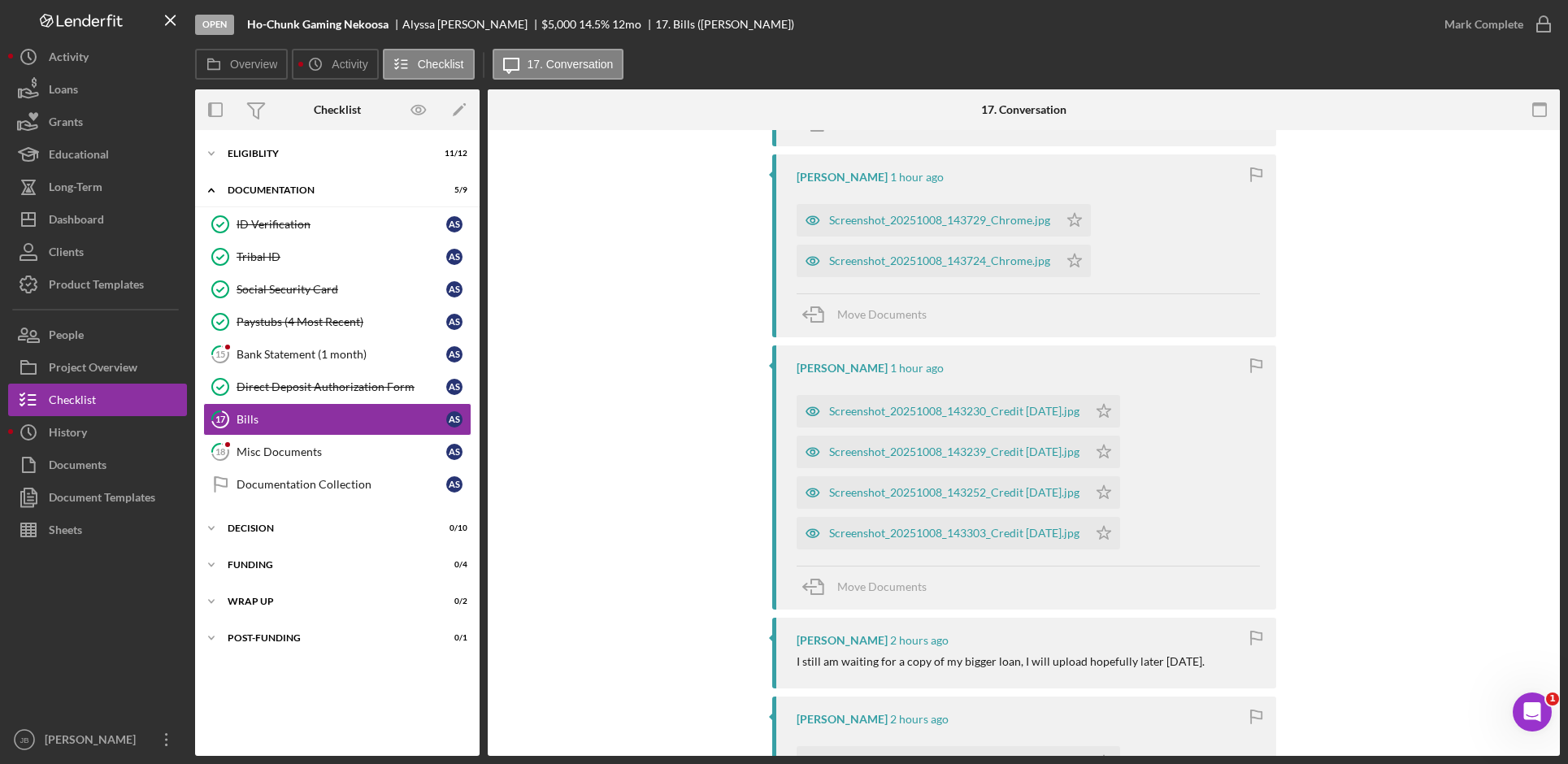
scroll to position [894, 0]
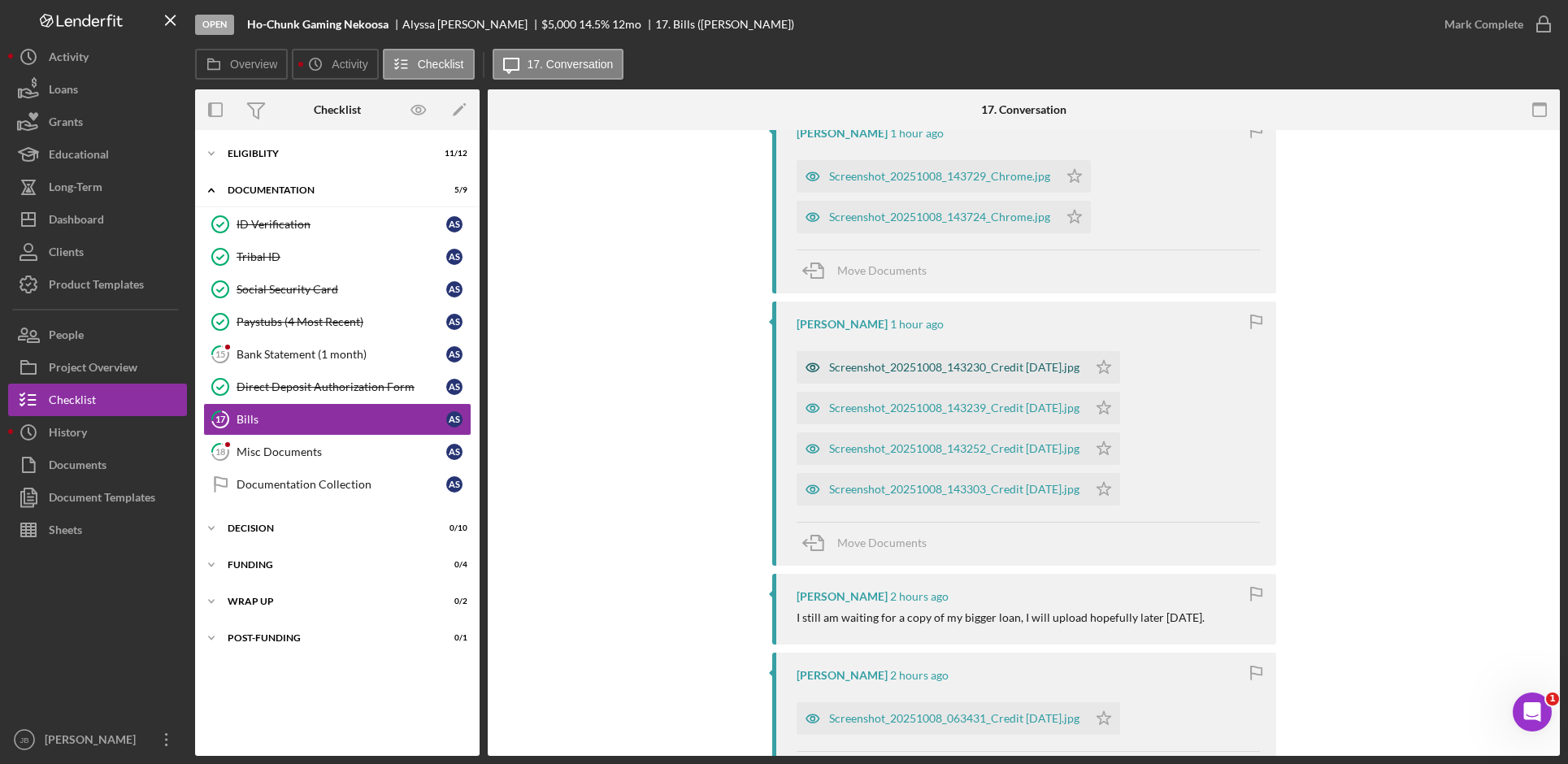
click at [911, 380] on div "Screenshot_20251008_143230_Credit Karma.jpg" at bounding box center [942, 367] width 291 height 33
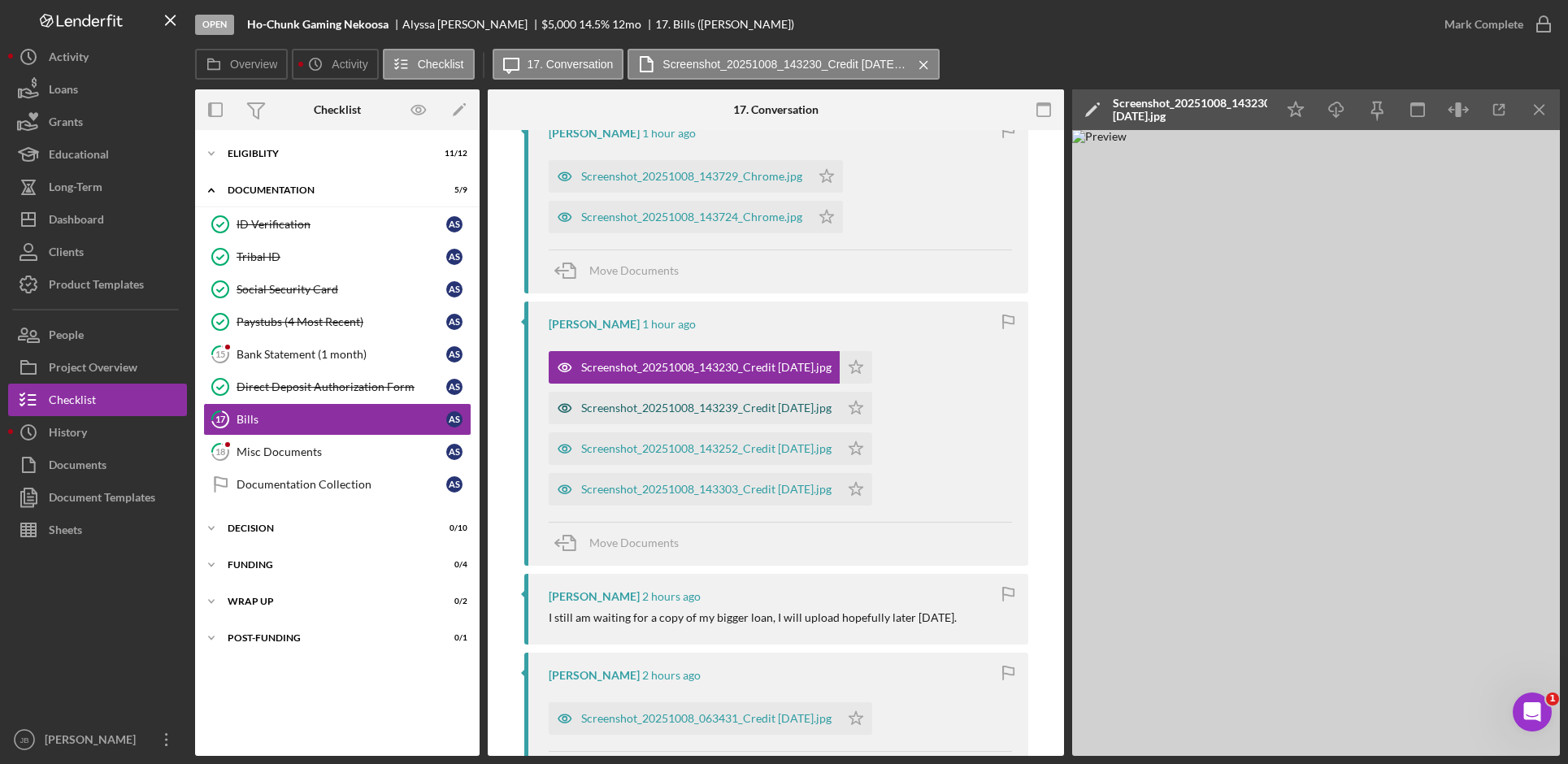
click at [753, 405] on div "Screenshot_20251008_143239_Credit Karma.jpg" at bounding box center [706, 408] width 250 height 13
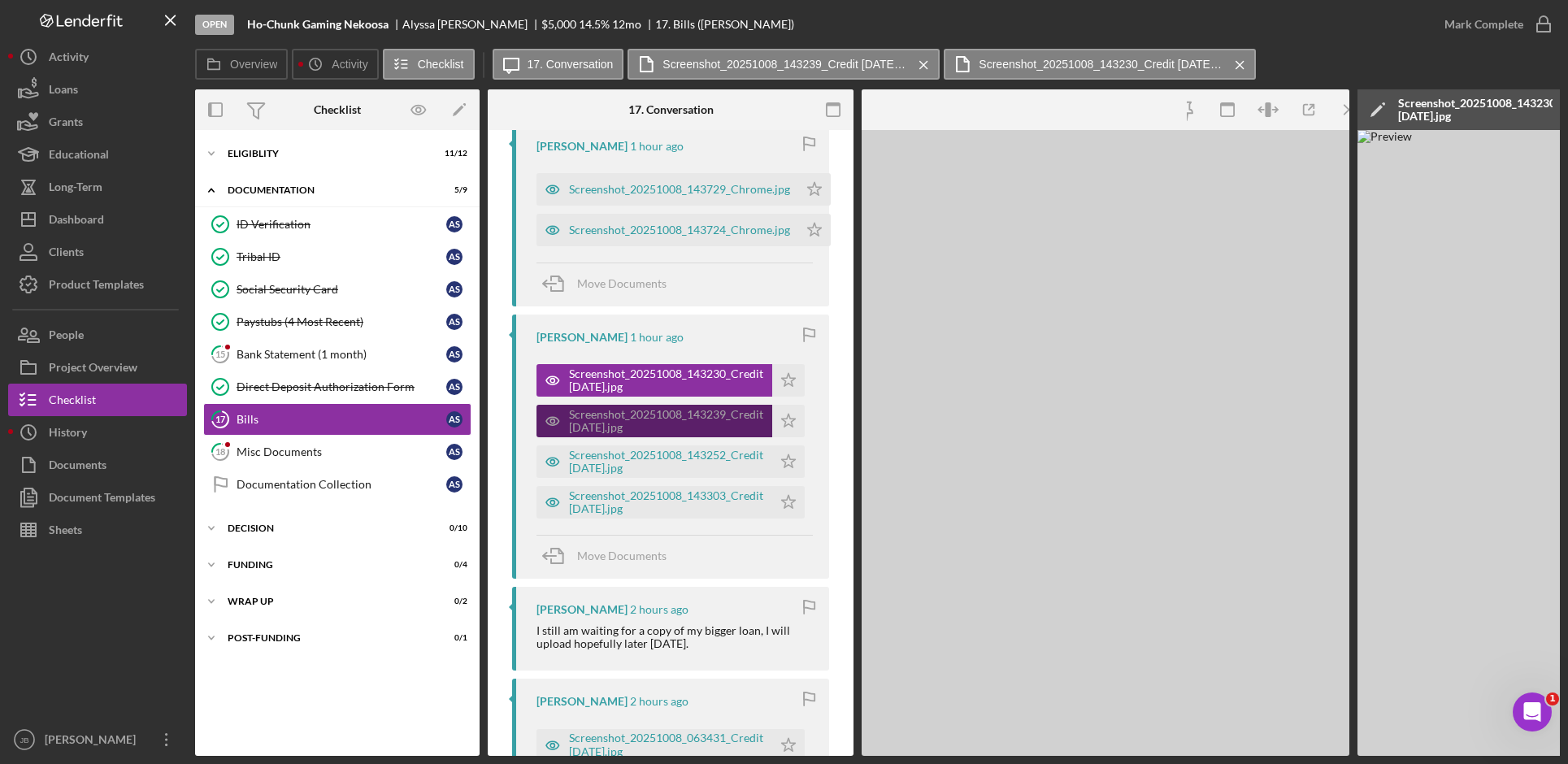
scroll to position [907, 0]
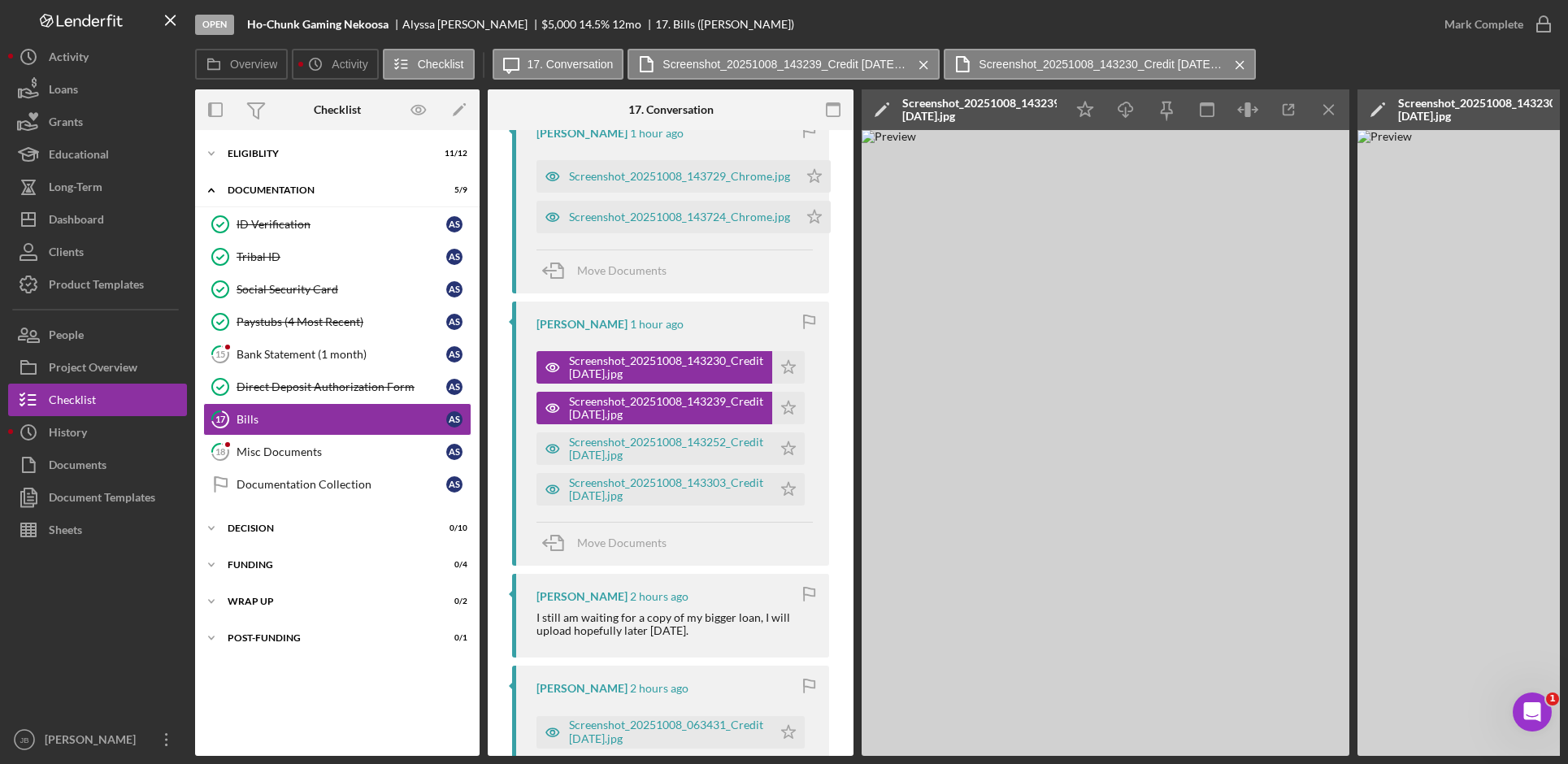
click at [1509, 115] on div "Screenshot_20251008_143230_Credit Karma.jpg" at bounding box center [1475, 109] width 155 height 26
click at [1327, 109] on icon "Icon/Menu Close" at bounding box center [1329, 110] width 36 height 36
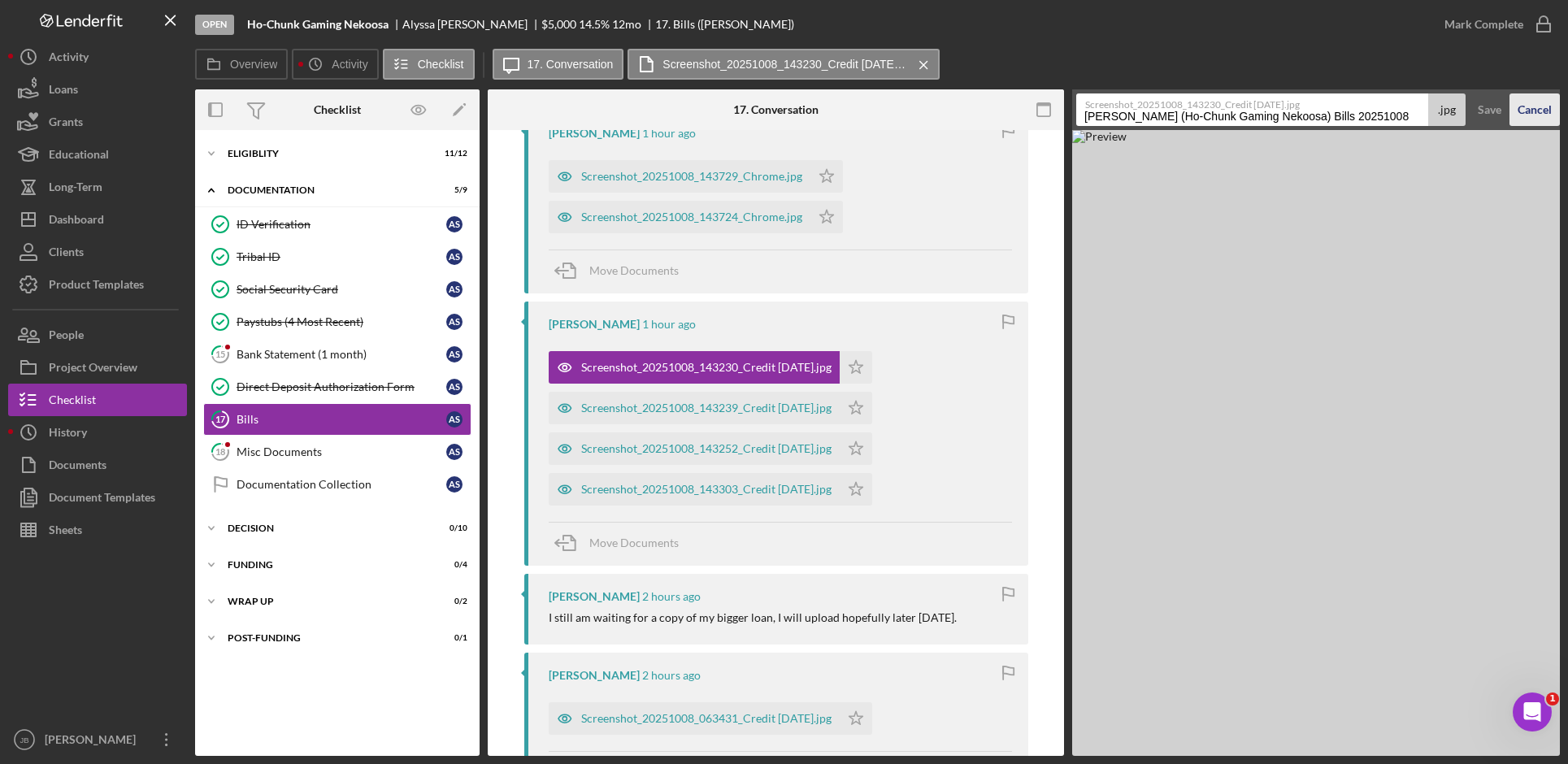
click at [1521, 113] on div "Cancel" at bounding box center [1535, 109] width 34 height 33
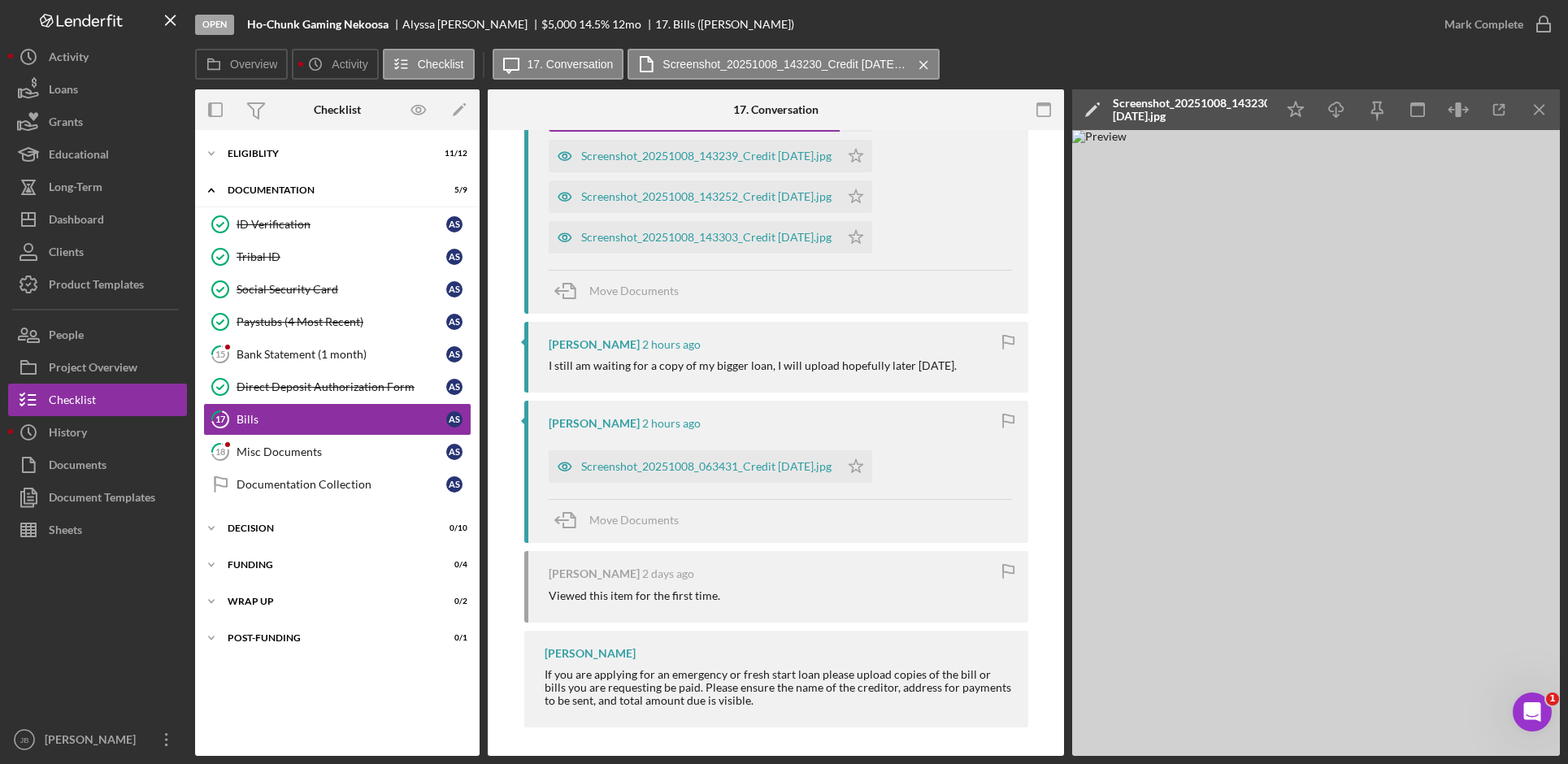
scroll to position [1150, 0]
click at [784, 465] on div "Screenshot_20251008_063431_Credit Karma.jpg" at bounding box center [706, 462] width 250 height 13
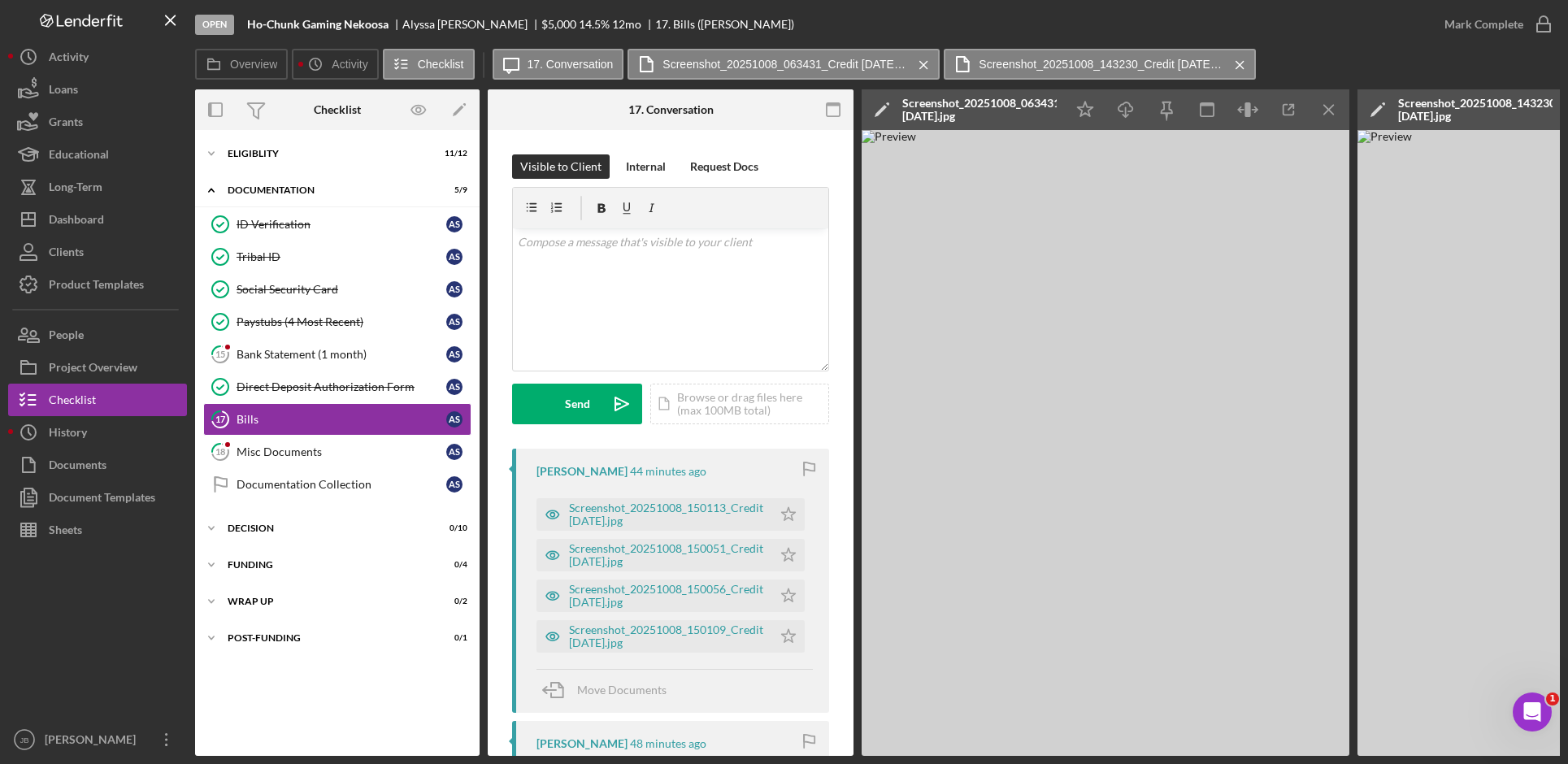
scroll to position [81, 0]
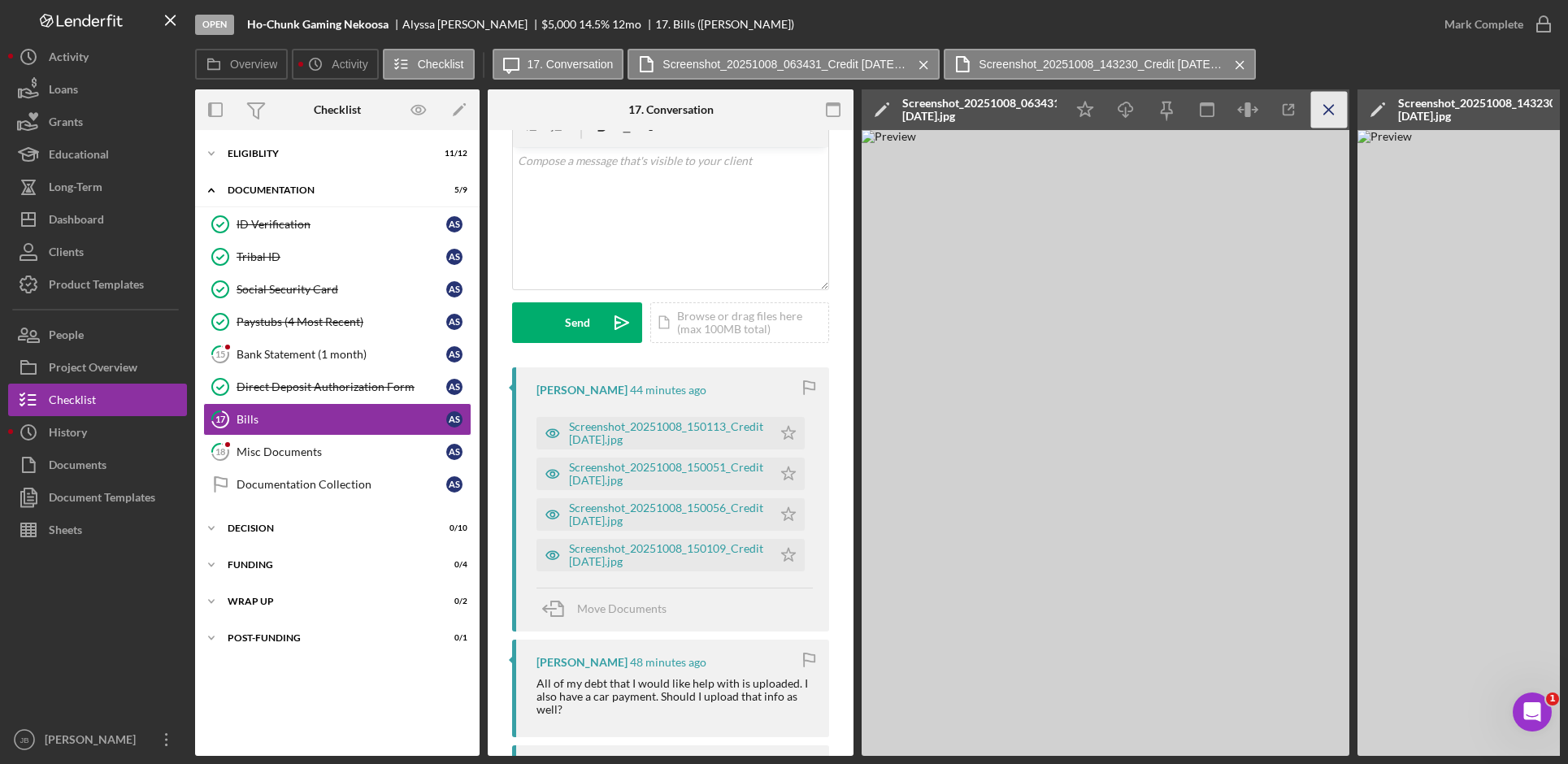
click at [1335, 106] on icon "Icon/Menu Close" at bounding box center [1329, 110] width 36 height 36
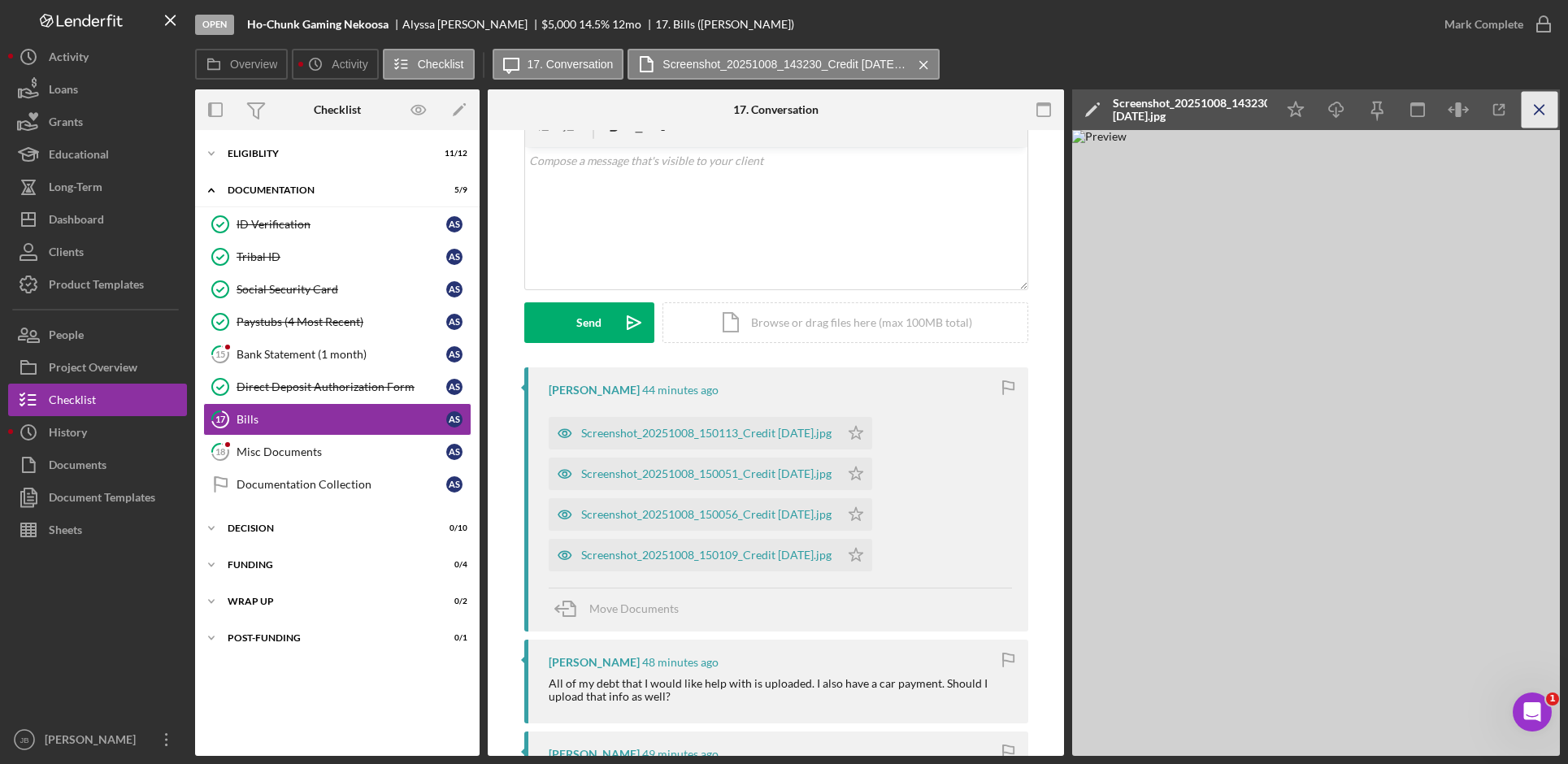
click at [1540, 117] on icon "Icon/Menu Close" at bounding box center [1540, 110] width 36 height 36
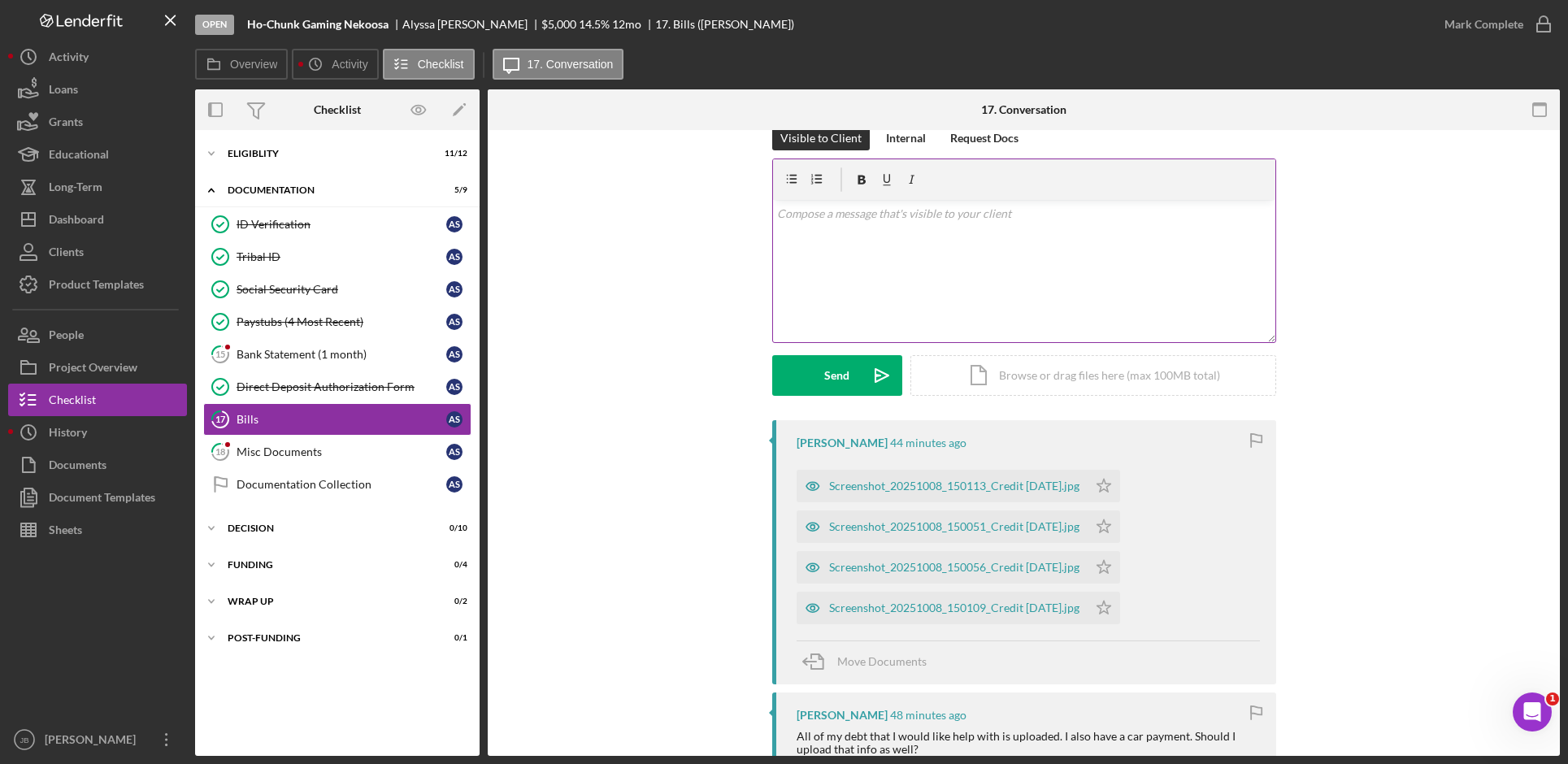
scroll to position [0, 0]
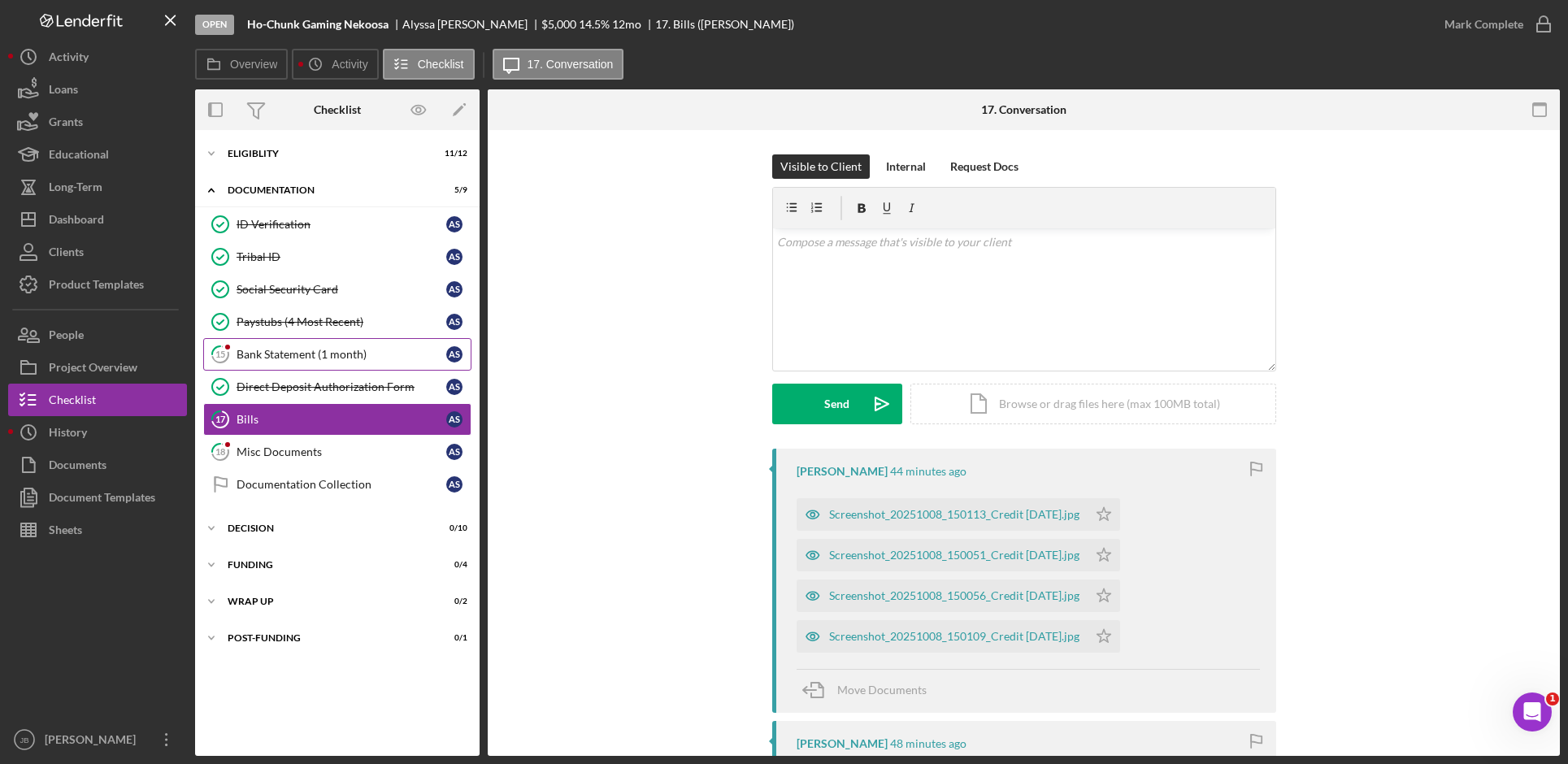
click at [348, 351] on div "Bank Statement (1 month)" at bounding box center [342, 354] width 210 height 13
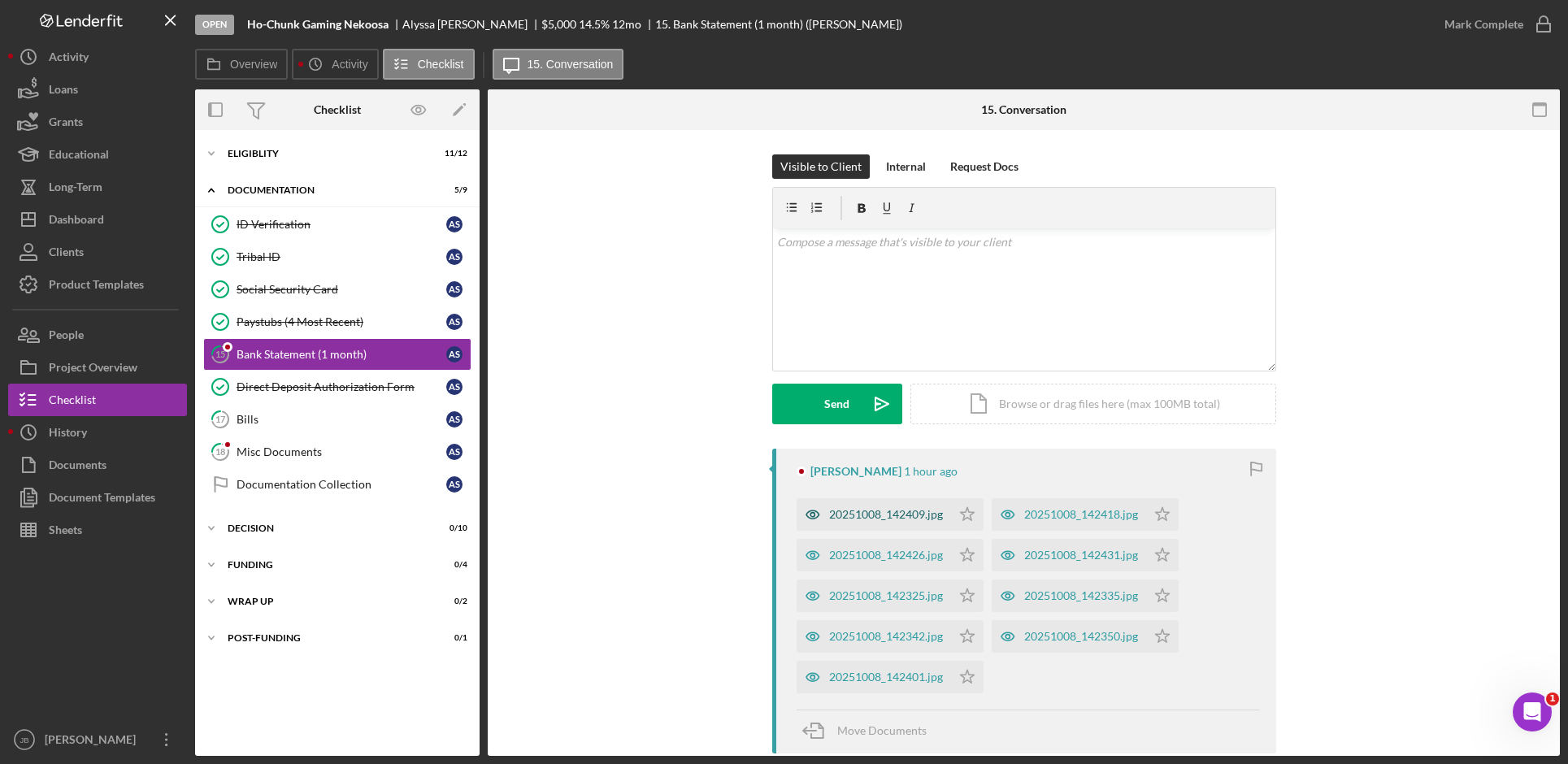
click at [849, 511] on div "20251008_142409.jpg" at bounding box center [886, 514] width 114 height 13
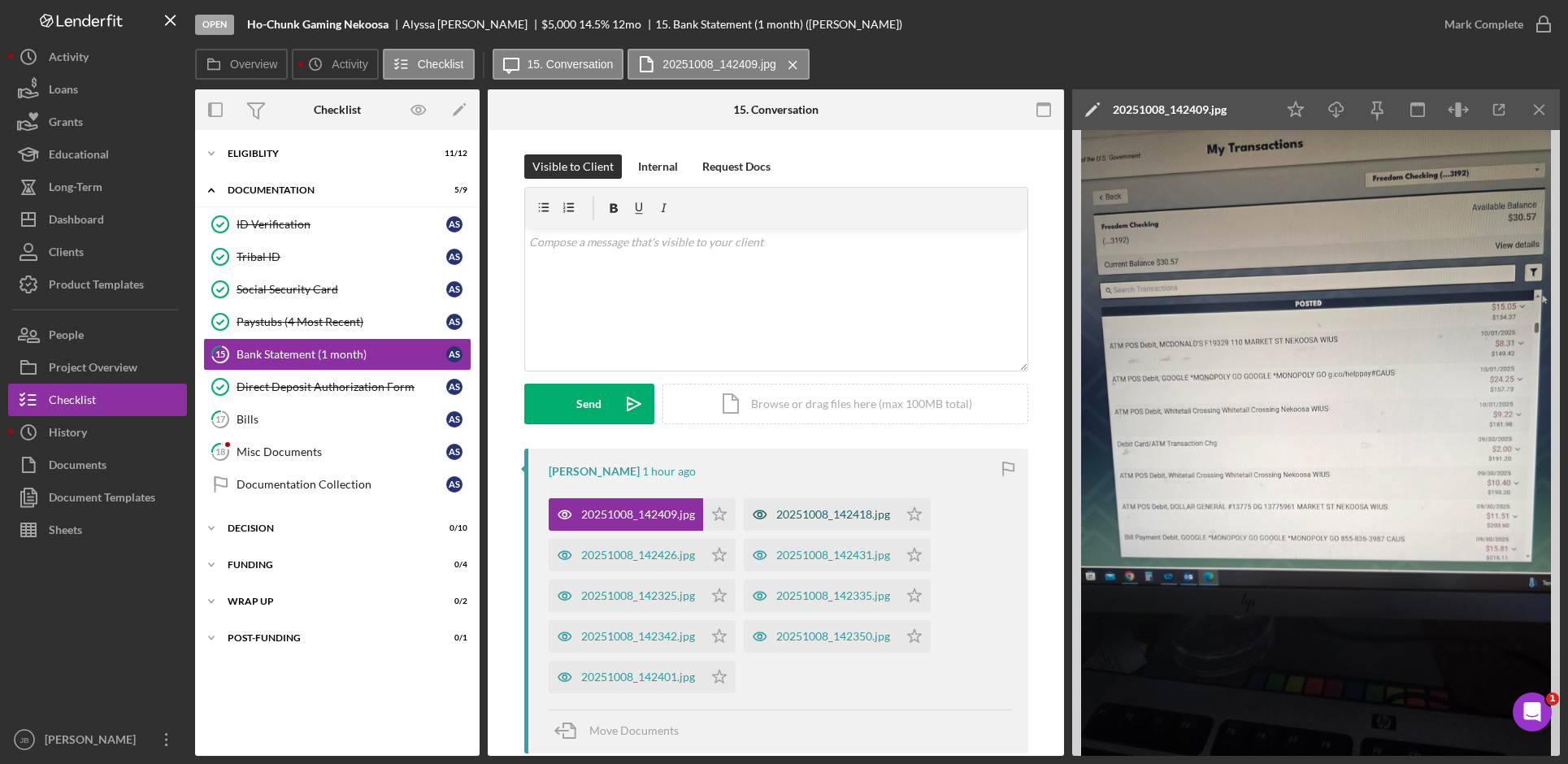
click at [808, 523] on div "20251008_142418.jpg" at bounding box center [821, 514] width 155 height 33
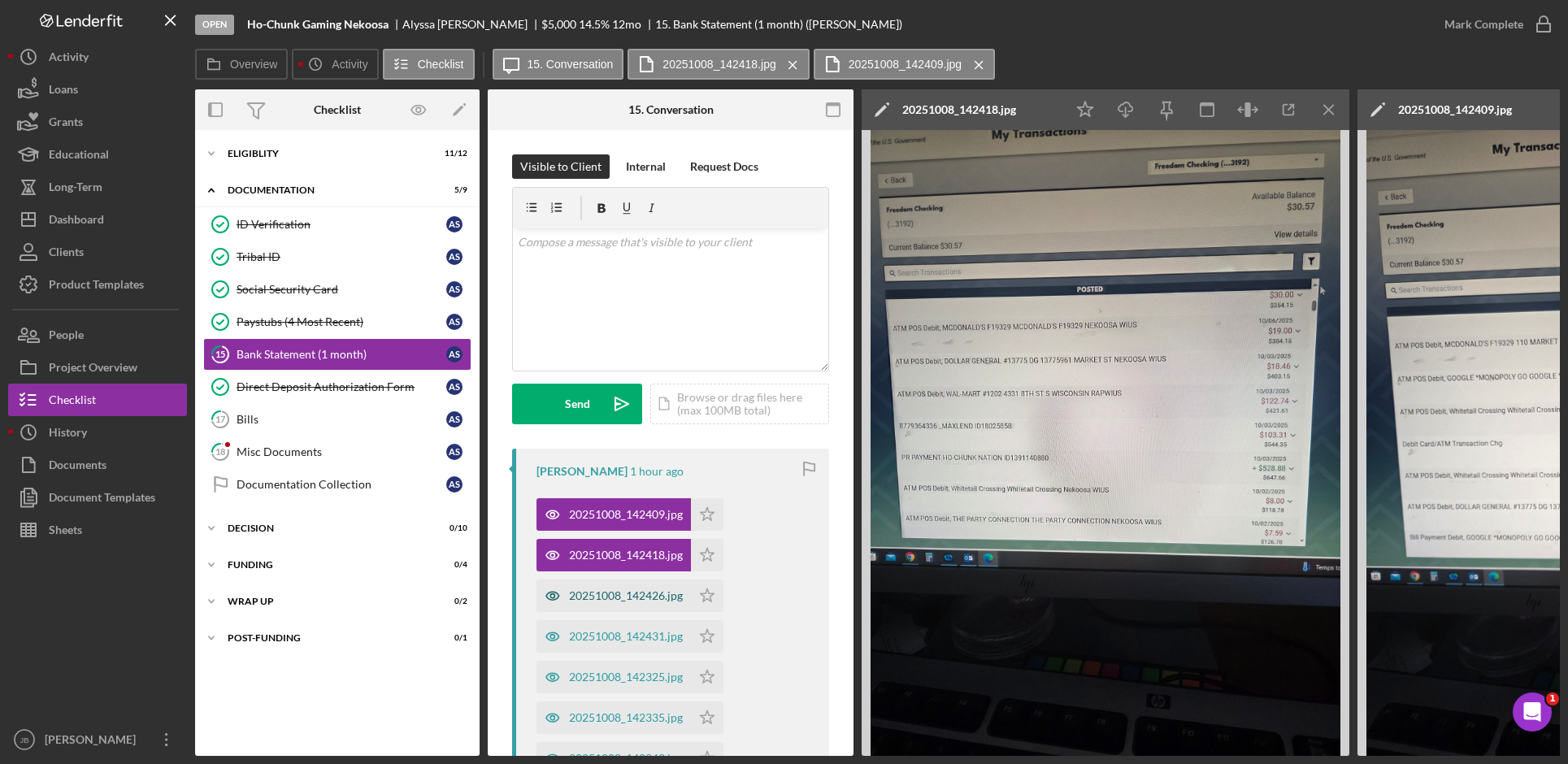
click at [620, 600] on div "20251008_142426.jpg" at bounding box center [626, 596] width 114 height 13
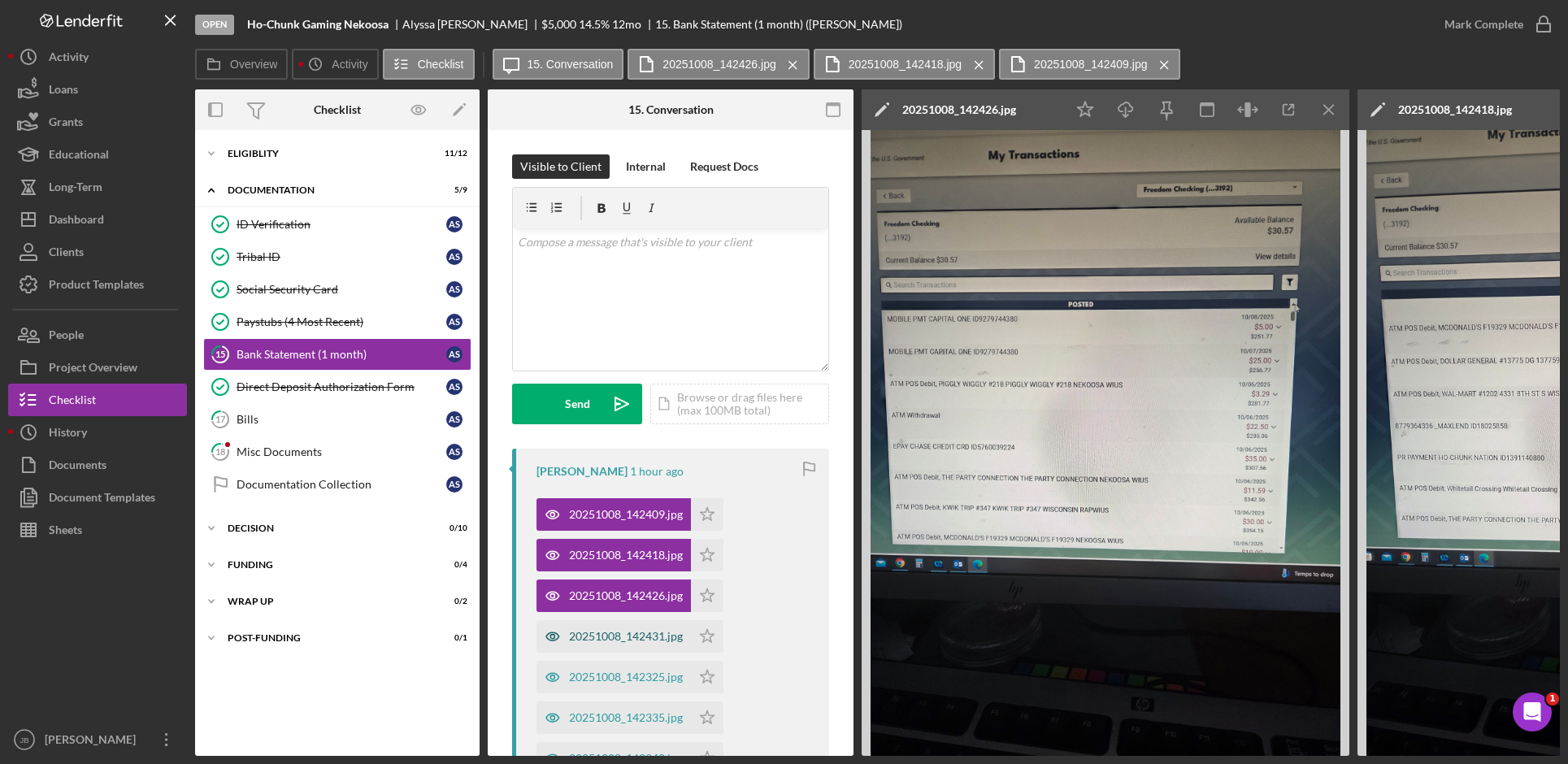
click at [611, 637] on div "20251008_142431.jpg" at bounding box center [626, 637] width 114 height 13
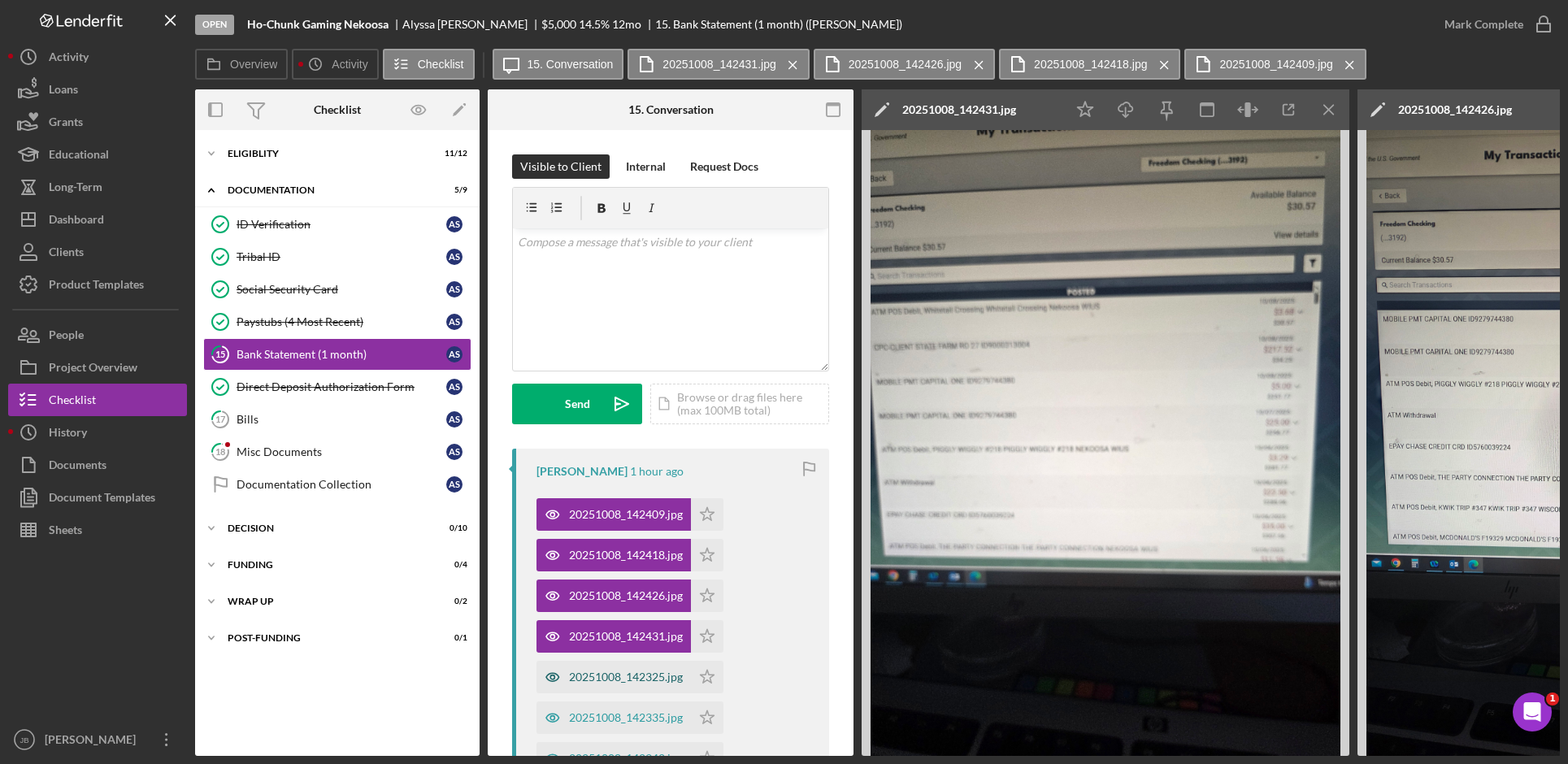
click at [630, 674] on div "20251008_142325.jpg" at bounding box center [626, 677] width 114 height 13
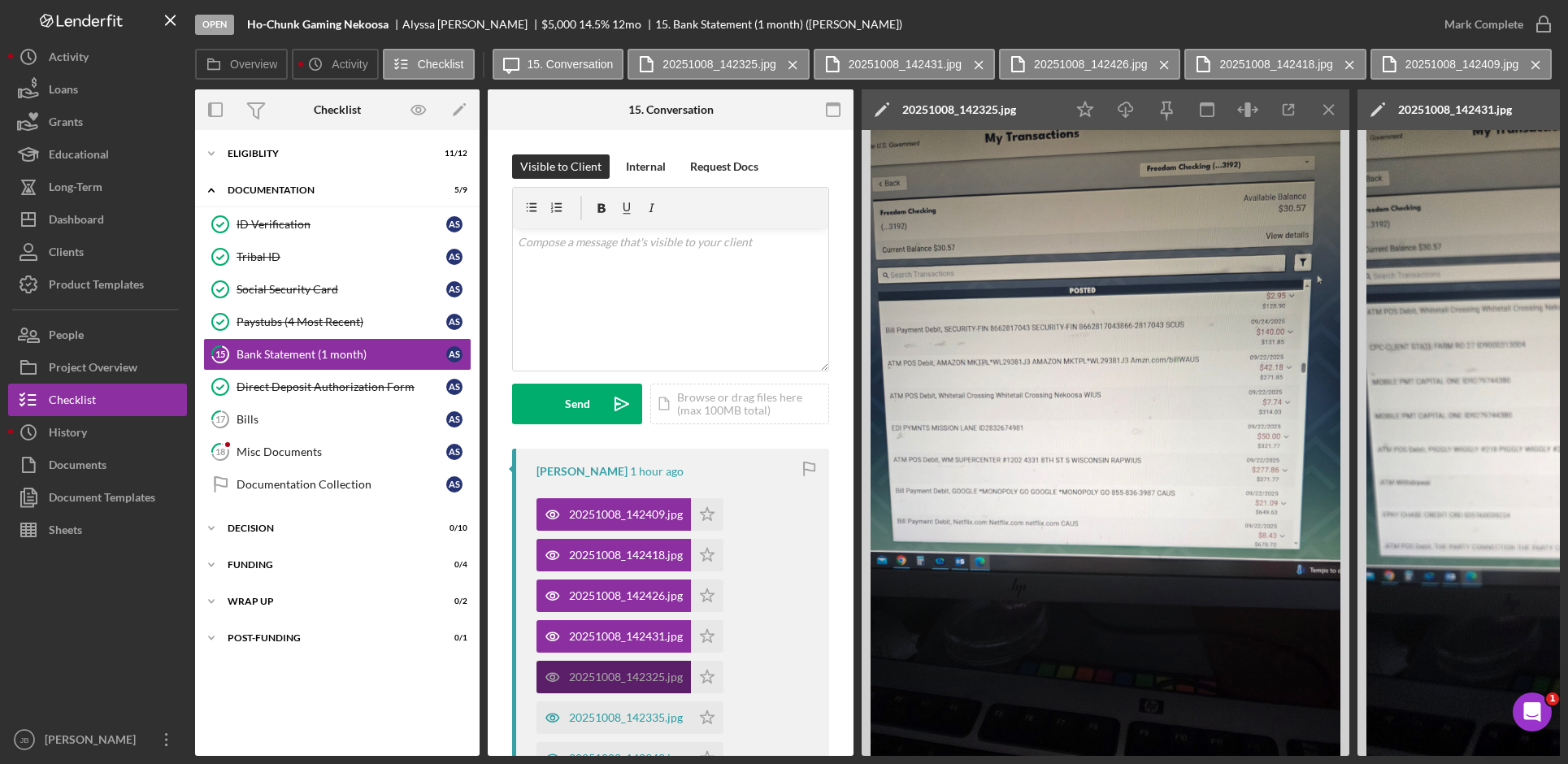
click at [624, 682] on div "20251008_142325.jpg" at bounding box center [626, 677] width 114 height 13
click at [624, 718] on div "20251008_142335.jpg" at bounding box center [626, 718] width 114 height 13
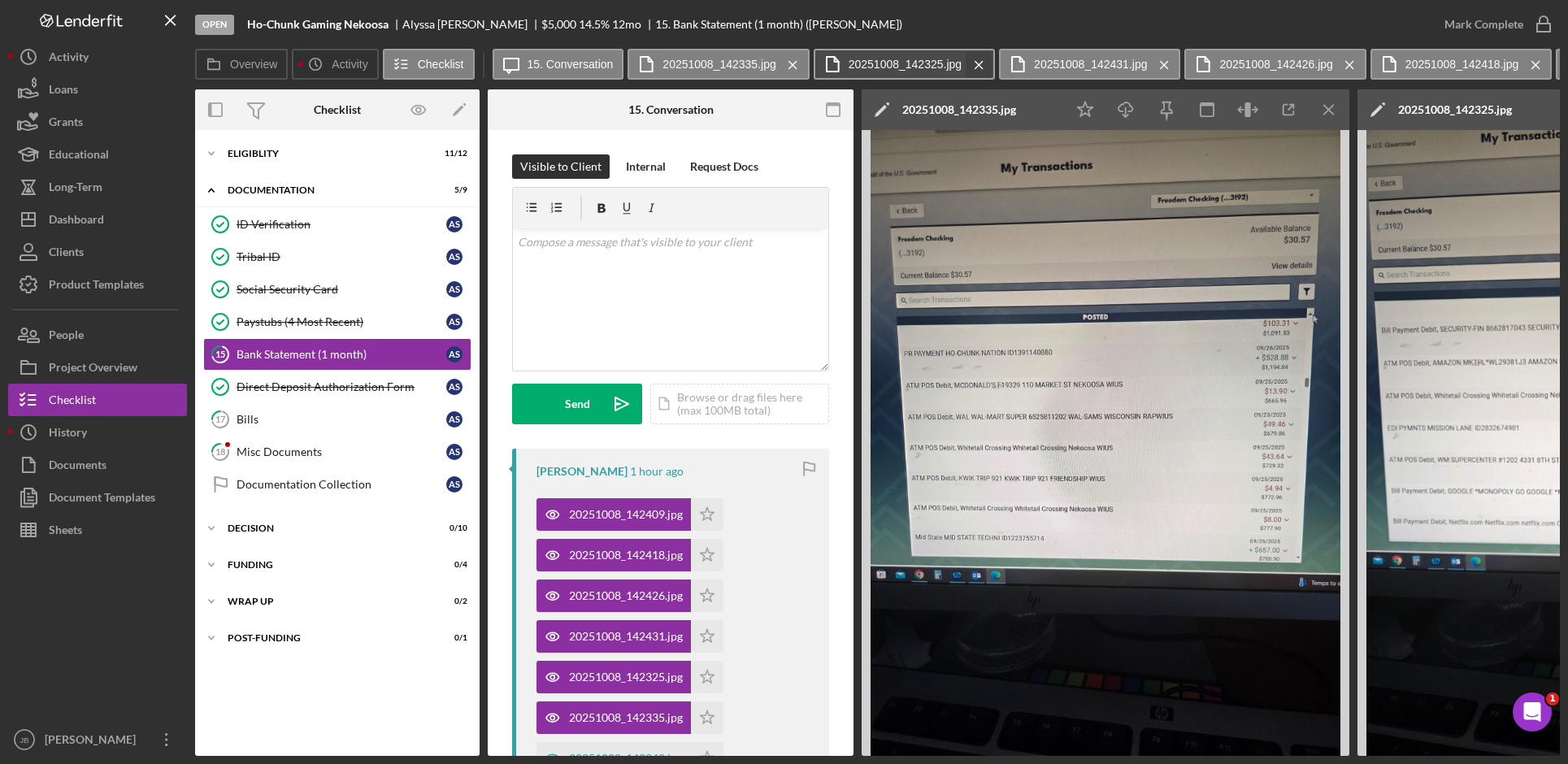
click at [978, 62] on icon "Icon/Menu Close" at bounding box center [978, 64] width 28 height 41
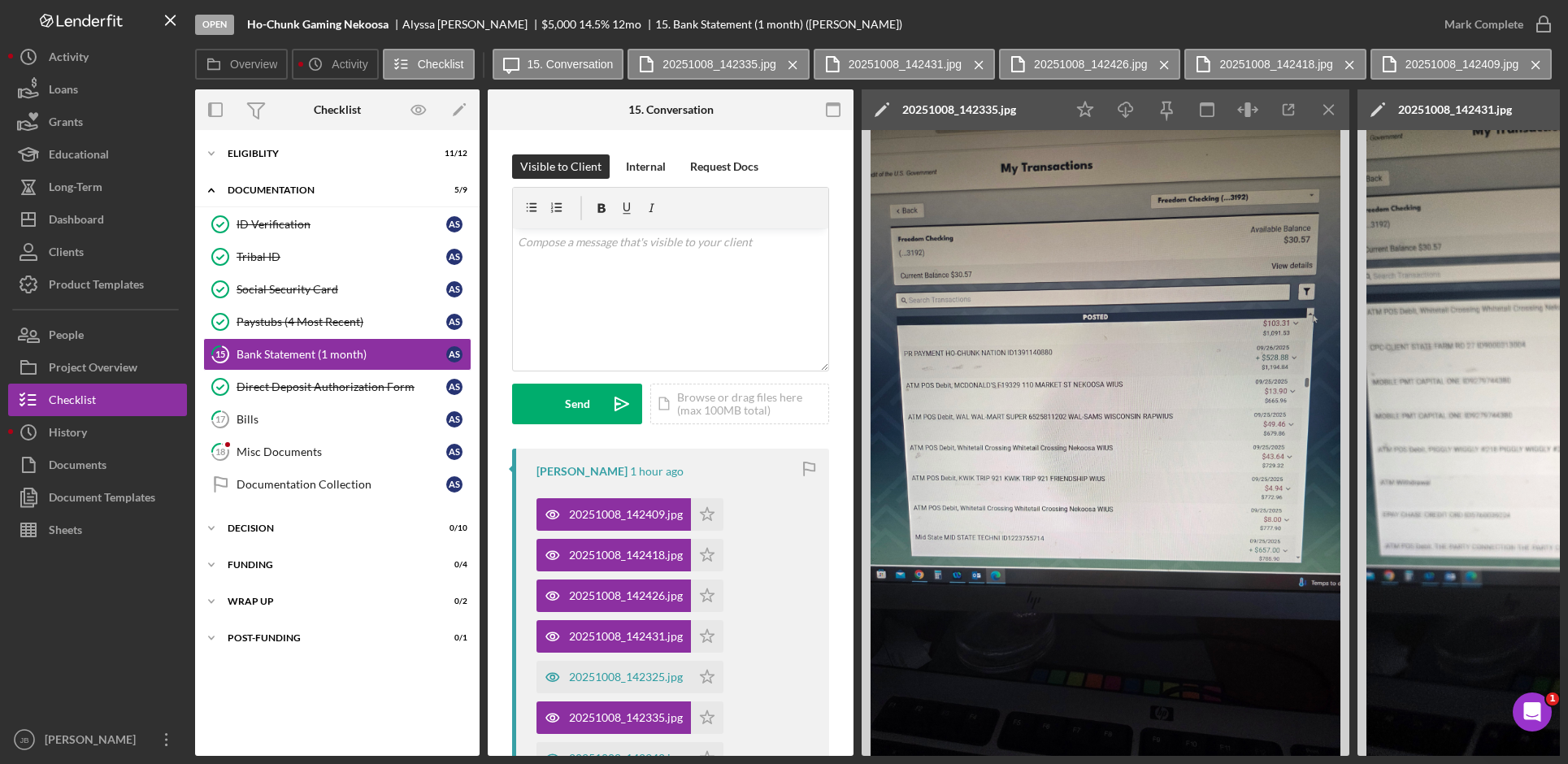
click at [978, 62] on icon "Icon/Menu Close" at bounding box center [978, 64] width 28 height 41
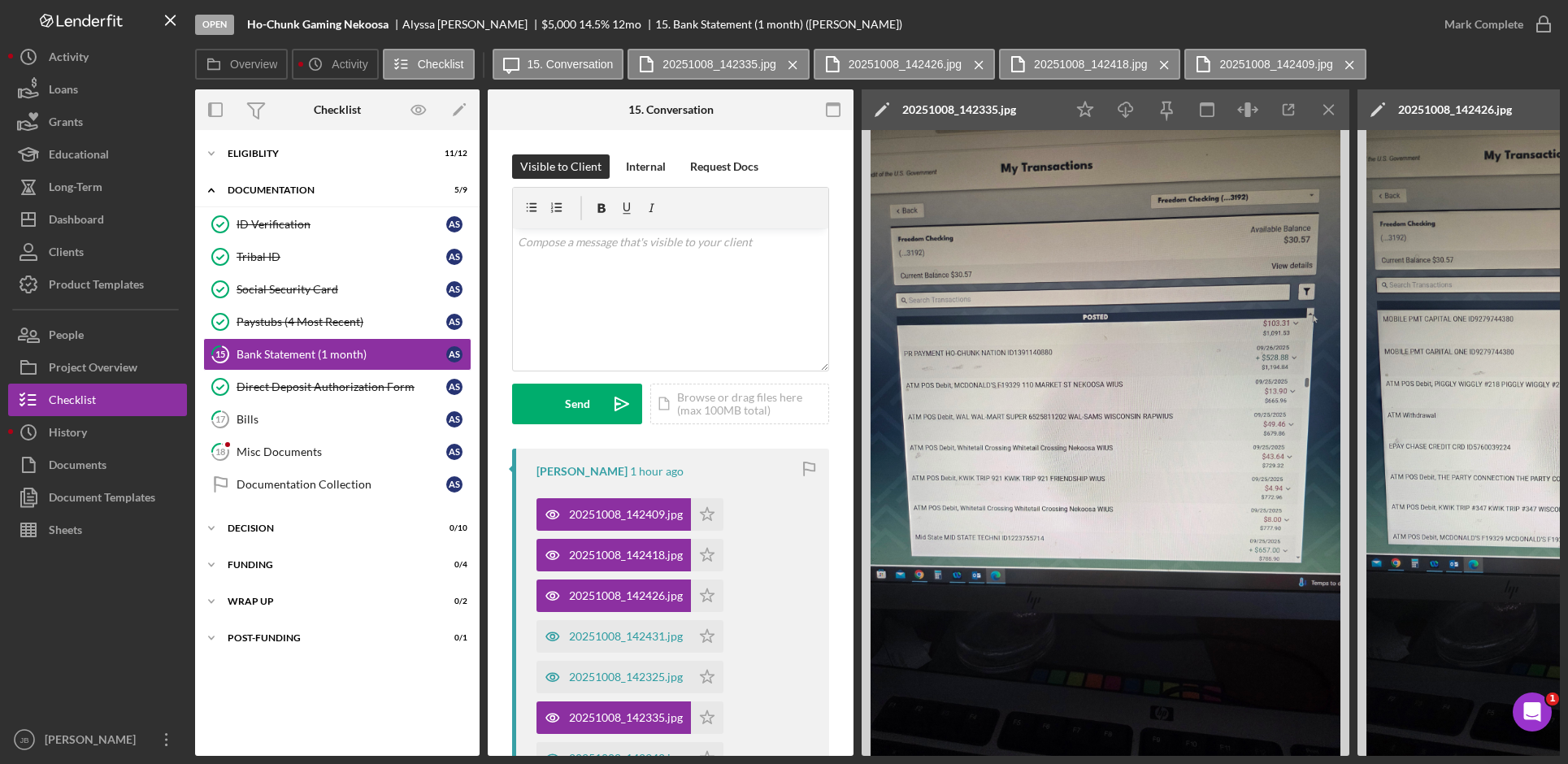
click at [978, 62] on icon "Icon/Menu Close" at bounding box center [978, 64] width 28 height 41
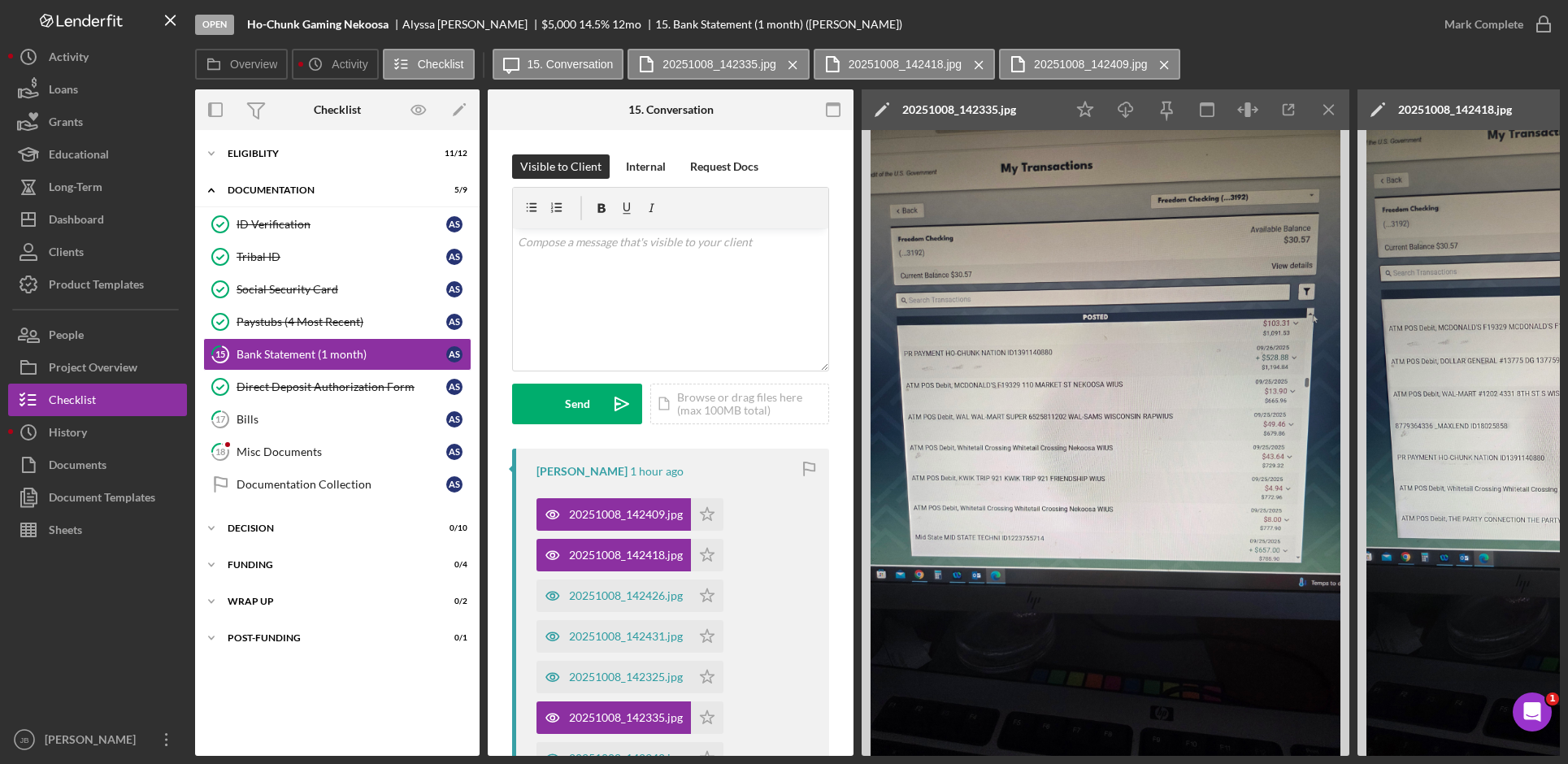
click at [978, 62] on icon "Icon/Menu Close" at bounding box center [978, 64] width 28 height 41
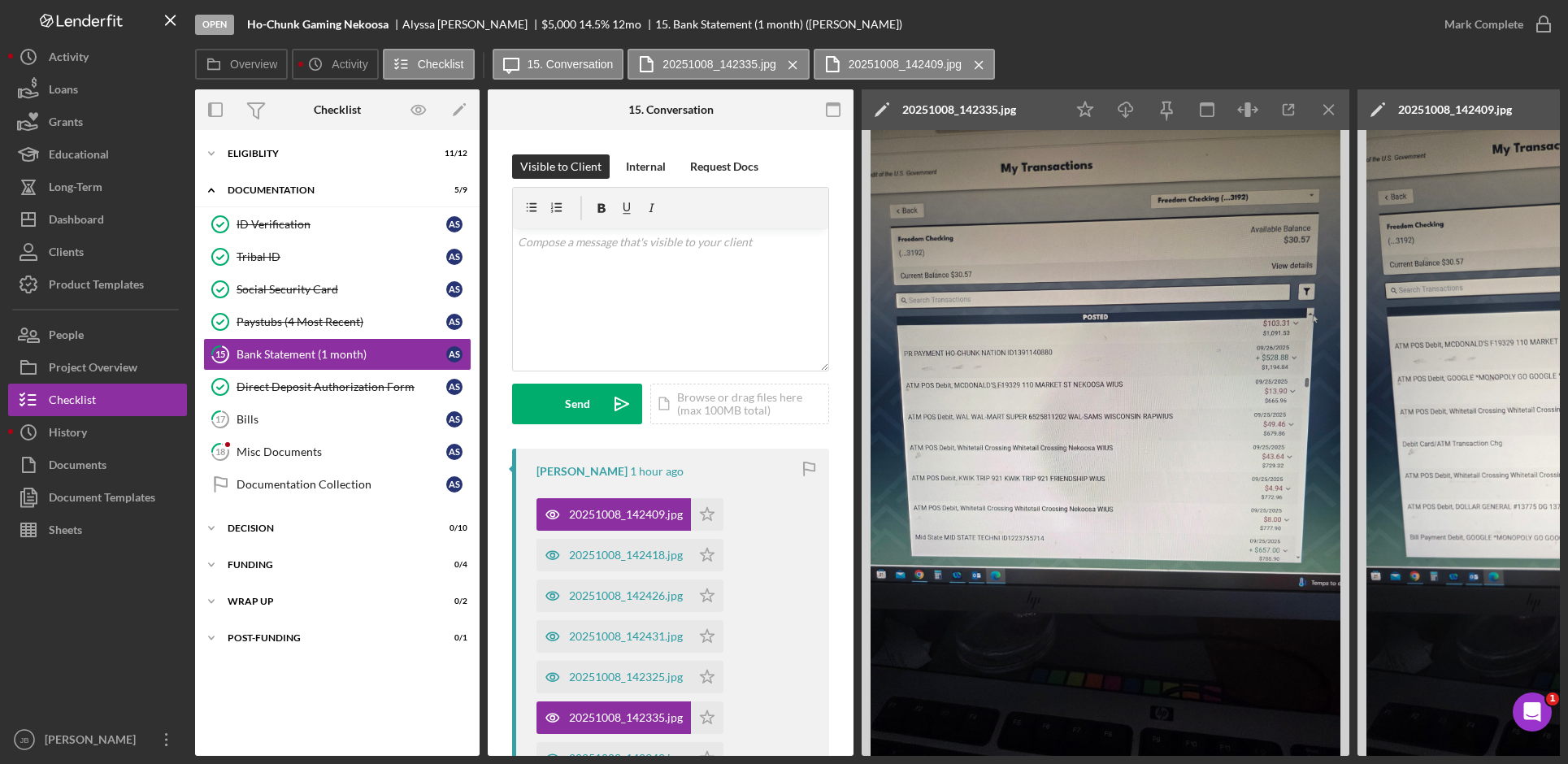
click at [978, 62] on icon "Icon/Menu Close" at bounding box center [978, 64] width 28 height 41
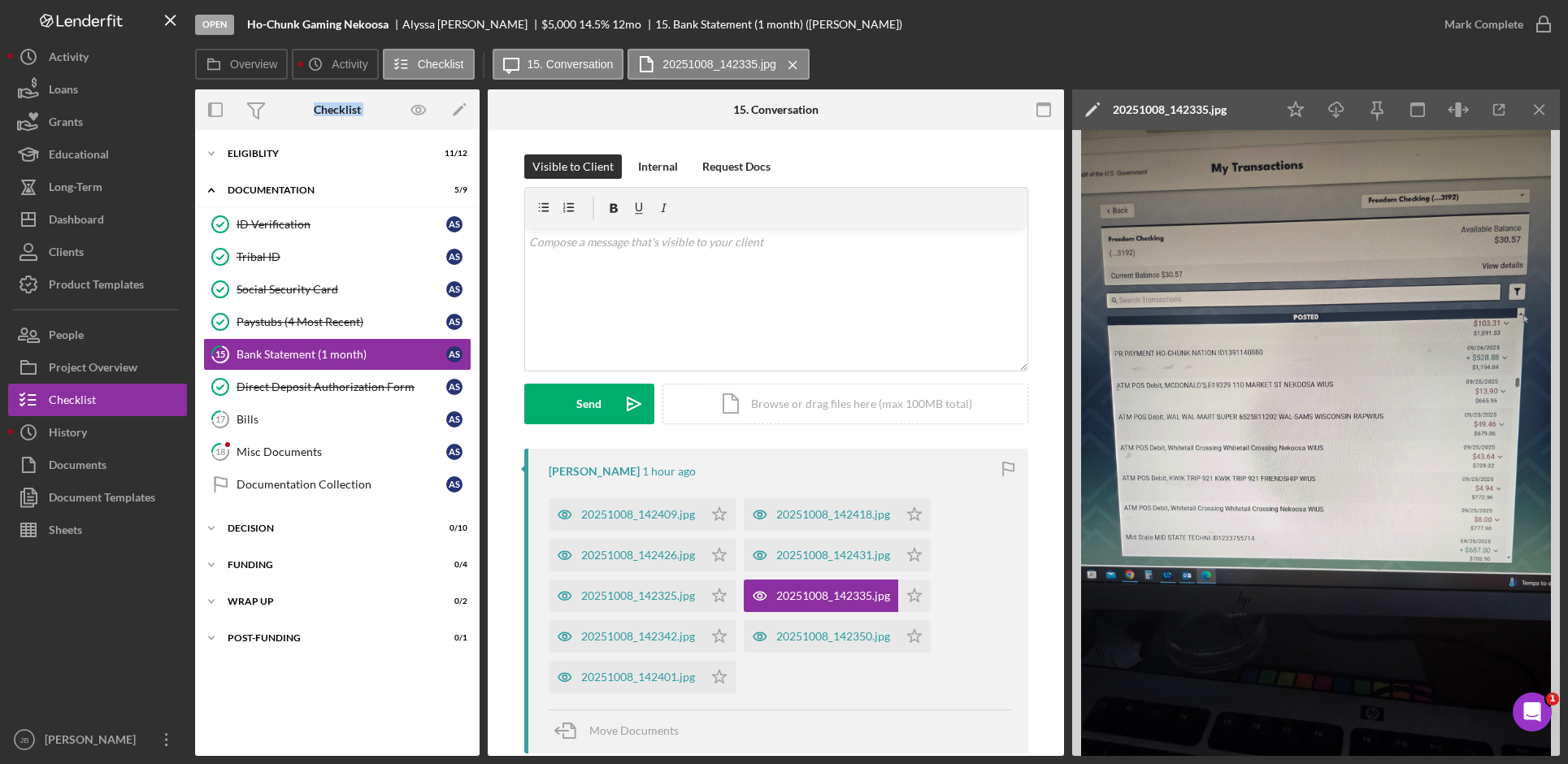
click at [978, 62] on div "Overview Icon/History Activity Checklist Icon/Message 15. Conversation 20251008…" at bounding box center [877, 65] width 1365 height 33
click at [791, 61] on icon "Icon/Menu Close" at bounding box center [792, 64] width 28 height 41
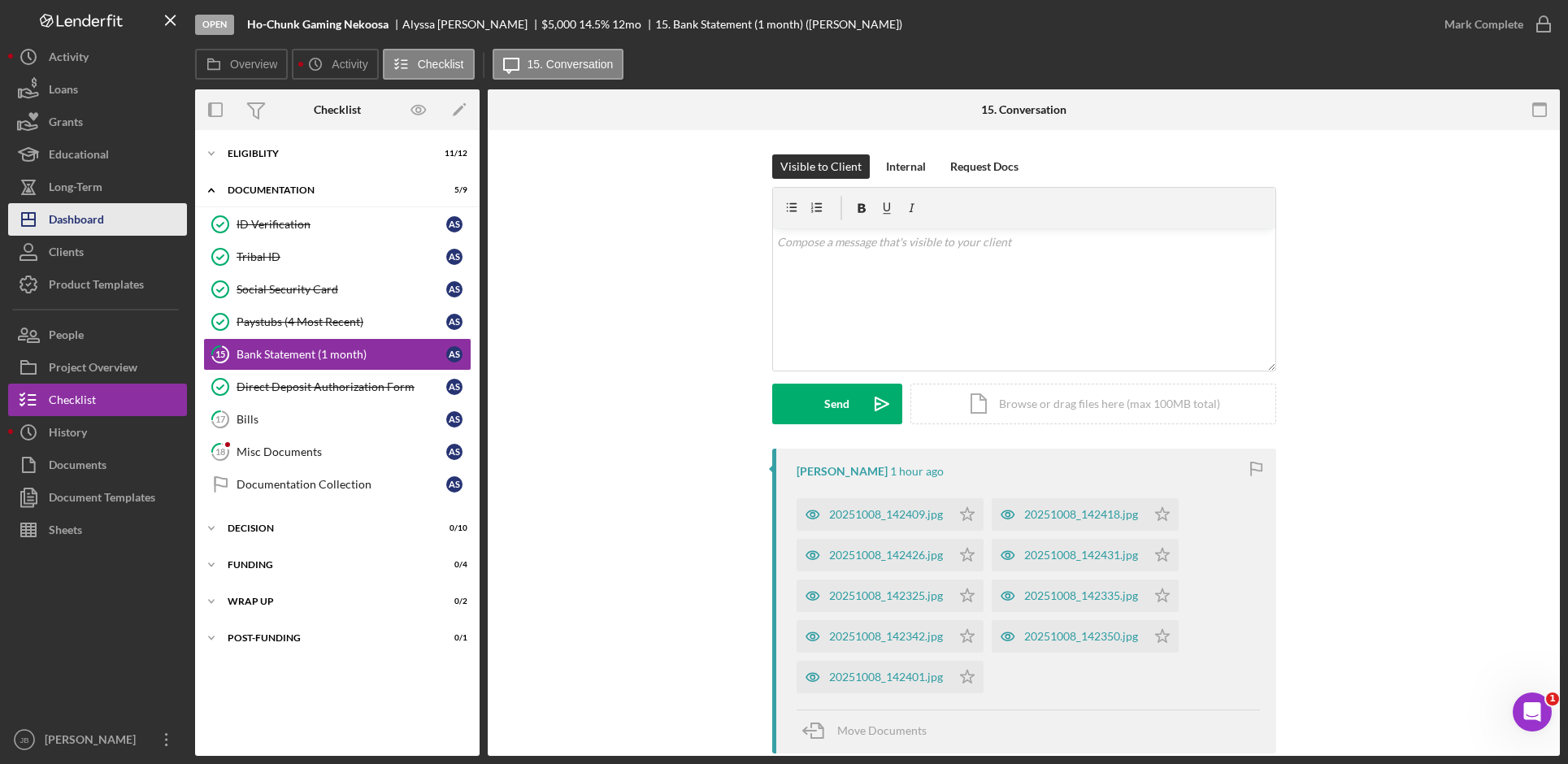
click at [109, 217] on button "Icon/Dashboard Dashboard" at bounding box center [98, 220] width 179 height 33
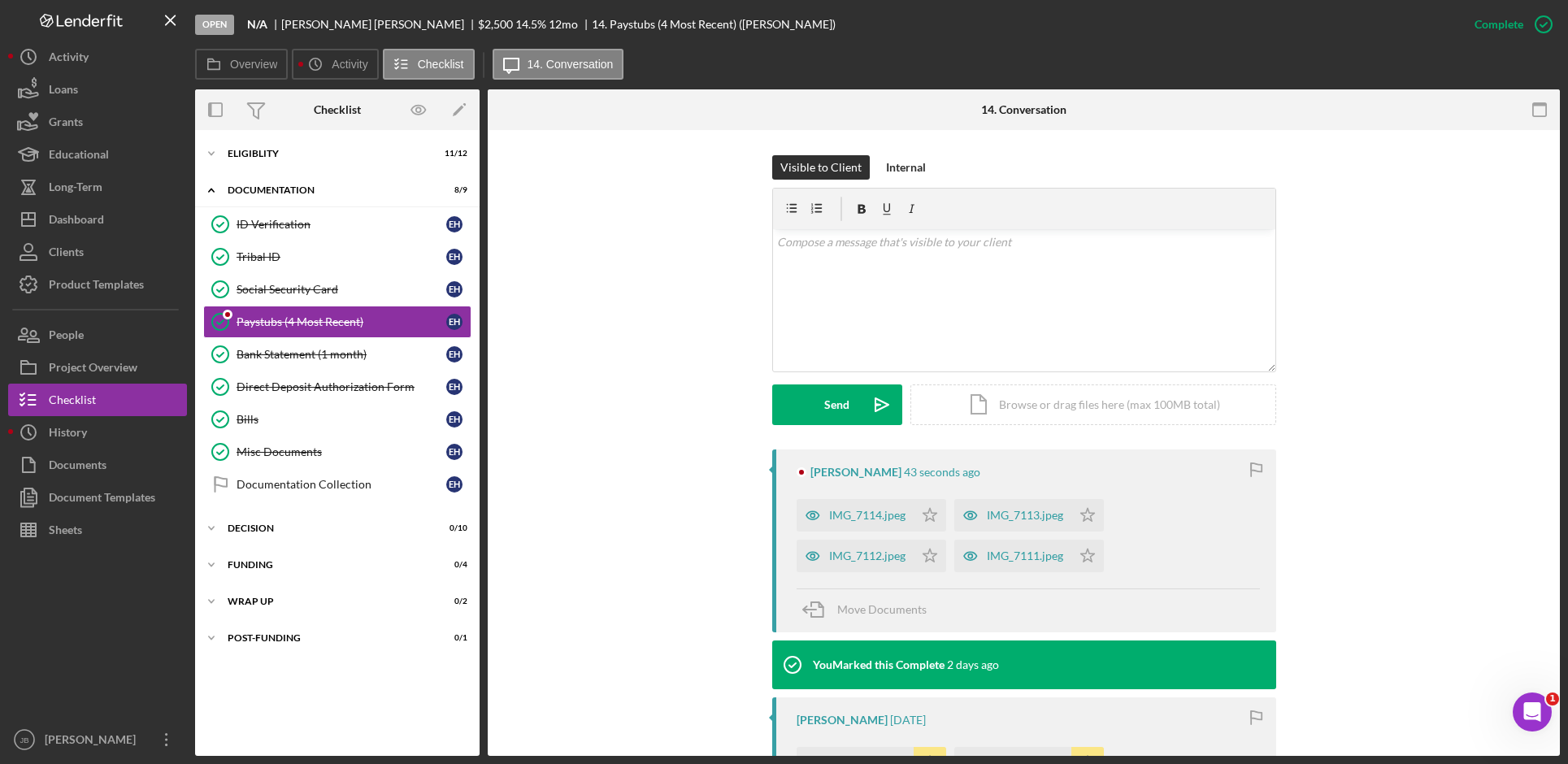
scroll to position [244, 0]
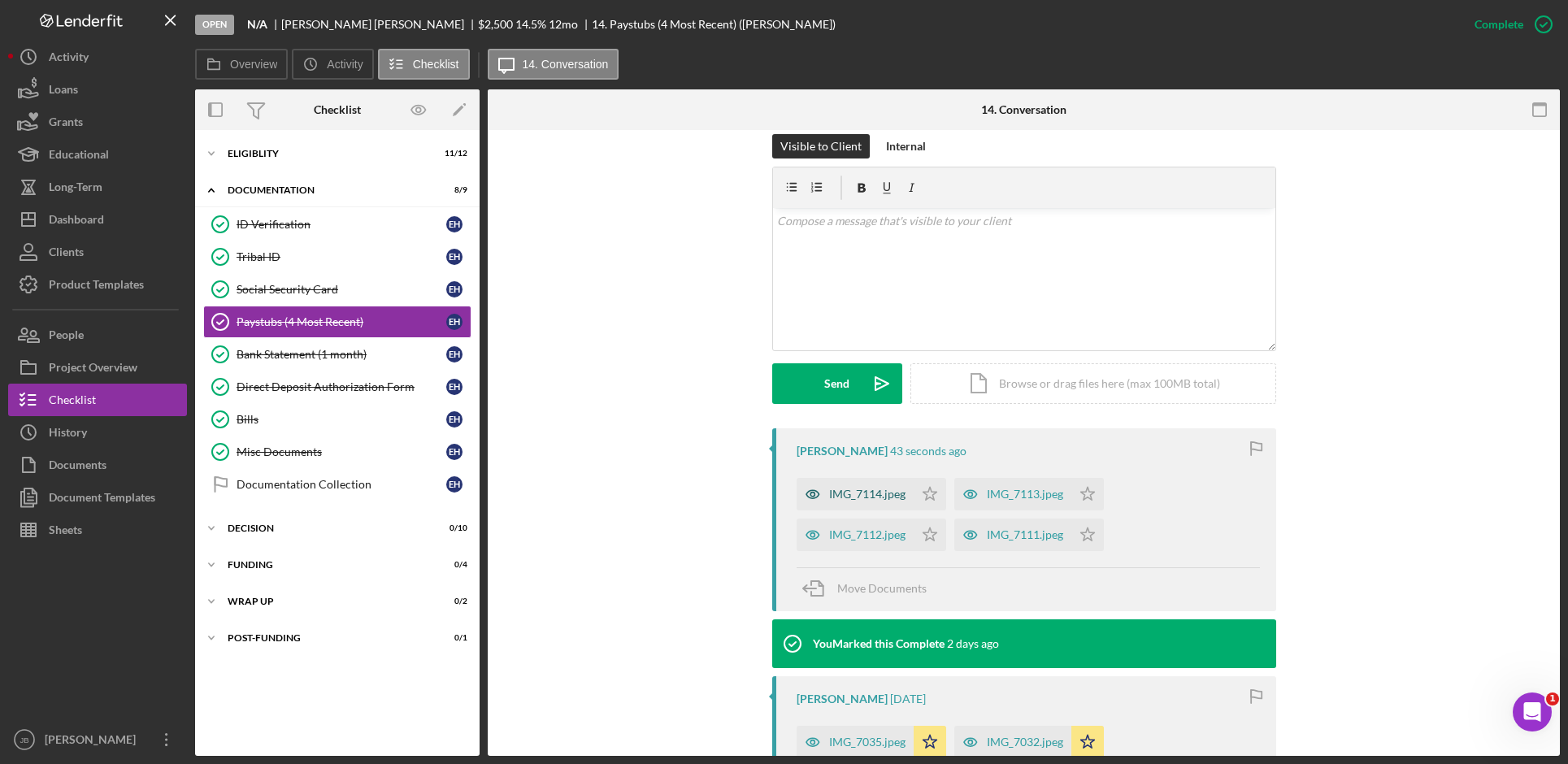
click at [869, 503] on div "IMG_7114.jpeg" at bounding box center [855, 495] width 117 height 33
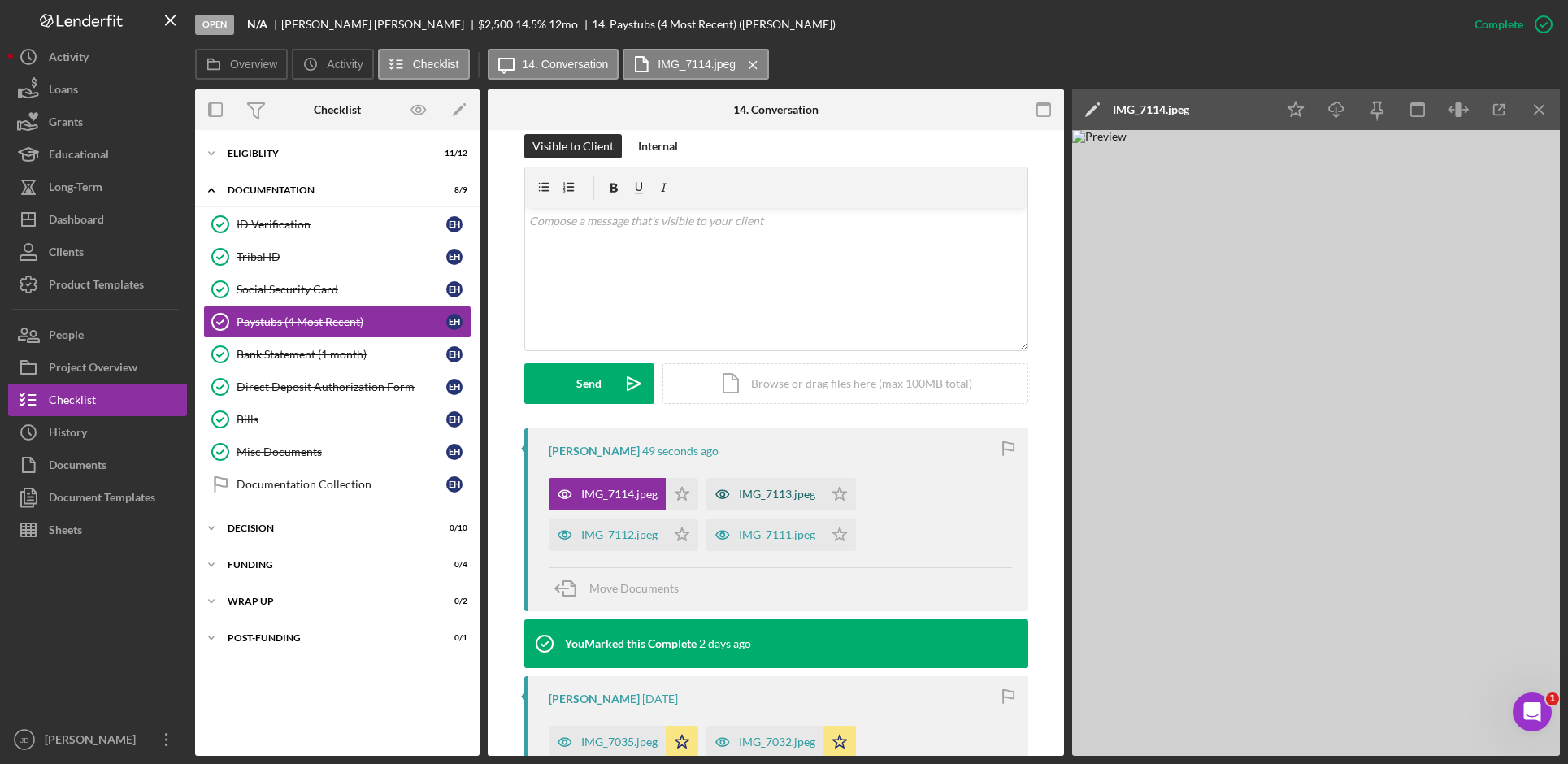
click at [758, 495] on div "IMG_7113.jpeg" at bounding box center [777, 494] width 77 height 13
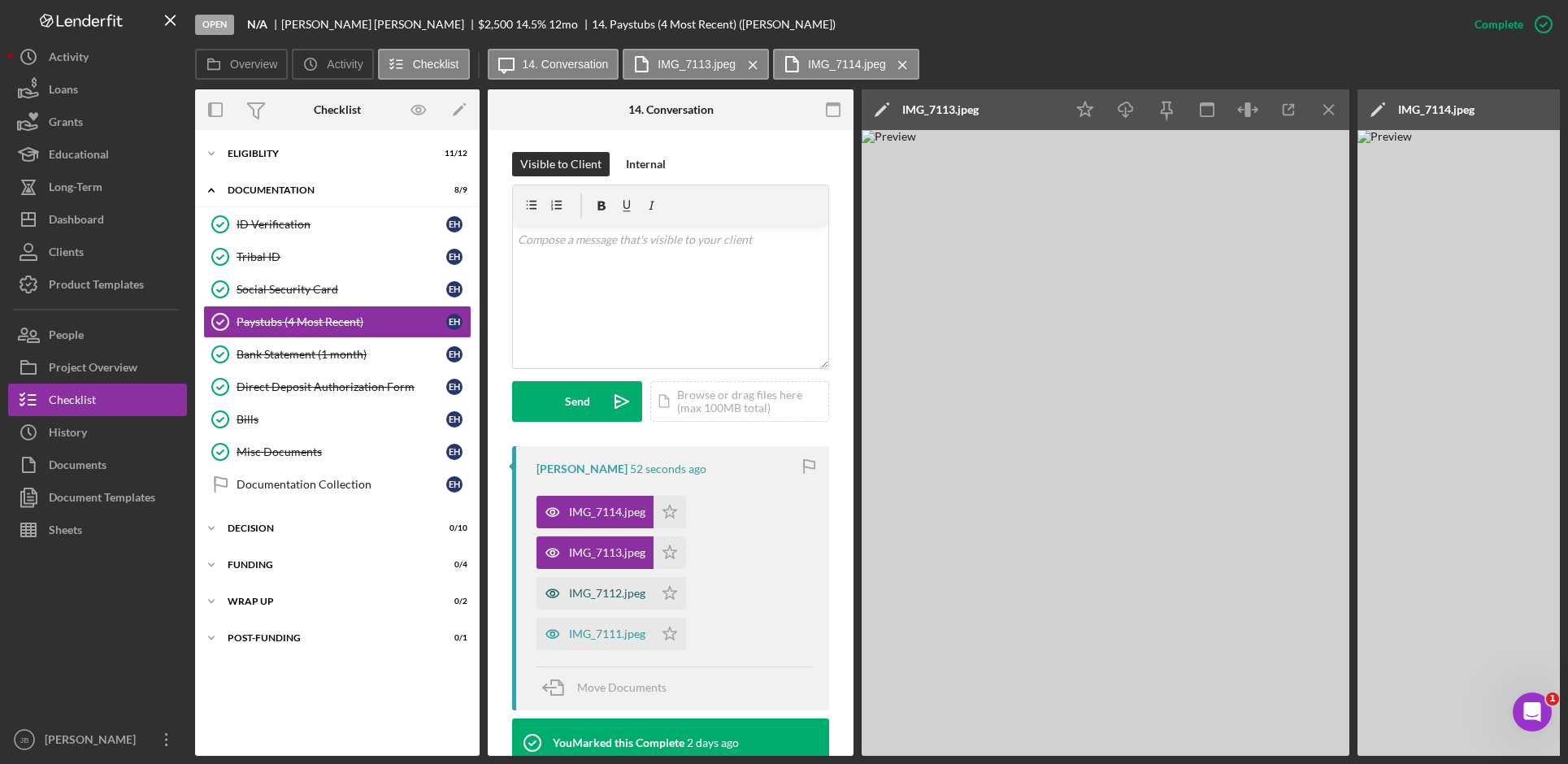
click at [615, 599] on div "IMG_7112.jpeg" at bounding box center [607, 593] width 77 height 13
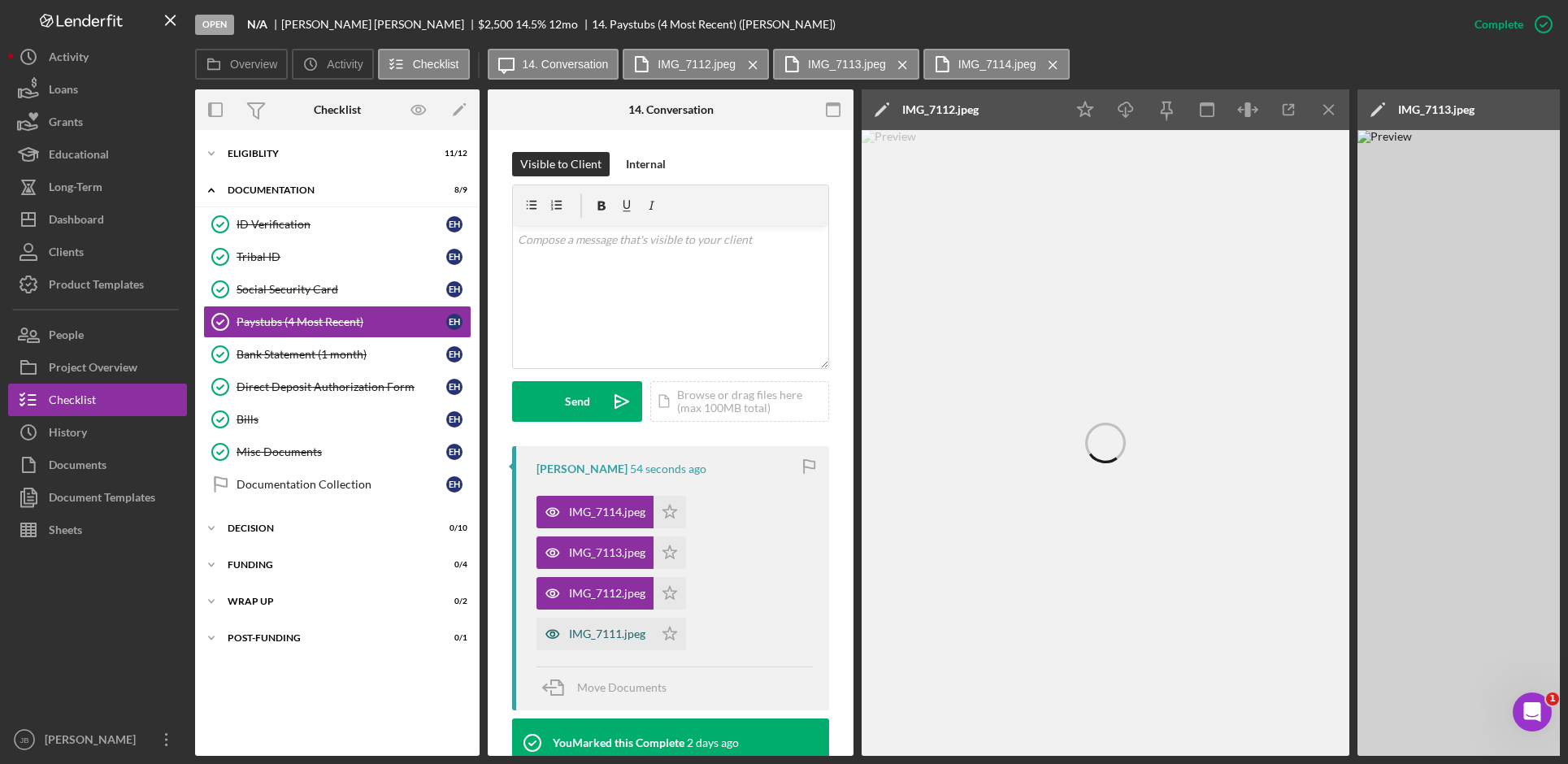
click at [618, 632] on div "IMG_7111.jpeg" at bounding box center [607, 634] width 77 height 13
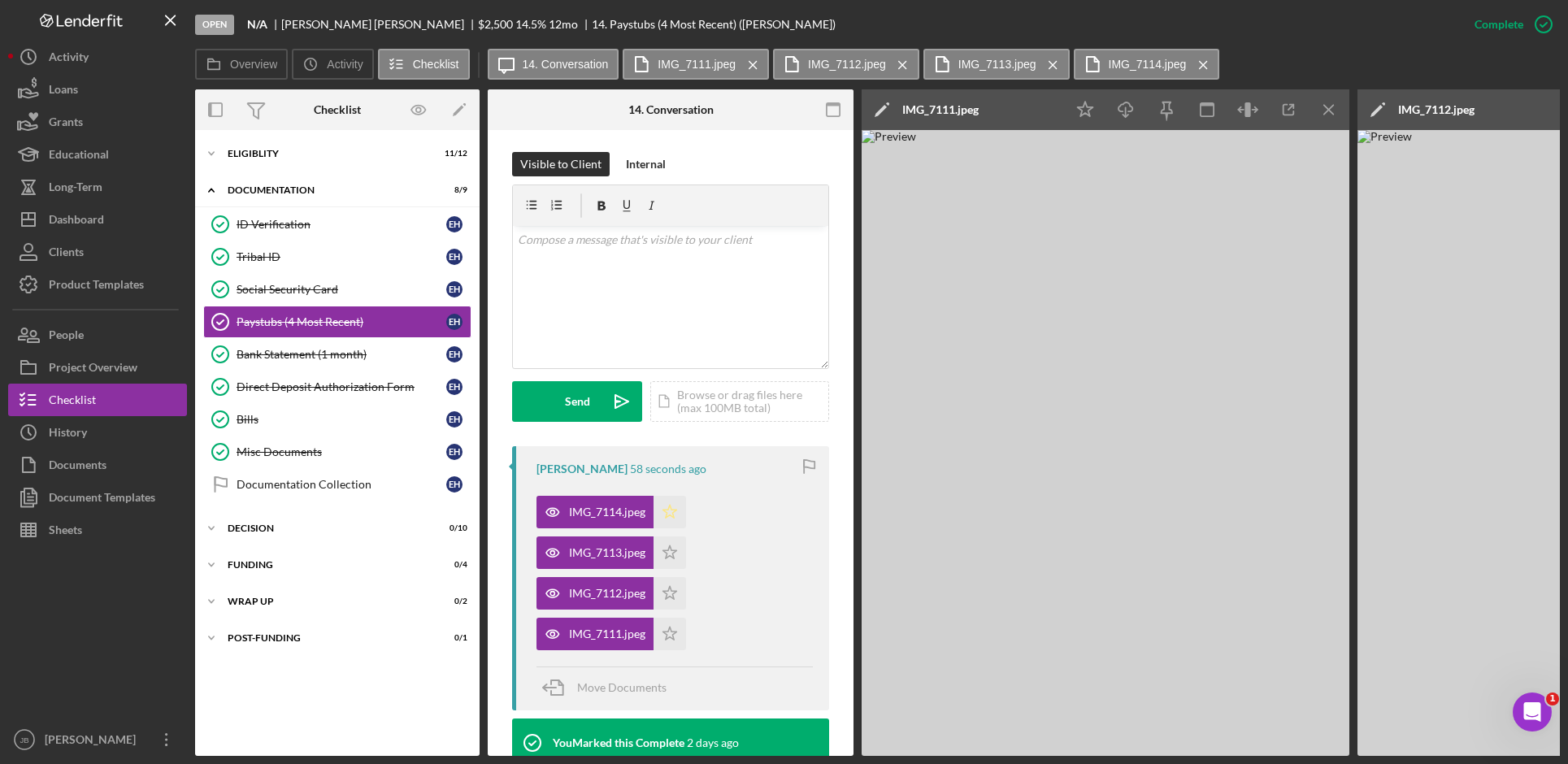
click at [676, 516] on icon "Icon/Star" at bounding box center [670, 512] width 33 height 33
click at [675, 549] on icon "Icon/Star" at bounding box center [670, 552] width 33 height 33
click at [669, 589] on polygon "button" at bounding box center [670, 592] width 14 height 13
click at [666, 631] on icon "Icon/Star" at bounding box center [670, 634] width 33 height 33
click at [881, 106] on icon "Icon/Edit" at bounding box center [882, 109] width 41 height 41
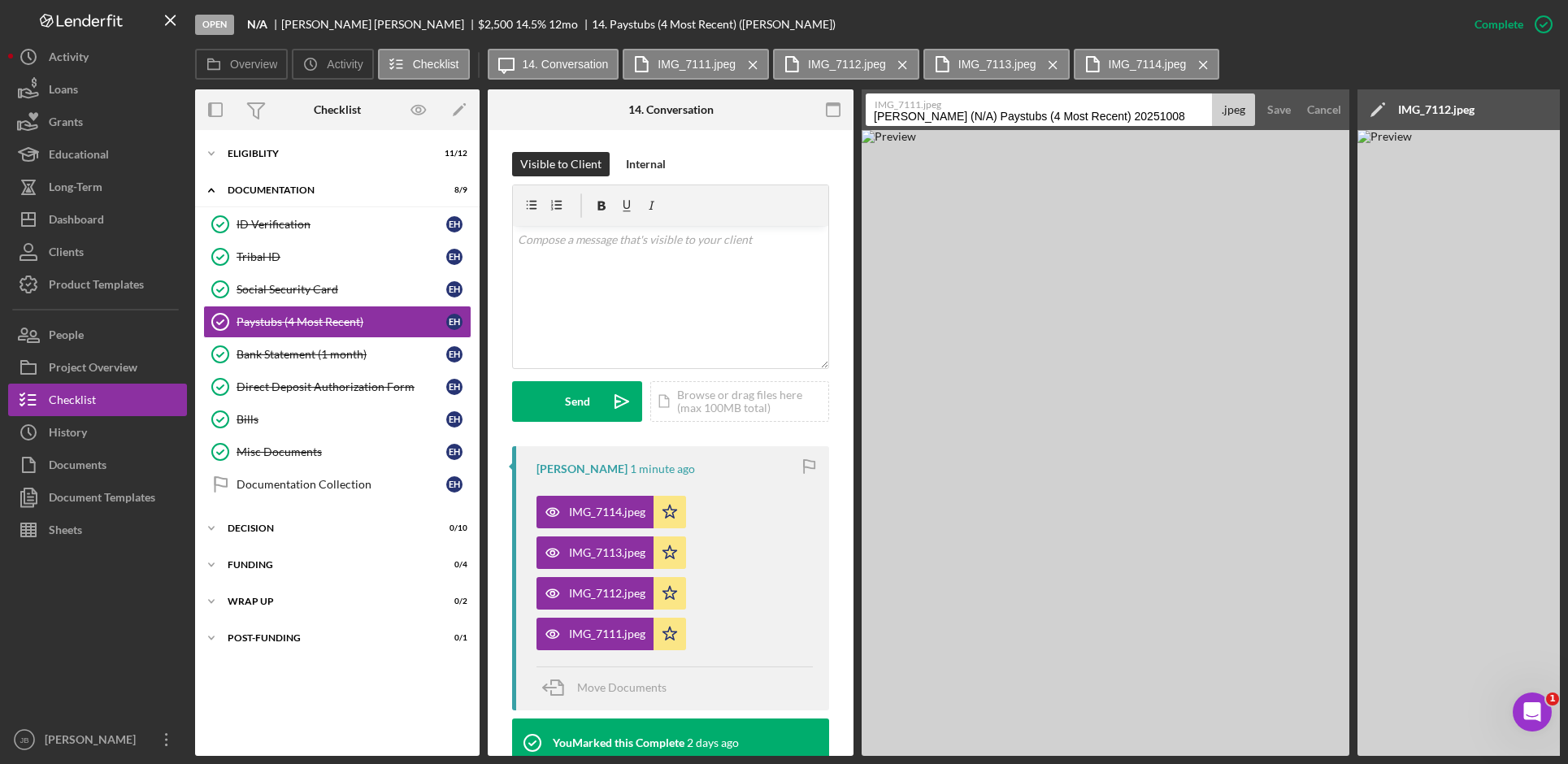
click at [1183, 117] on input "[PERSON_NAME] (N/A) Paystubs (4 Most Recent) 20251008" at bounding box center [1038, 109] width 346 height 33
drag, startPoint x: 1188, startPoint y: 117, endPoint x: 1107, endPoint y: 108, distance: 81.5
click at [1107, 108] on div "IMG_7111.jpeg [PERSON_NAME] (N/A) Paystubs (4 Most Recent) 20251008 .jpeg" at bounding box center [1060, 109] width 390 height 33
type input "[PERSON_NAME] (N/A) Paystubs (4 Most Recent)1"
click at [845, 299] on div "This item has been marked complete. In order for [PERSON_NAME] to upload docume…" at bounding box center [670, 564] width 366 height 1357
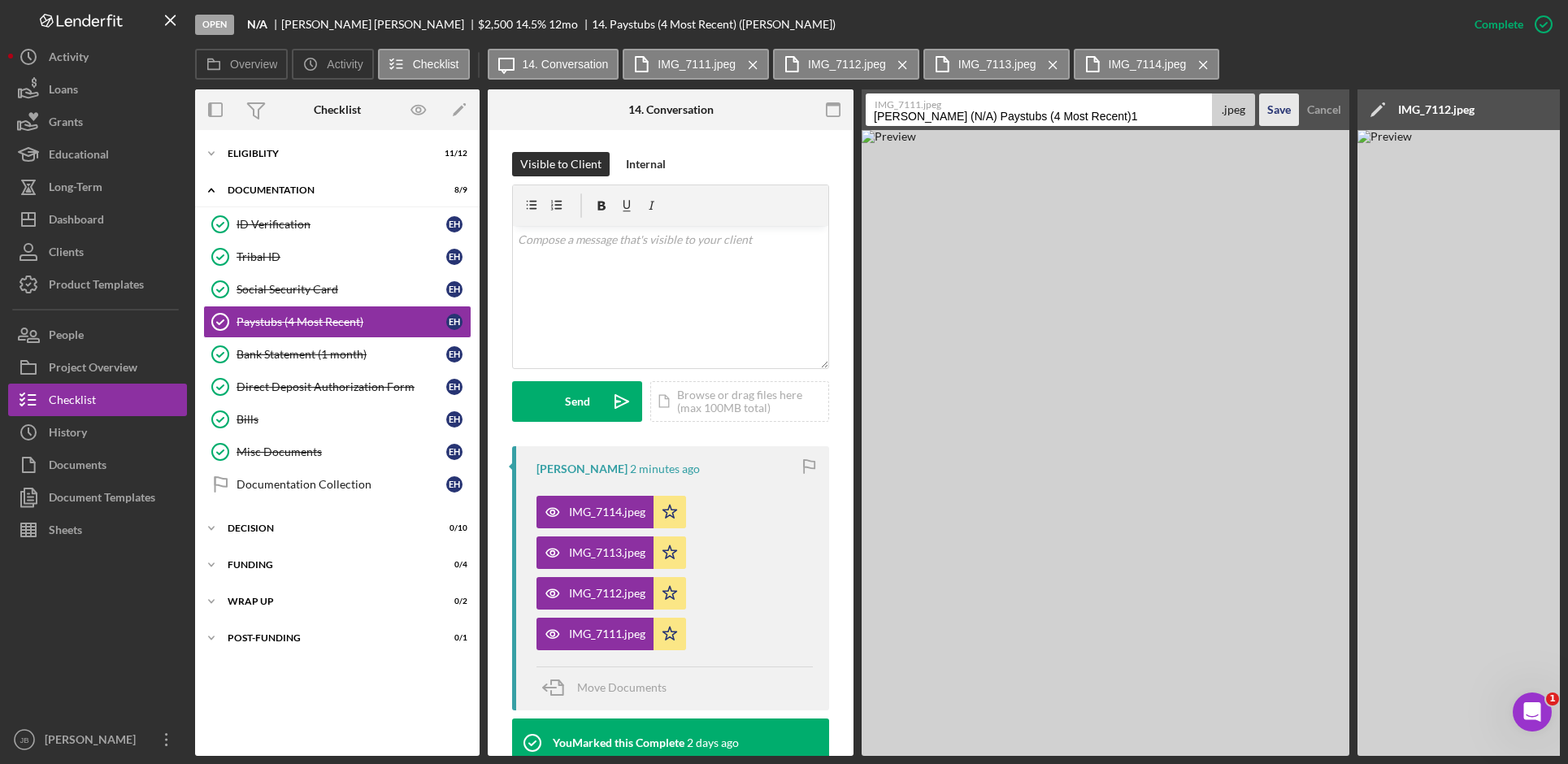
click at [1279, 115] on div "Save" at bounding box center [1279, 109] width 24 height 33
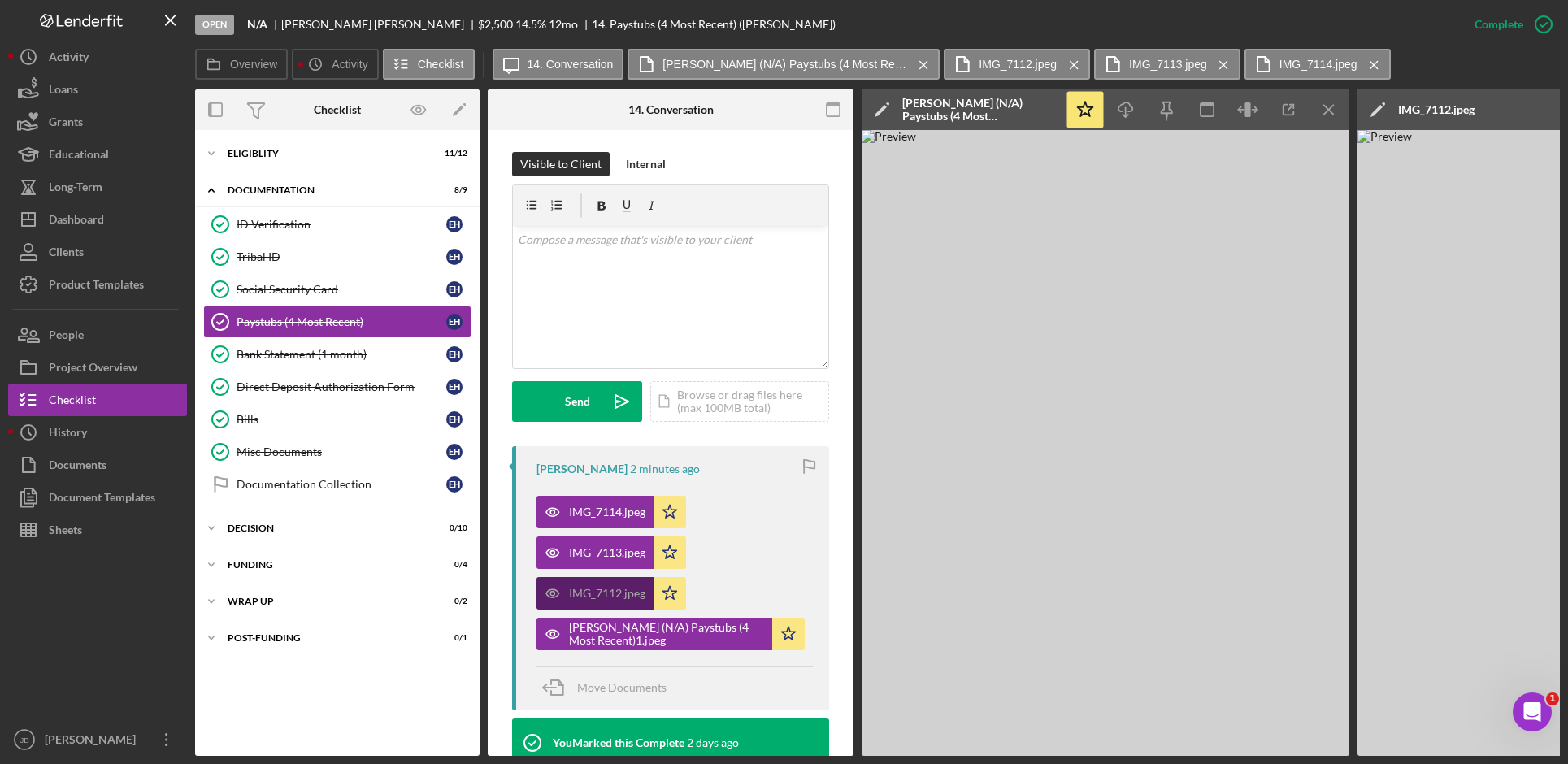
click at [630, 595] on div "IMG_7112.jpeg" at bounding box center [607, 593] width 77 height 13
click at [1330, 112] on icon "Icon/Menu Close" at bounding box center [1329, 110] width 36 height 36
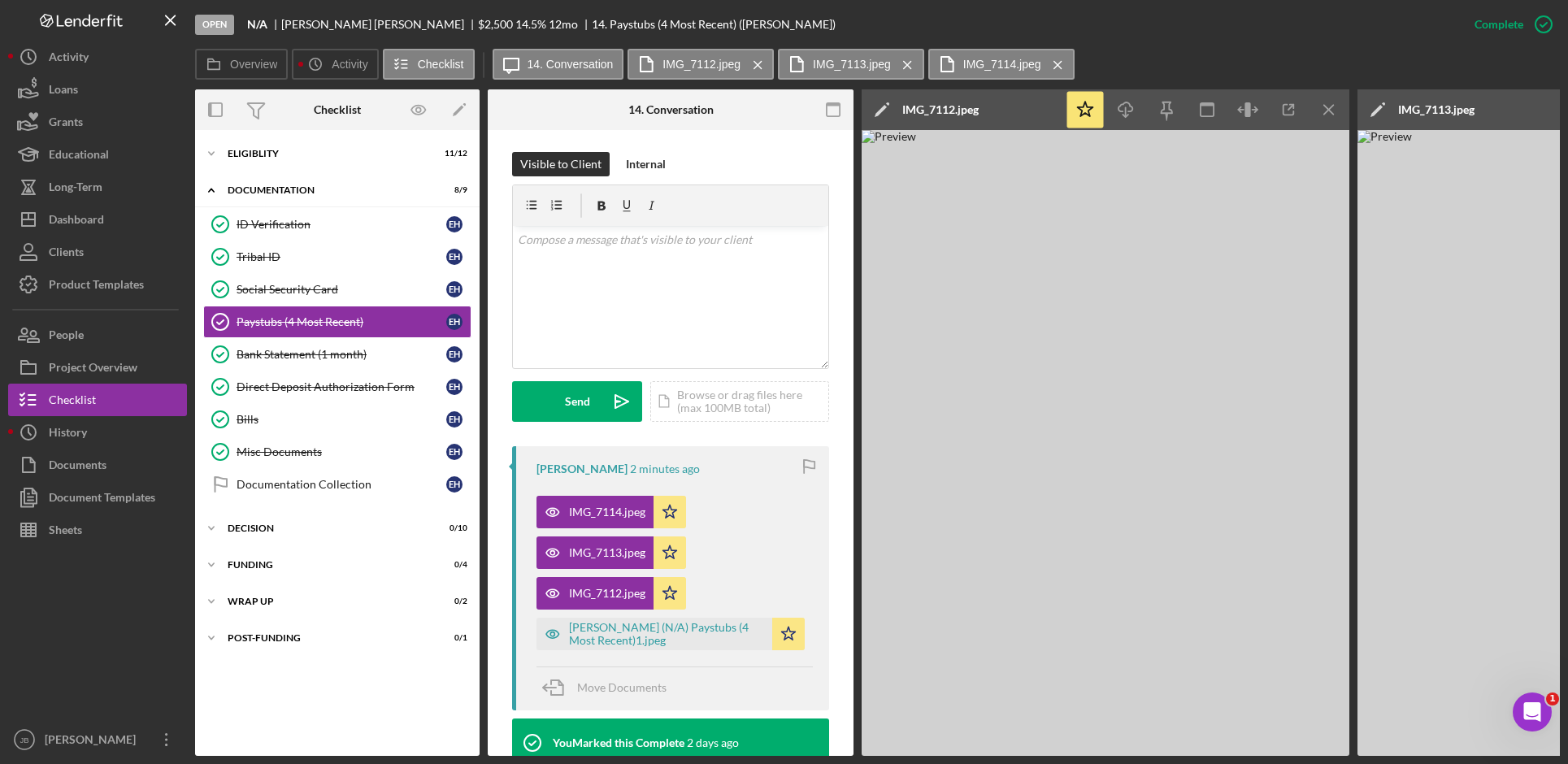
click at [885, 108] on icon "Icon/Edit" at bounding box center [882, 109] width 41 height 41
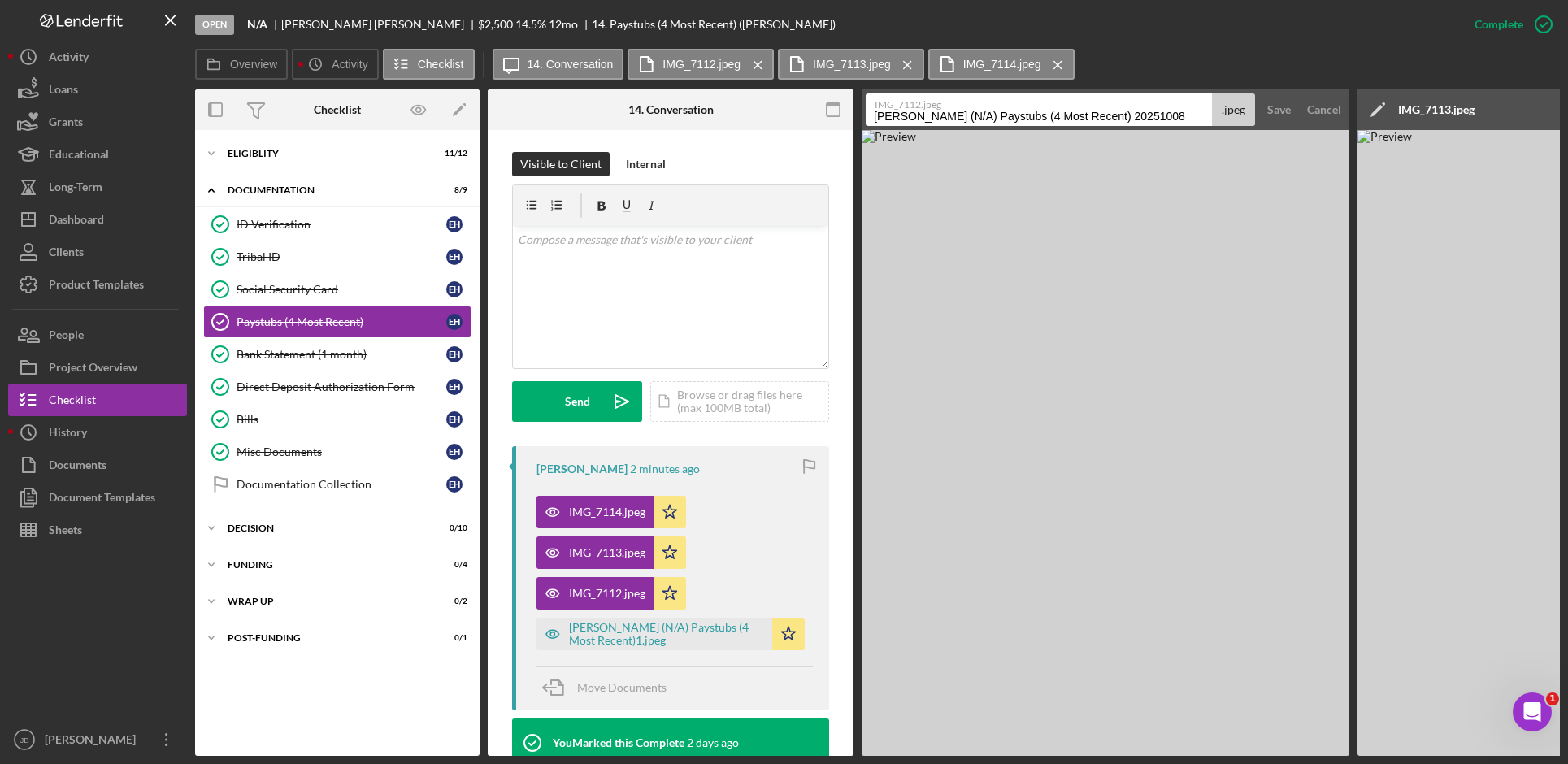
drag, startPoint x: 1175, startPoint y: 117, endPoint x: 1023, endPoint y: 112, distance: 152.1
click at [1021, 112] on input "[PERSON_NAME] (N/A) Paystubs (4 Most Recent) 20251008" at bounding box center [1038, 109] width 346 height 33
type input "[PERSON_NAME] (N/A) Paystubs 2"
click at [1283, 105] on div "Save" at bounding box center [1279, 109] width 24 height 33
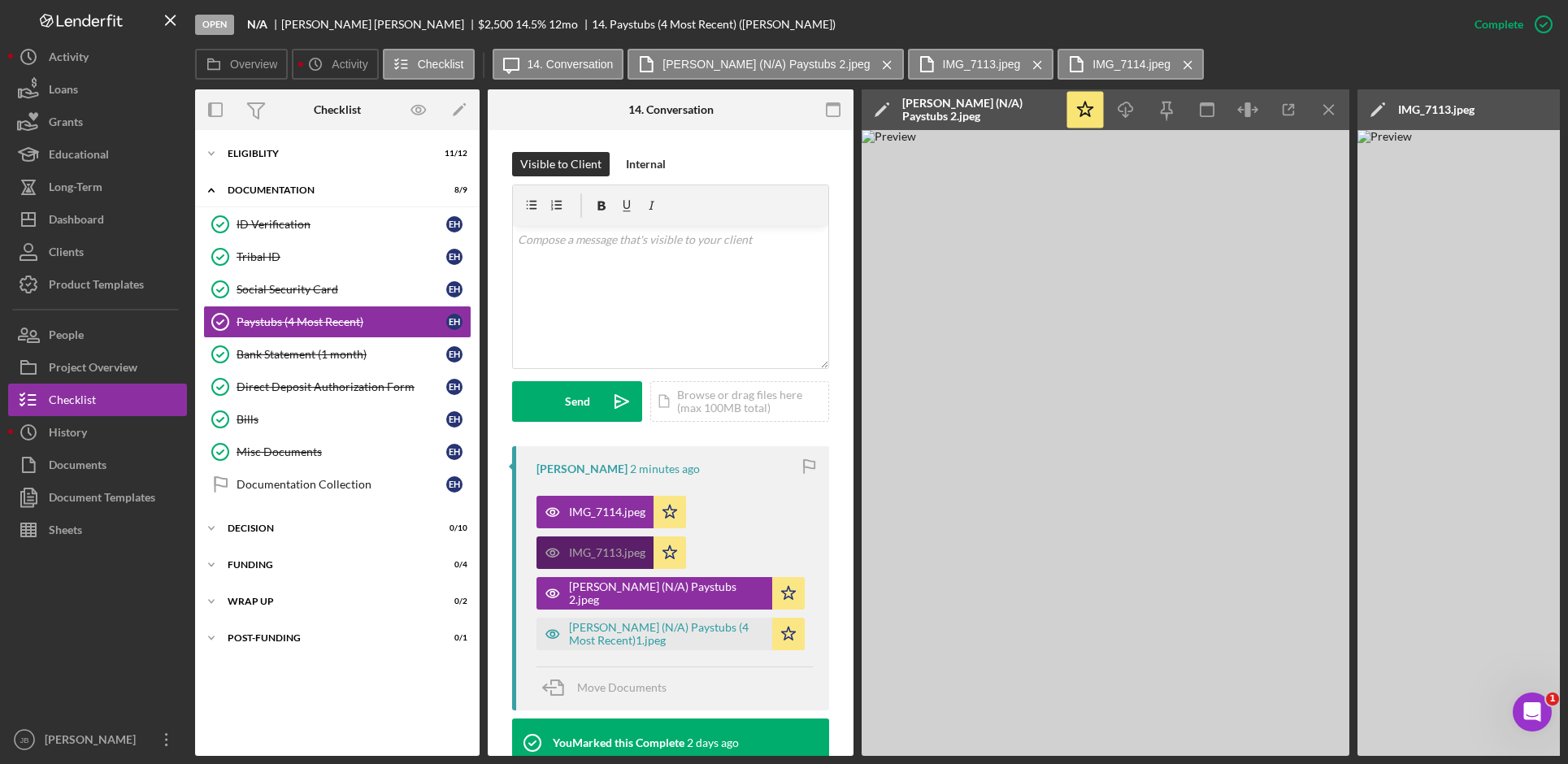
click at [611, 552] on div "IMG_7113.jpeg" at bounding box center [607, 552] width 77 height 13
click at [1324, 114] on icon "Icon/Menu Close" at bounding box center [1329, 110] width 36 height 36
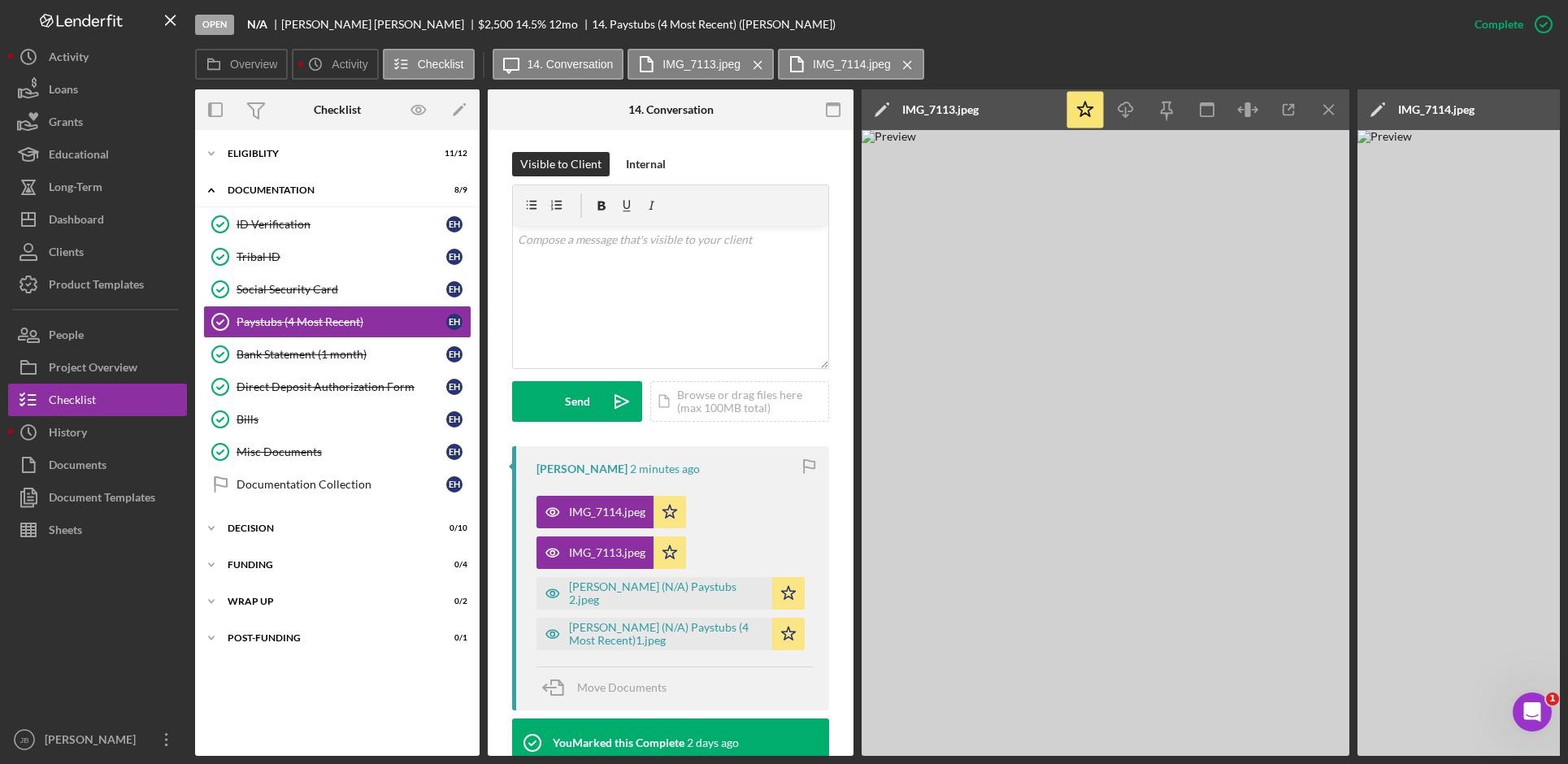
click at [991, 111] on div "Icon/Edit IMG_7113.jpeg" at bounding box center [963, 109] width 203 height 41
click at [875, 110] on icon "Icon/Edit" at bounding box center [882, 109] width 41 height 41
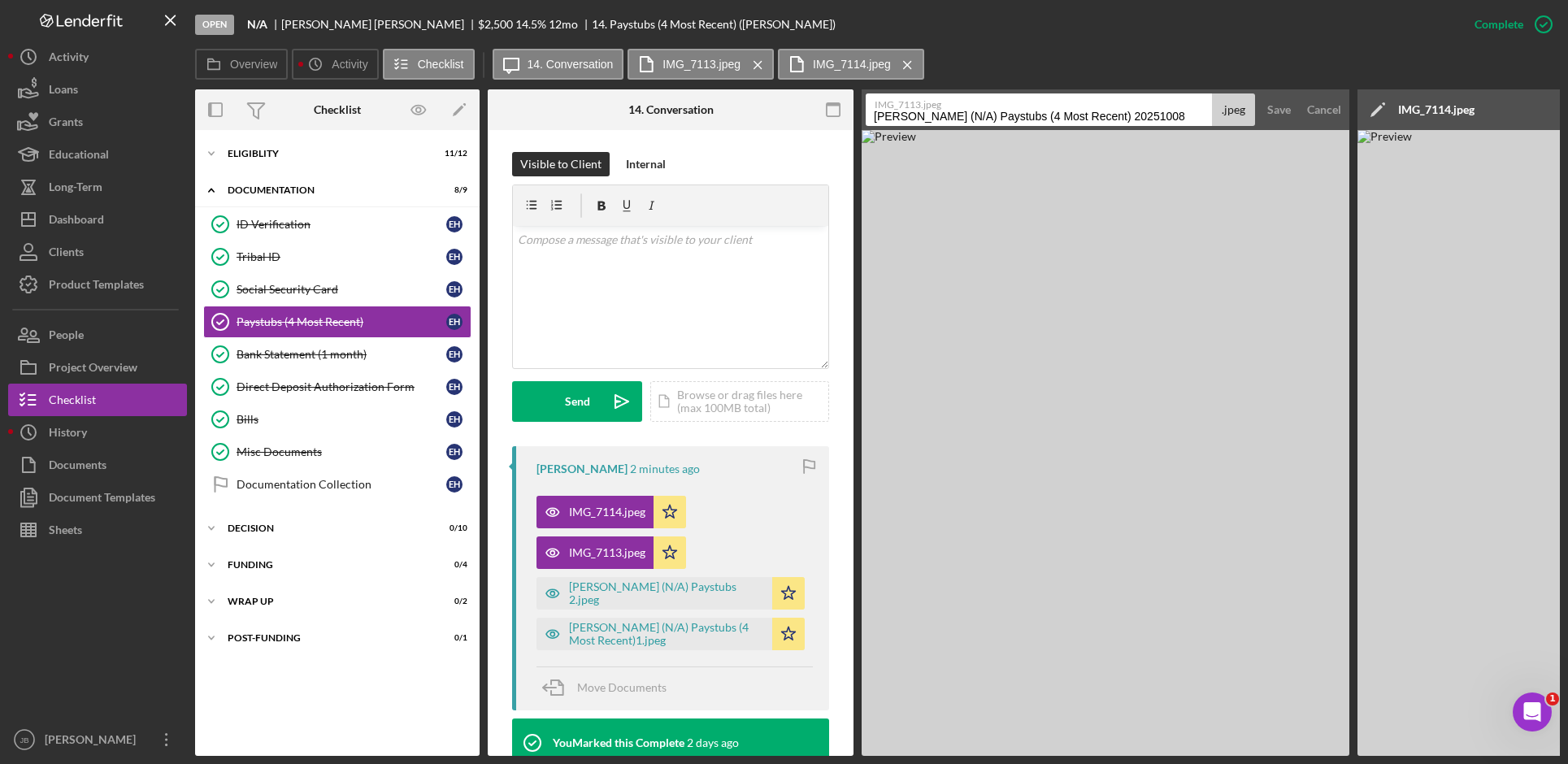
drag, startPoint x: 1168, startPoint y: 117, endPoint x: 1023, endPoint y: 108, distance: 145.3
click at [1023, 108] on div "IMG_7113.jpeg [PERSON_NAME] (N/A) Paystubs (4 Most Recent) 20251008 .jpeg" at bounding box center [1060, 109] width 390 height 33
type input "[PERSON_NAME] (N/A) Paystubs 3"
click at [1261, 102] on button "Save" at bounding box center [1279, 109] width 40 height 33
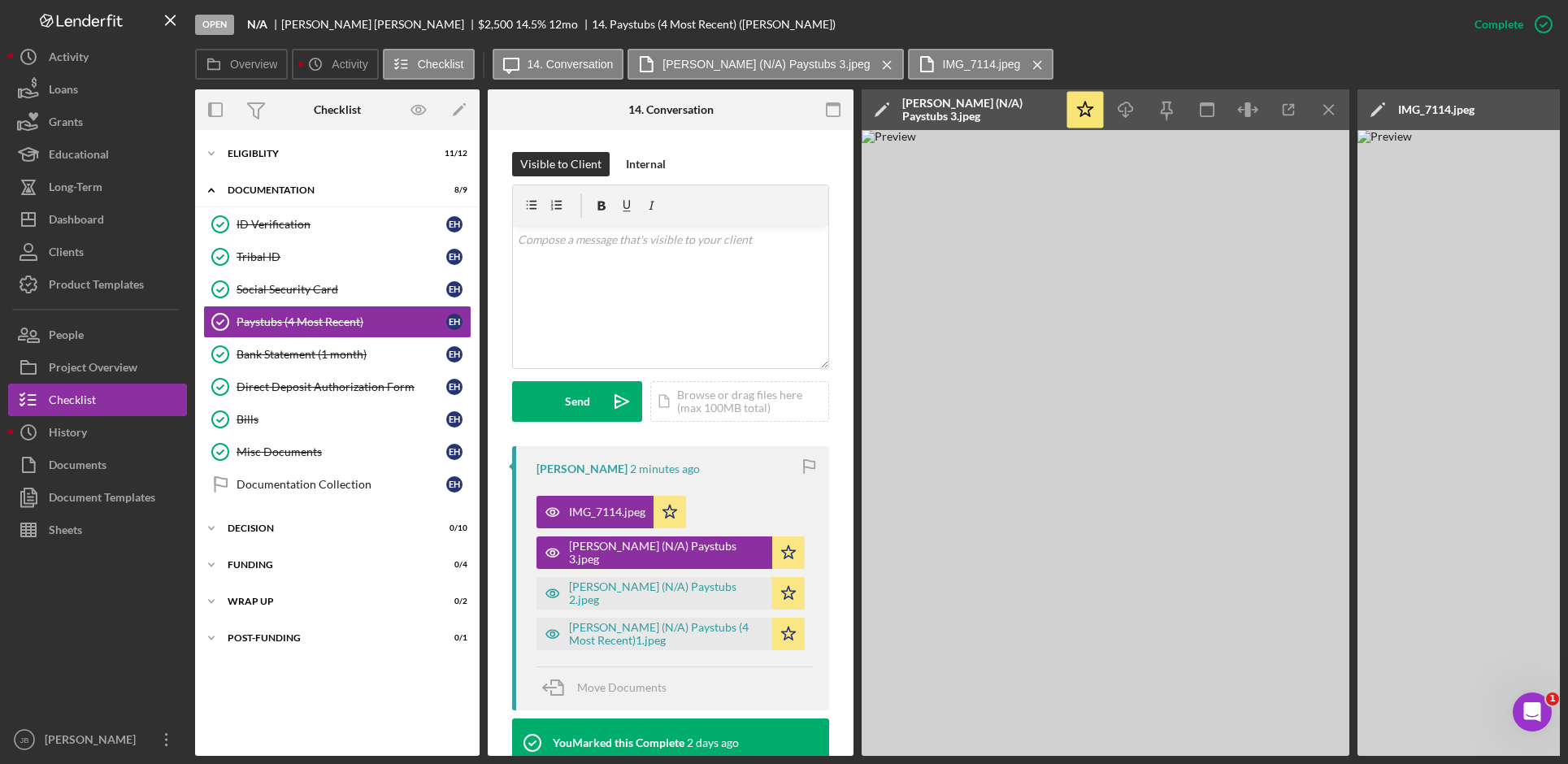
click at [1374, 110] on icon "Icon/Edit" at bounding box center [1377, 109] width 41 height 41
click at [1312, 102] on icon "Icon/Menu Close" at bounding box center [1329, 110] width 36 height 36
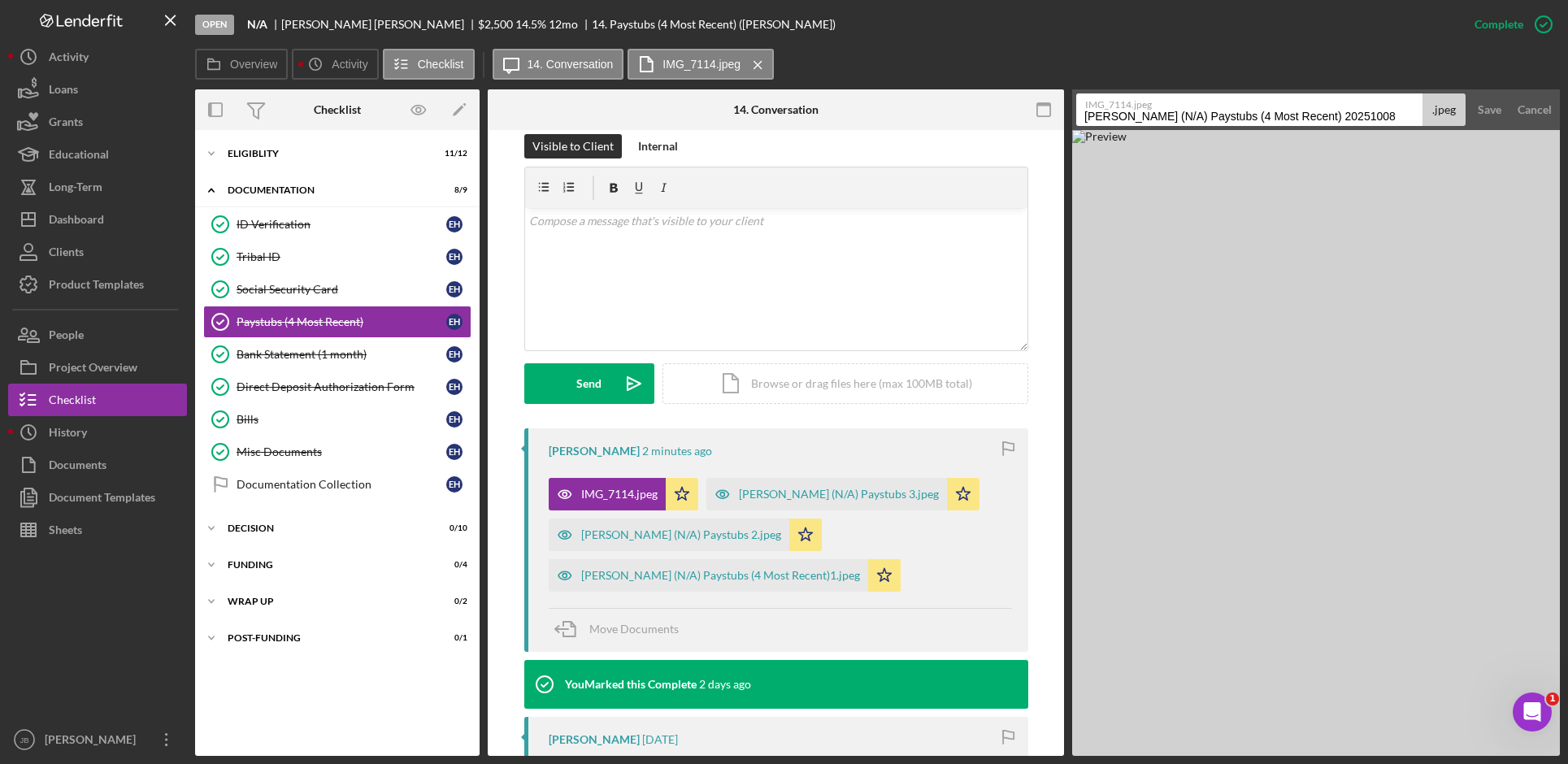
drag, startPoint x: 1235, startPoint y: 114, endPoint x: 1408, endPoint y: 117, distance: 173.0
click at [1408, 117] on input "[PERSON_NAME] (N/A) Paystubs (4 Most Recent) 20251008" at bounding box center [1249, 109] width 346 height 33
type input "[PERSON_NAME] (N/A) Paystubs 4"
click at [1487, 108] on div "Save" at bounding box center [1489, 109] width 24 height 33
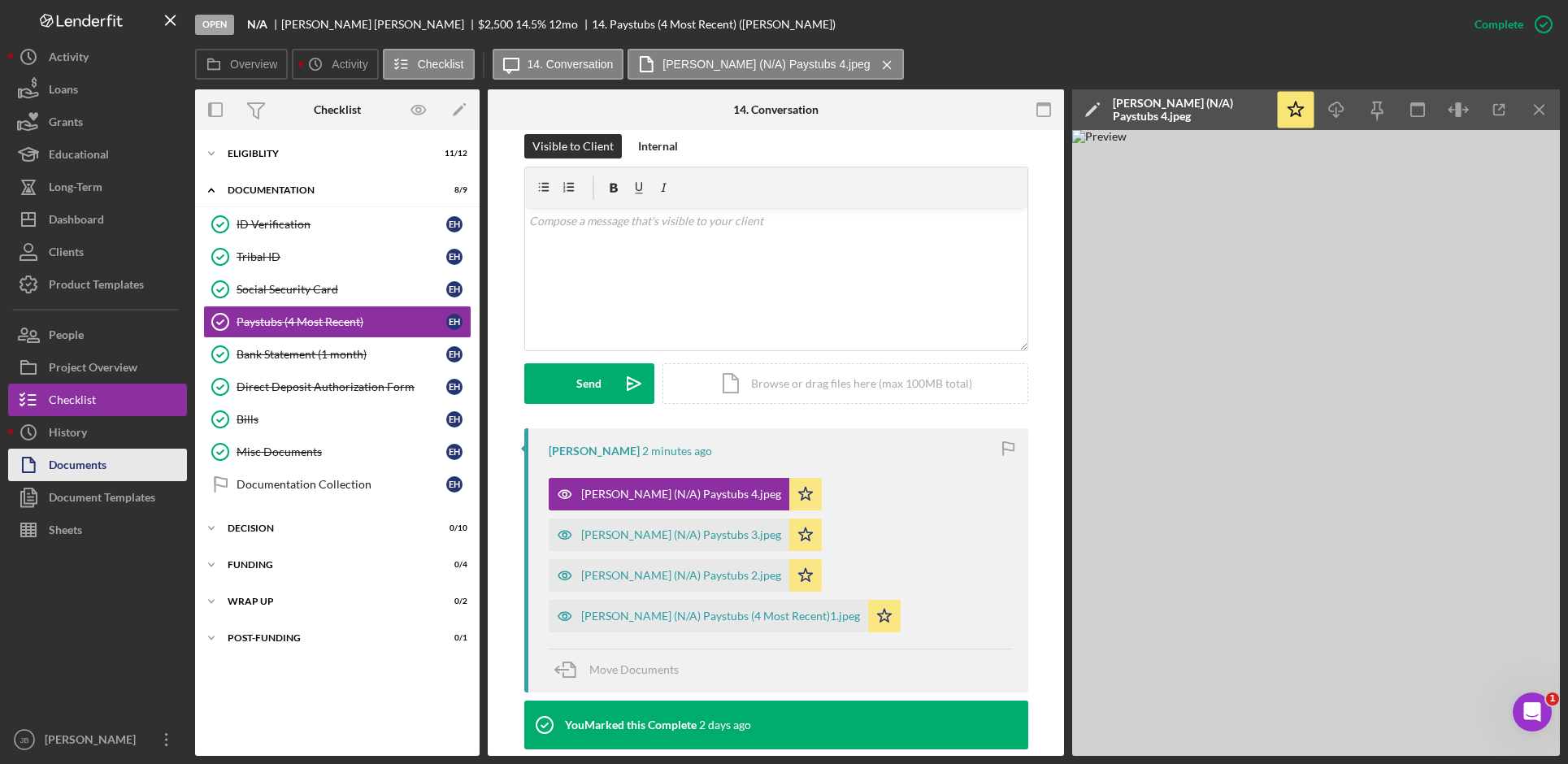
click at [156, 473] on button "Documents" at bounding box center [98, 465] width 179 height 33
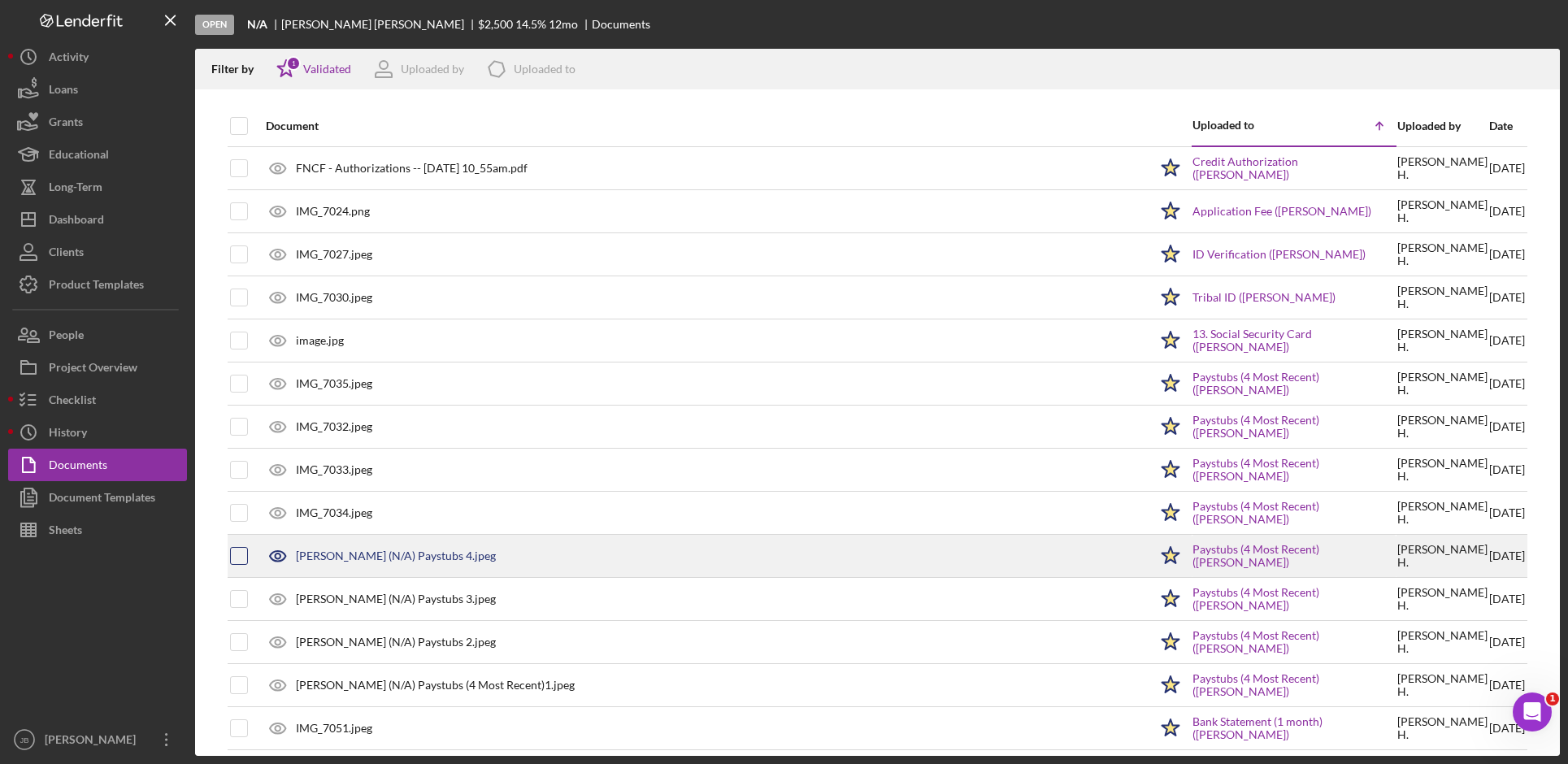
click at [239, 559] on input "checkbox" at bounding box center [239, 556] width 16 height 16
checkbox input "true"
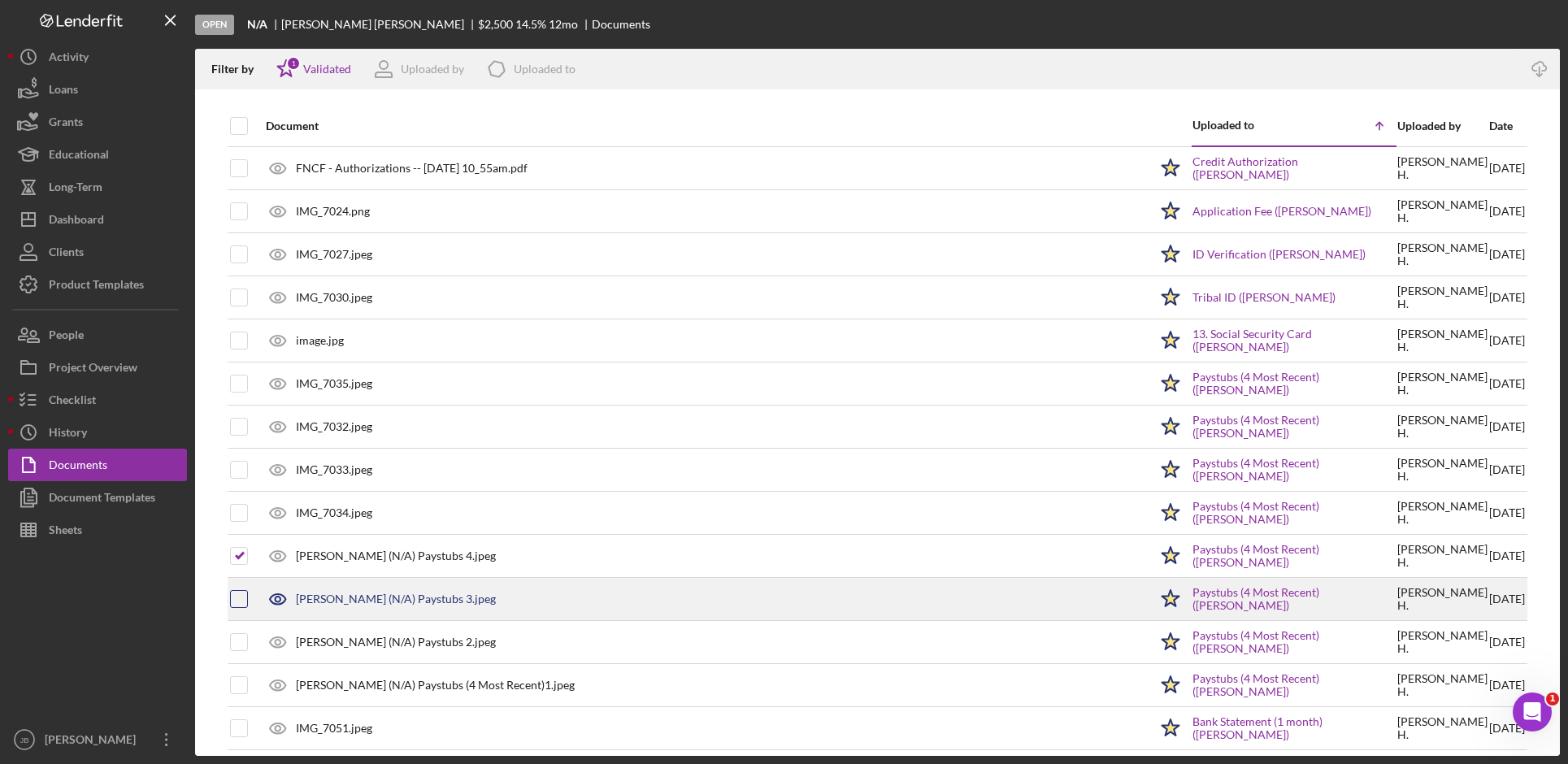
click at [238, 597] on input "checkbox" at bounding box center [239, 599] width 16 height 16
checkbox input "true"
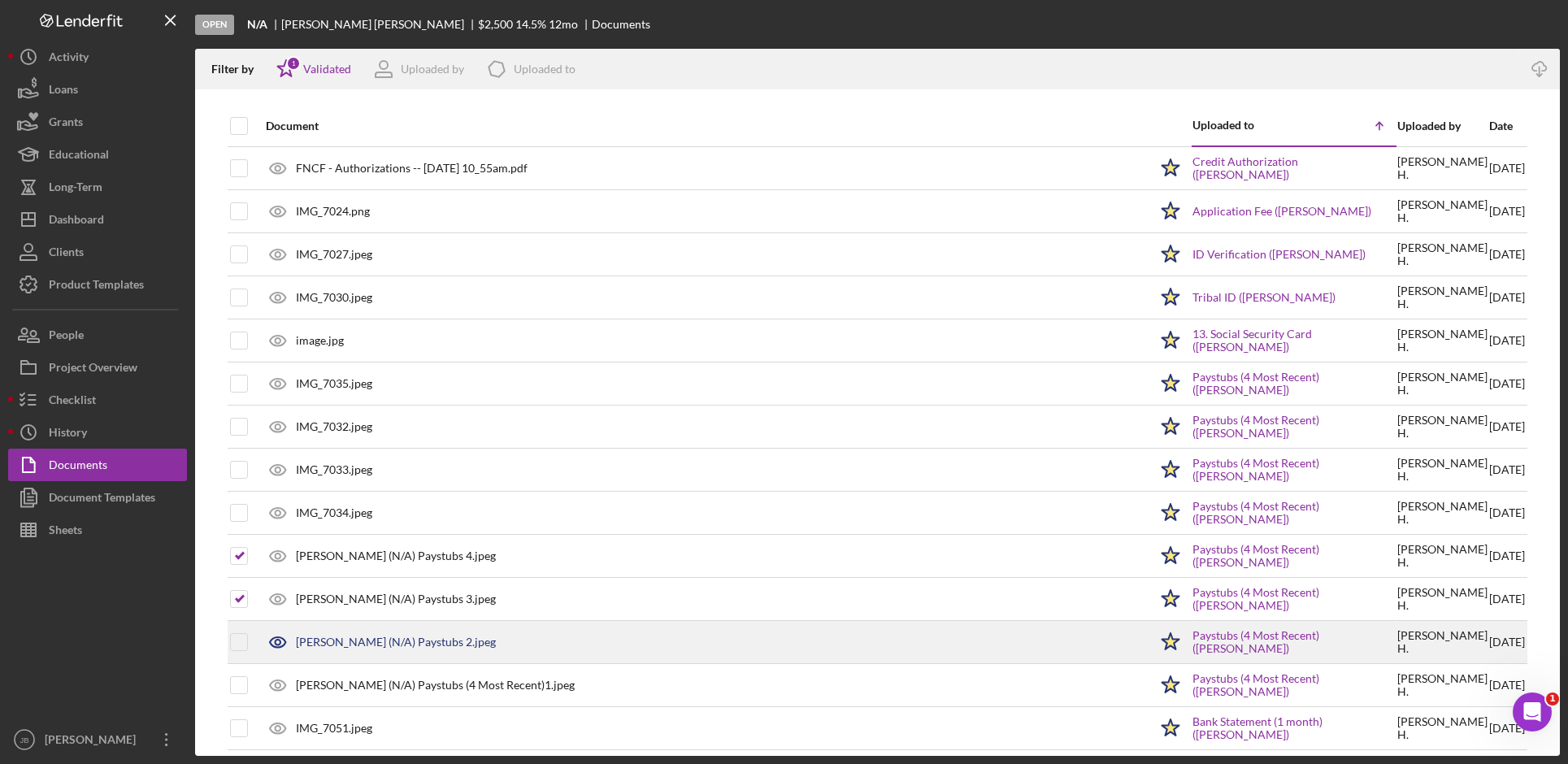
click at [232, 621] on td at bounding box center [240, 643] width 20 height 43
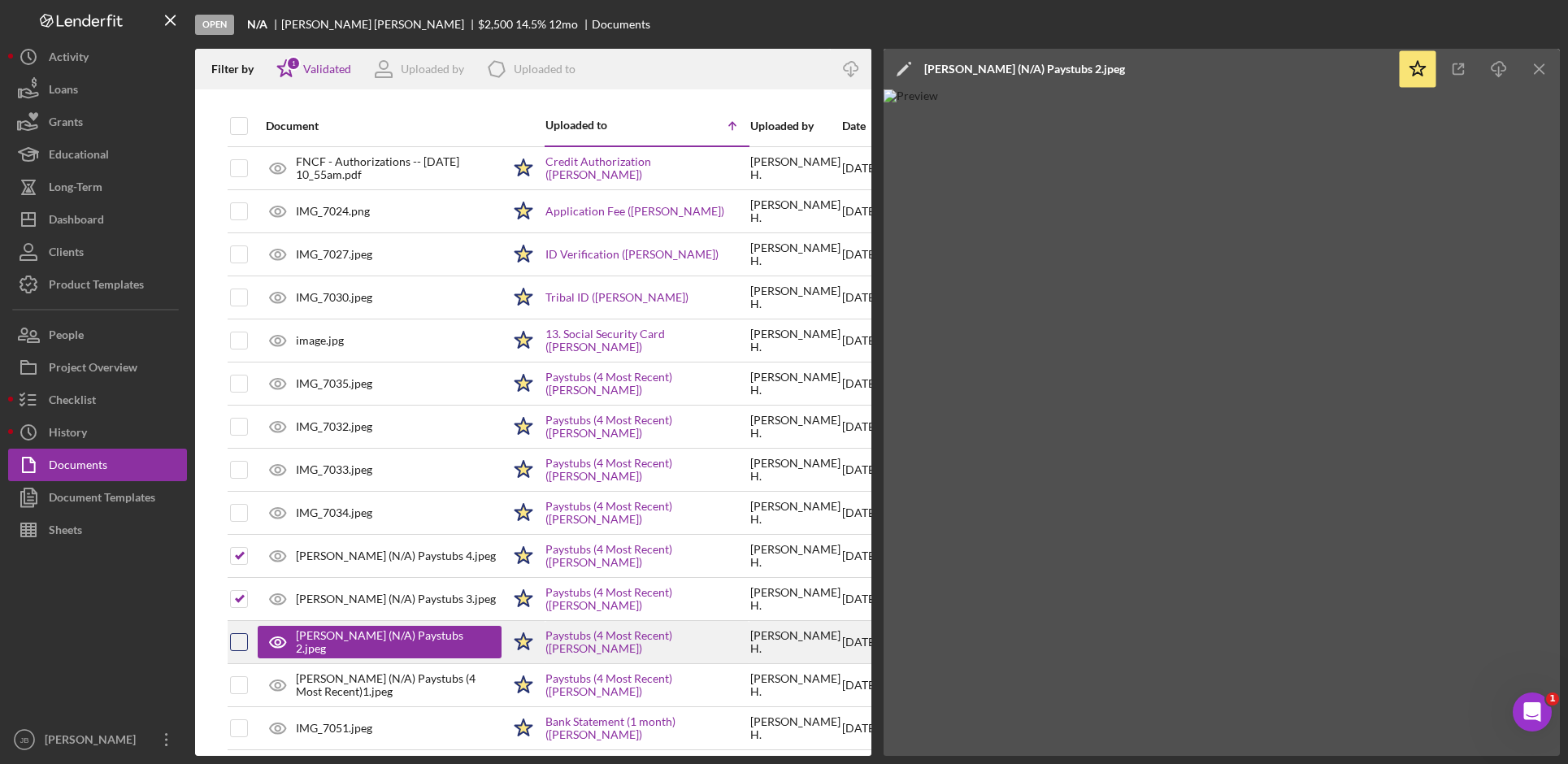
click at [236, 645] on input "checkbox" at bounding box center [239, 642] width 16 height 16
checkbox input "true"
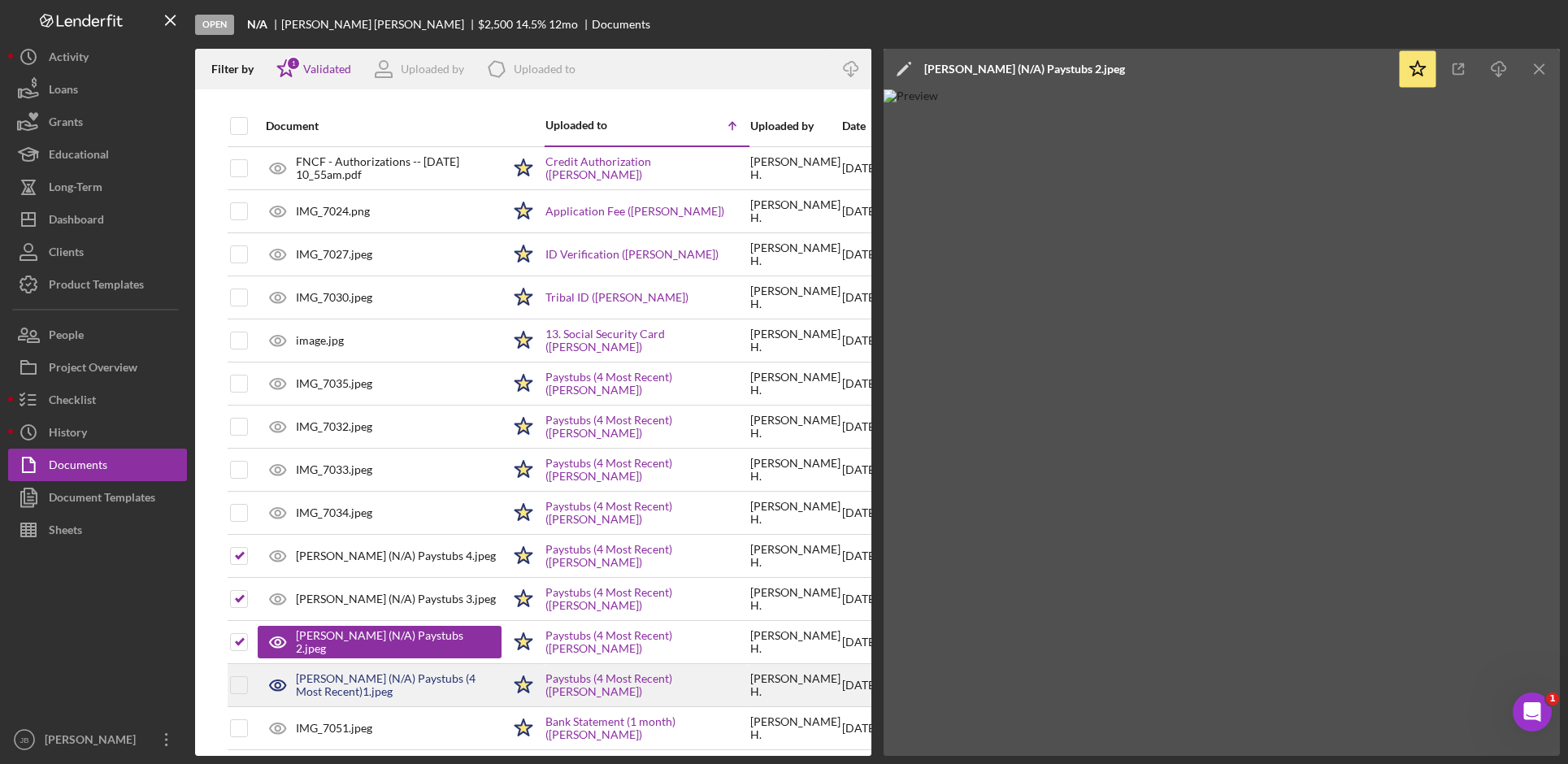
click at [231, 674] on div at bounding box center [239, 684] width 18 height 41
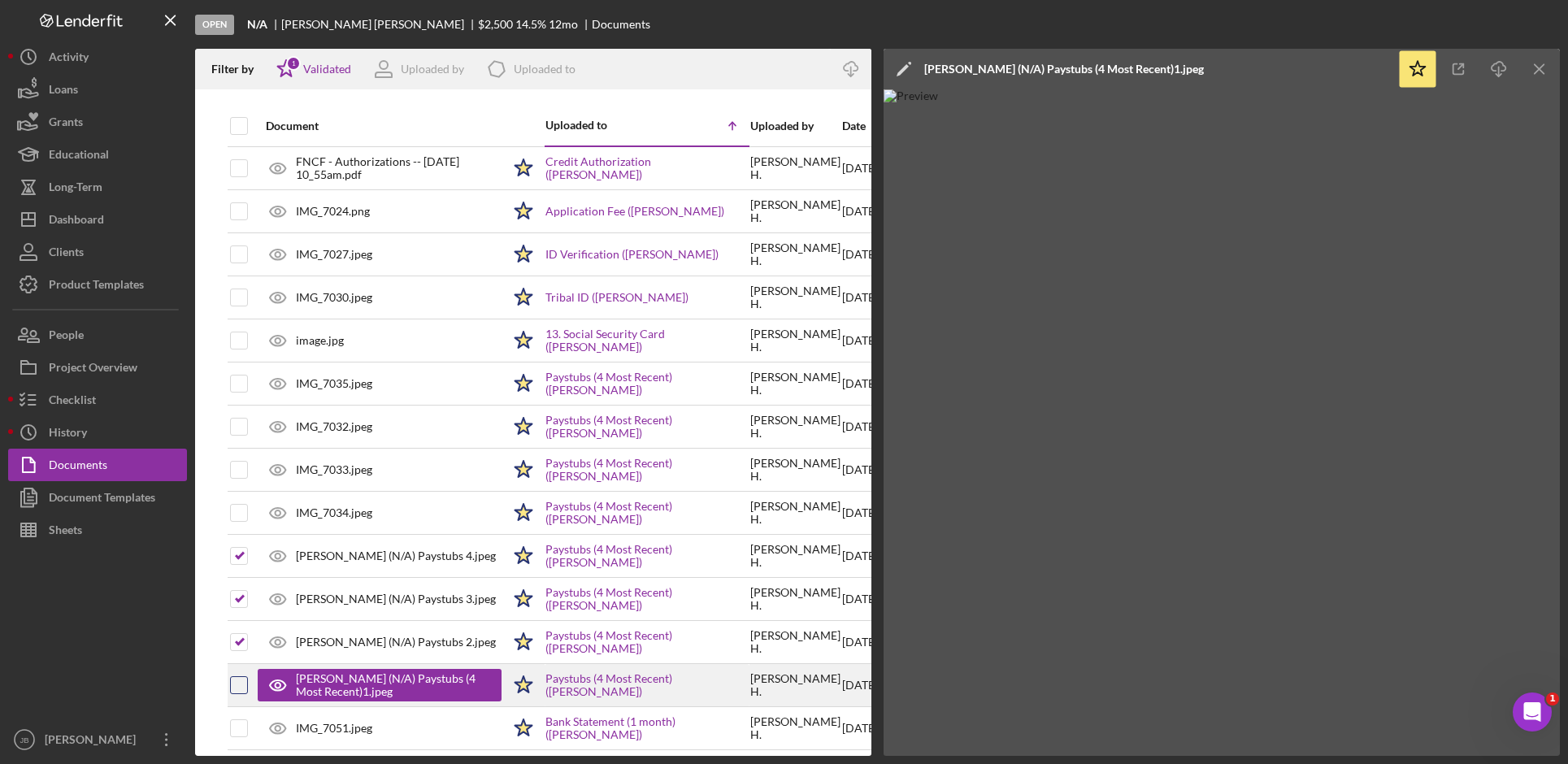
click at [245, 680] on input "checkbox" at bounding box center [239, 685] width 16 height 16
checkbox input "true"
click at [1500, 69] on icon "Icon/Download" at bounding box center [1499, 70] width 36 height 36
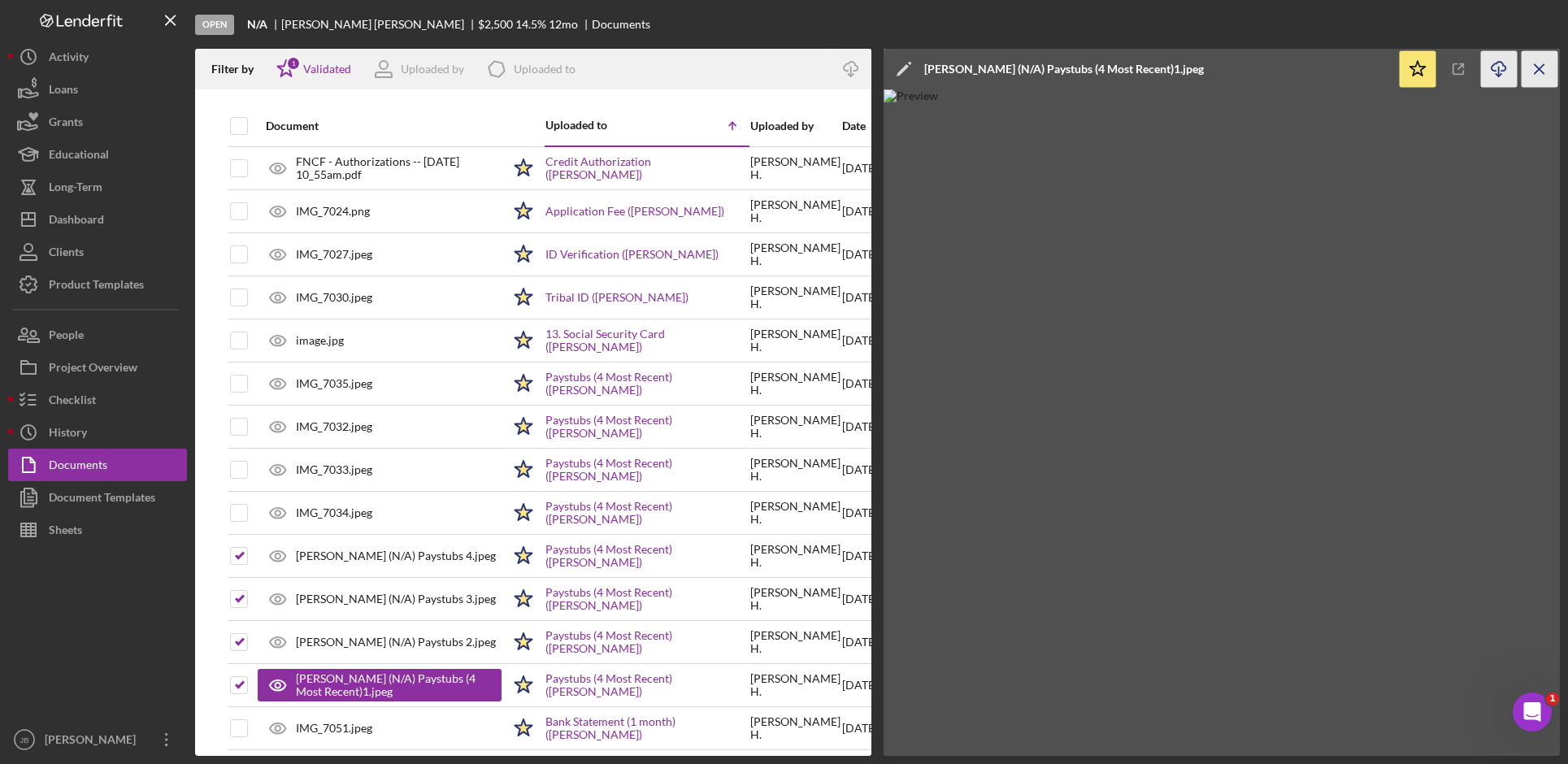
click at [1541, 65] on icon "Icon/Menu Close" at bounding box center [1540, 70] width 36 height 36
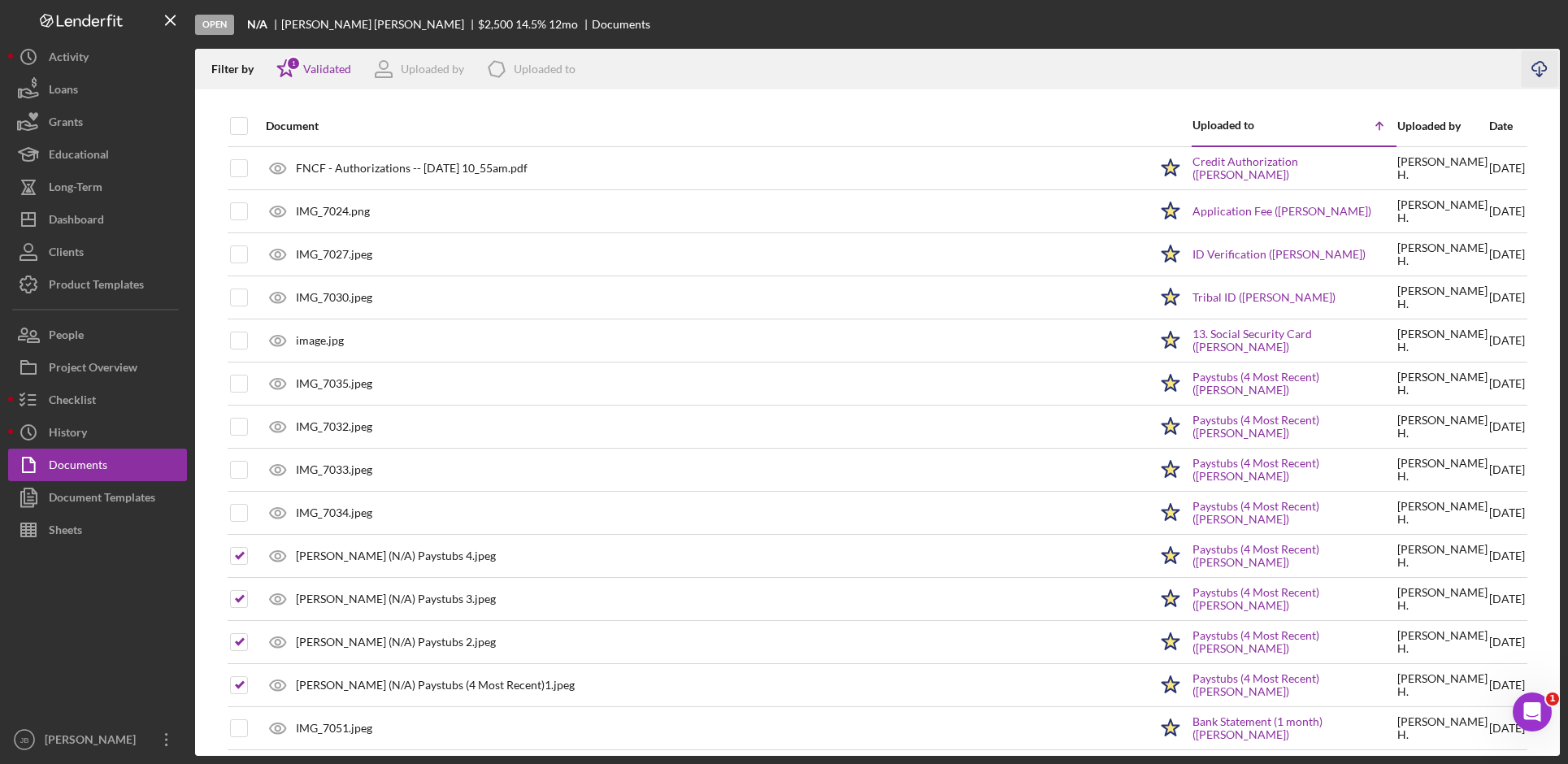
click at [1541, 69] on icon "Icon/Download" at bounding box center [1540, 70] width 36 height 36
